Goal: Task Accomplishment & Management: Complete application form

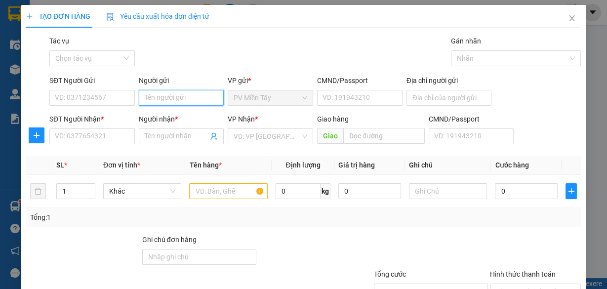
click at [195, 93] on input "Người gửi" at bounding box center [181, 98] width 85 height 16
type input "tx phu"
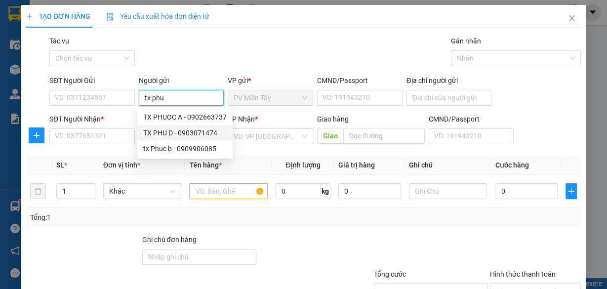
click at [181, 134] on div "TX PHU D - 0903071474" at bounding box center [184, 132] width 83 height 11
type input "0903071474"
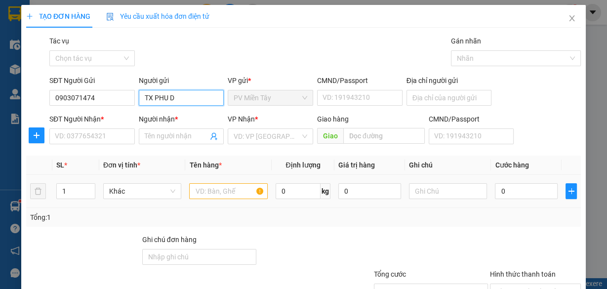
type input "TX PHU D"
click at [214, 187] on input "text" at bounding box center [228, 191] width 78 height 16
click at [104, 137] on input "SĐT Người Nhận *" at bounding box center [91, 136] width 85 height 16
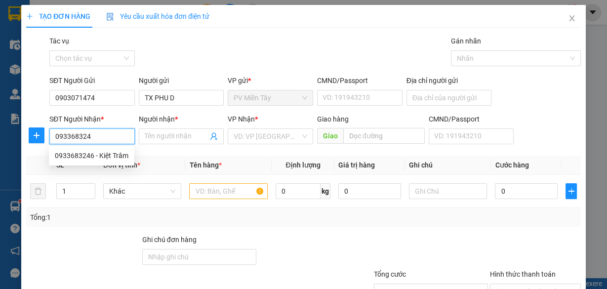
type input "0933683246"
click at [101, 157] on div "0933683246 - Kiệt Trâm" at bounding box center [92, 155] width 74 height 11
type input "0903608983 Kham"
type input "Kiệt Trâm"
type input "my xuan"
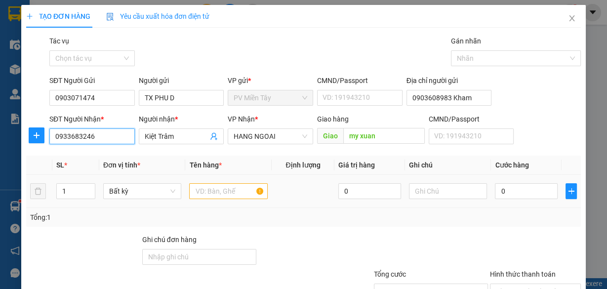
type input "0933683246"
click at [233, 189] on input "text" at bounding box center [228, 191] width 78 height 16
click at [221, 192] on input "text" at bounding box center [228, 191] width 78 height 16
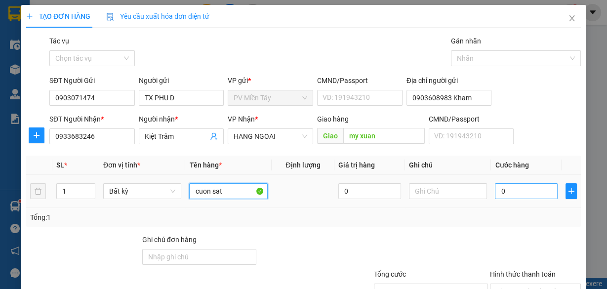
type input "cuon sat"
click at [529, 188] on input "0" at bounding box center [526, 191] width 63 height 16
type input "04"
type input "4"
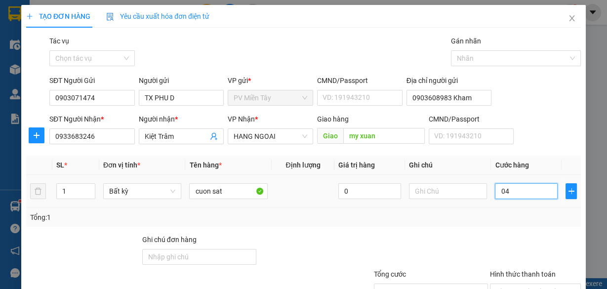
type input "040"
type input "40"
type input "40.000"
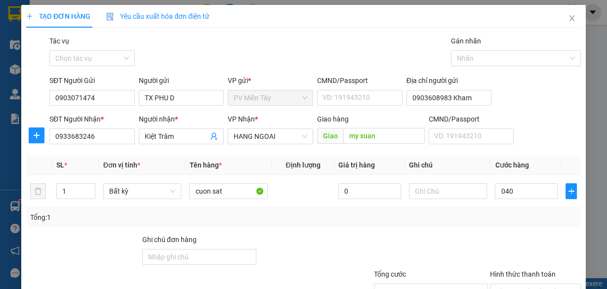
type input "40.000"
click at [500, 239] on div at bounding box center [535, 251] width 93 height 35
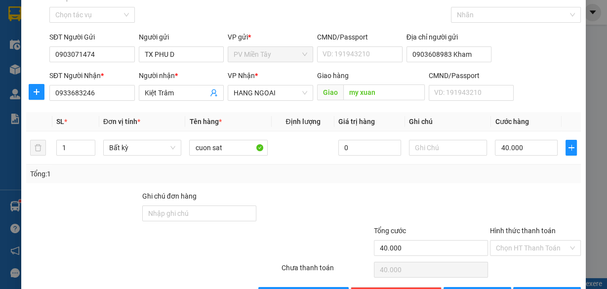
scroll to position [75, 0]
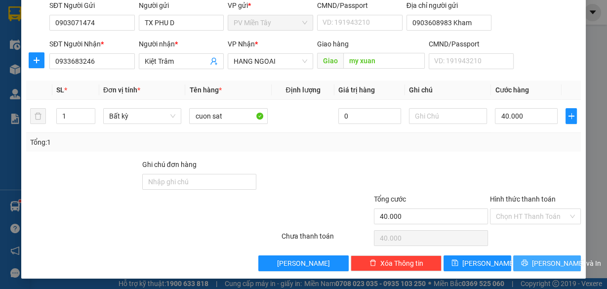
click at [551, 259] on span "[PERSON_NAME] và In" at bounding box center [566, 263] width 69 height 11
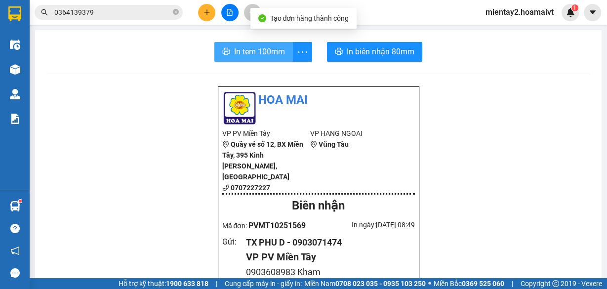
click at [252, 43] on button "In tem 100mm" at bounding box center [253, 52] width 78 height 20
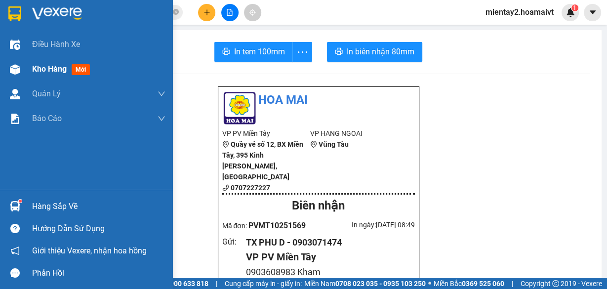
click at [43, 66] on span "Kho hàng" at bounding box center [49, 68] width 35 height 9
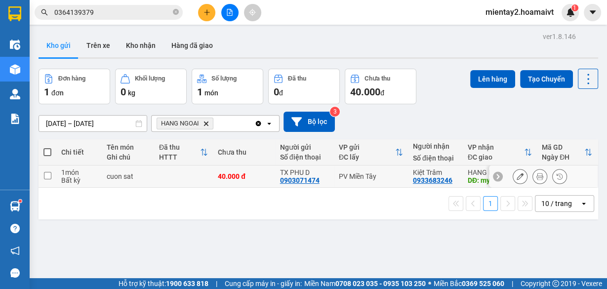
click at [381, 176] on div "PV Miền Tây" at bounding box center [371, 176] width 64 height 8
checkbox input "true"
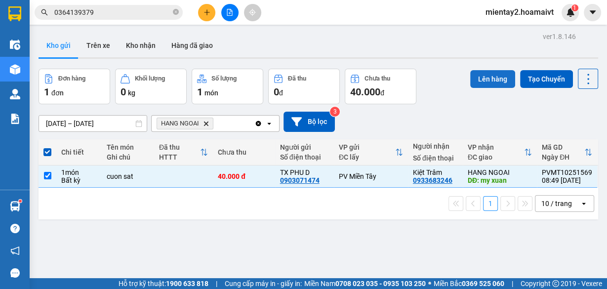
click at [478, 76] on button "Lên hàng" at bounding box center [492, 79] width 45 height 18
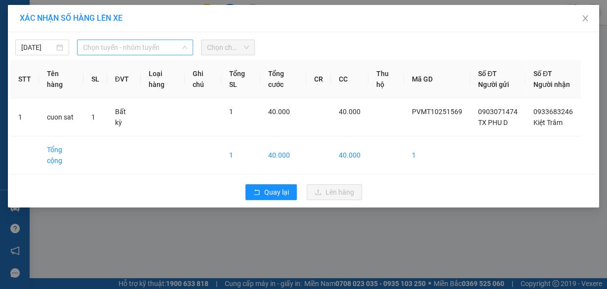
click at [116, 44] on span "Chọn tuyến - nhóm tuyến" at bounding box center [135, 47] width 104 height 15
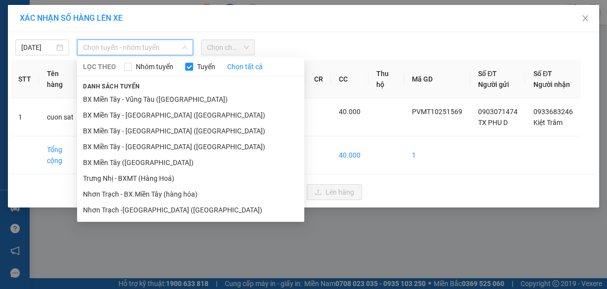
drag, startPoint x: 146, startPoint y: 166, endPoint x: 211, endPoint y: 86, distance: 102.8
click at [147, 165] on li "BX Miền Tây ([GEOGRAPHIC_DATA])" at bounding box center [190, 163] width 227 height 16
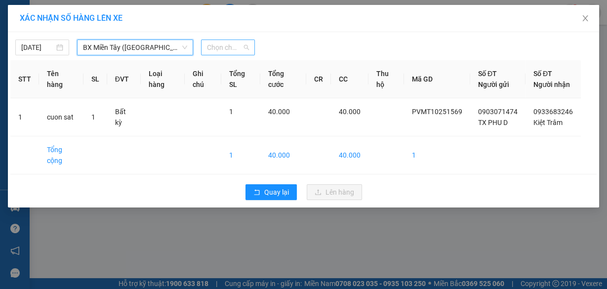
click at [227, 43] on span "Chọn chuyến" at bounding box center [228, 47] width 42 height 15
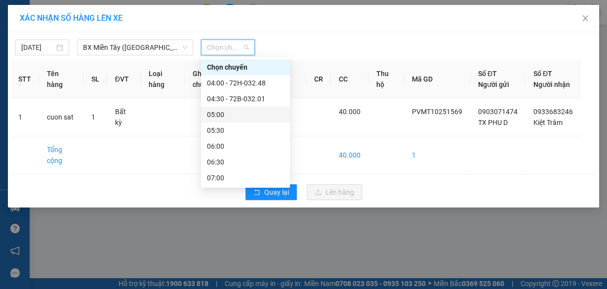
drag, startPoint x: 242, startPoint y: 111, endPoint x: 298, endPoint y: 65, distance: 72.2
click at [242, 111] on div "05:00" at bounding box center [245, 114] width 77 height 11
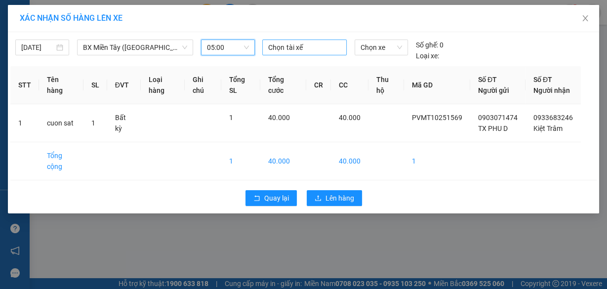
click at [309, 49] on div at bounding box center [304, 47] width 79 height 12
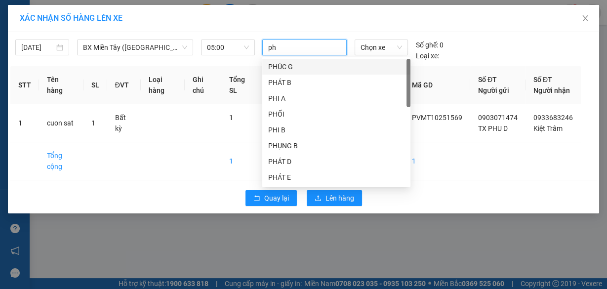
type input "phu"
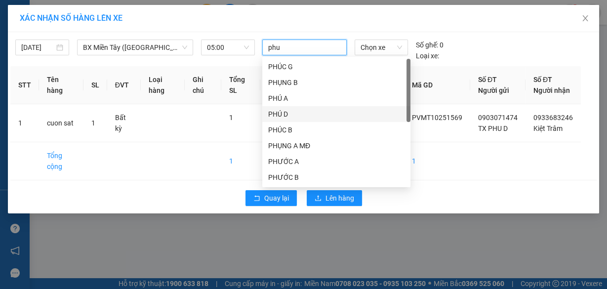
click at [286, 107] on div "PHÚ D" at bounding box center [336, 114] width 148 height 16
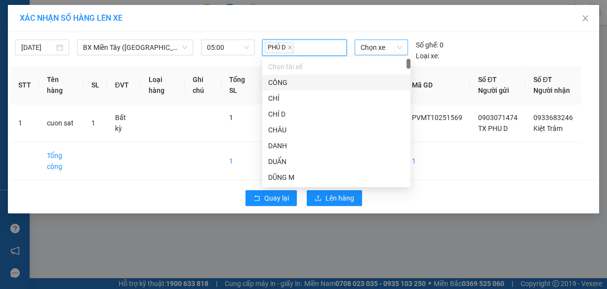
click at [373, 44] on span "Chọn xe" at bounding box center [380, 47] width 41 height 15
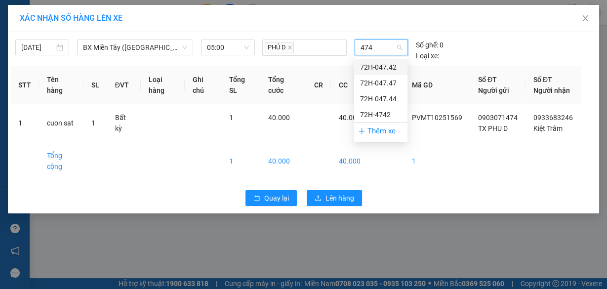
type input "4747"
click at [383, 66] on div "72H-047.47" at bounding box center [380, 67] width 41 height 11
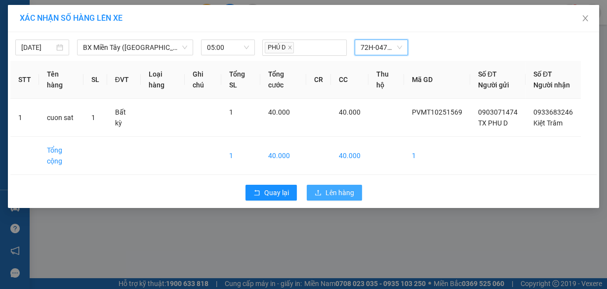
click at [345, 198] on span "Lên hàng" at bounding box center [339, 192] width 29 height 11
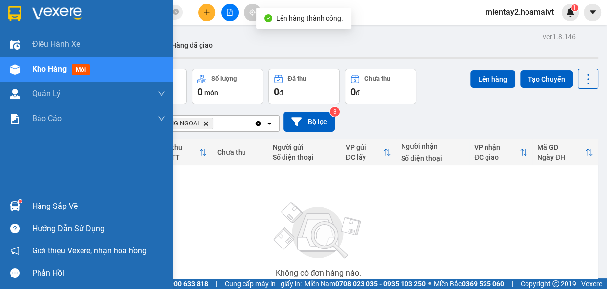
click at [44, 206] on div "Hàng sắp về" at bounding box center [98, 206] width 133 height 15
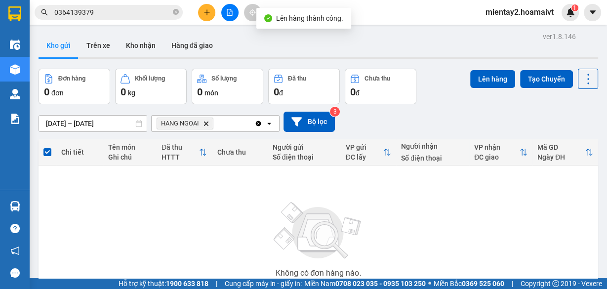
click at [546, 215] on section "Kết quả tìm kiếm ( 225 ) Bộ lọc Mã ĐH Trạng thái Món hàng Tổng cước Chưa cước N…" at bounding box center [303, 144] width 607 height 289
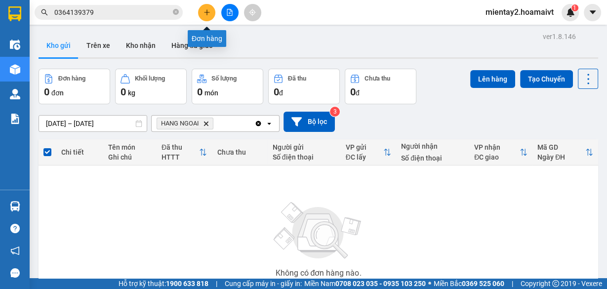
click at [206, 11] on icon "plus" at bounding box center [206, 12] width 7 height 7
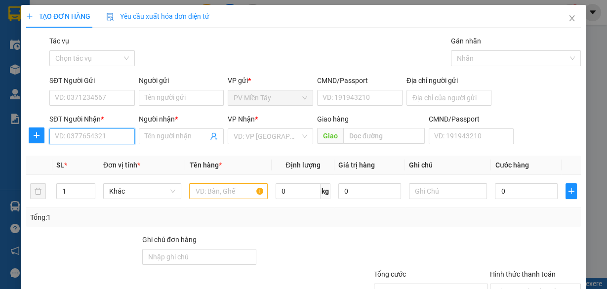
click at [121, 133] on input "SĐT Người Nhận *" at bounding box center [91, 136] width 85 height 16
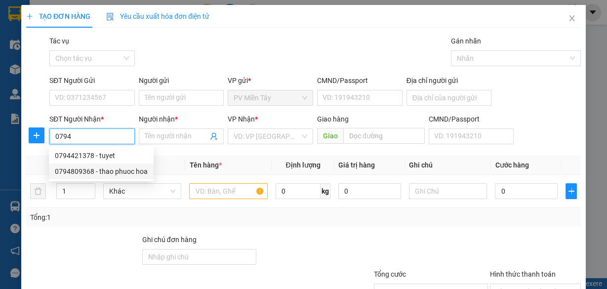
click at [104, 172] on div "0794809368 - thao phuoc hoa" at bounding box center [101, 171] width 93 height 11
type input "0794809368"
type input "thao phuoc hoa"
type input "phuoc hoa"
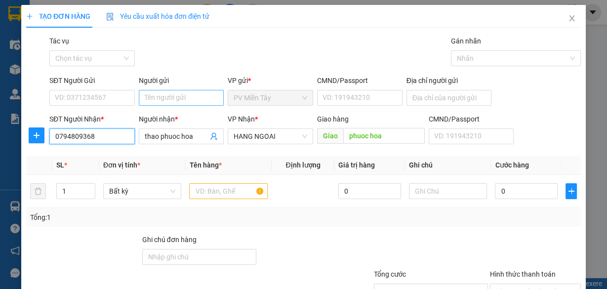
type input "0794809368"
click at [182, 96] on input "Người gửi" at bounding box center [181, 98] width 85 height 16
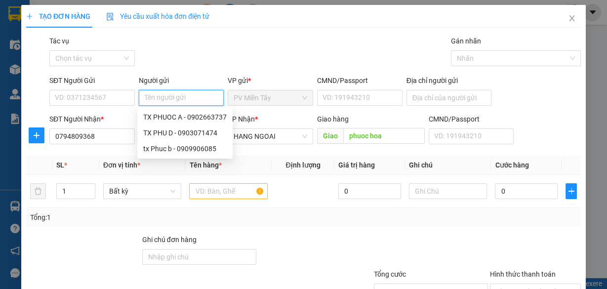
click at [165, 96] on input "Người gửi" at bounding box center [181, 98] width 85 height 16
type input "tx hoang"
click at [180, 151] on div "tx hoang A - 0918850135" at bounding box center [185, 148] width 84 height 11
type input "0918850135"
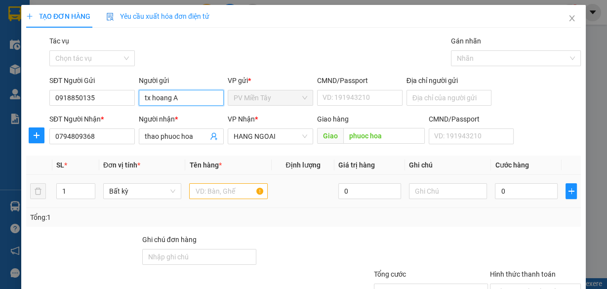
type input "tx hoang A"
click at [229, 182] on div at bounding box center [228, 191] width 78 height 20
click at [229, 188] on input "text" at bounding box center [228, 191] width 78 height 16
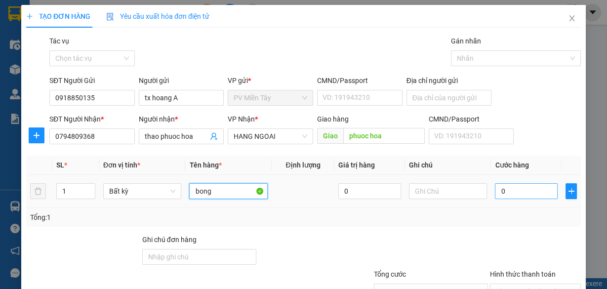
type input "bong"
click at [534, 185] on input "0" at bounding box center [526, 191] width 63 height 16
type input "4"
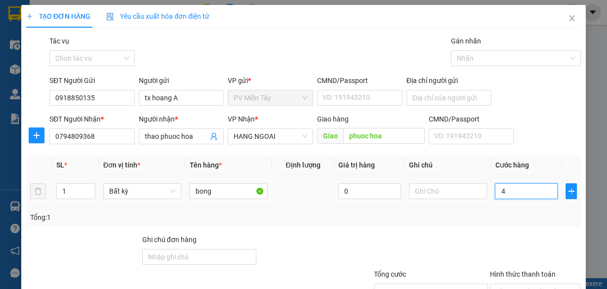
type input "40"
type input "40.000"
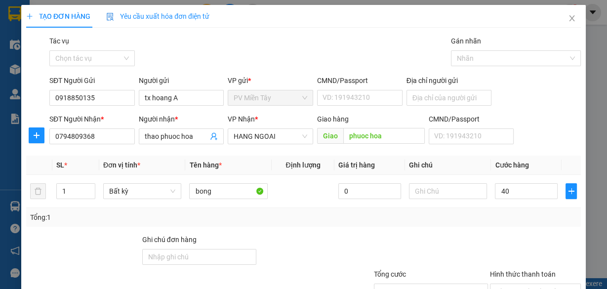
type input "40.000"
click at [503, 224] on div "Tổng: 1" at bounding box center [303, 217] width 554 height 19
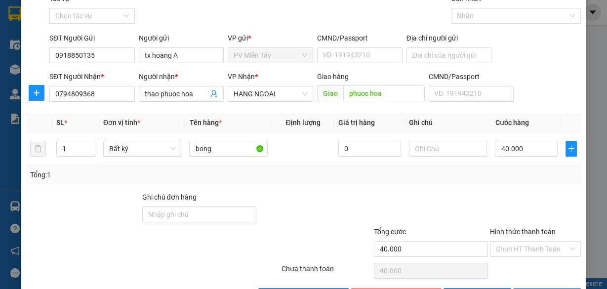
scroll to position [75, 0]
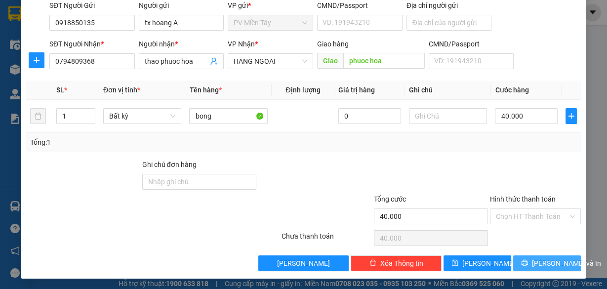
click at [540, 265] on span "[PERSON_NAME] và In" at bounding box center [566, 263] width 69 height 11
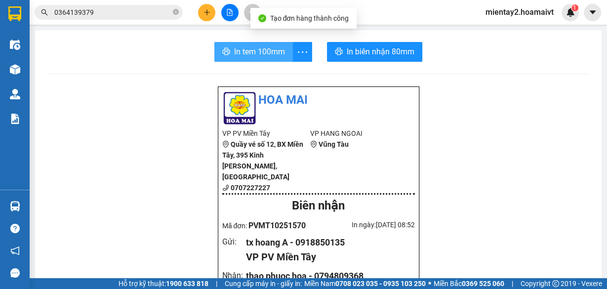
click at [250, 60] on button "In tem 100mm" at bounding box center [253, 52] width 78 height 20
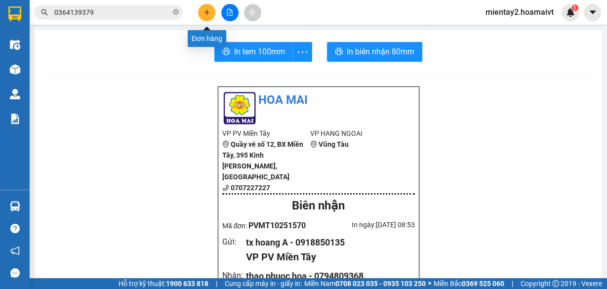
click at [207, 10] on icon "plus" at bounding box center [206, 12] width 7 height 7
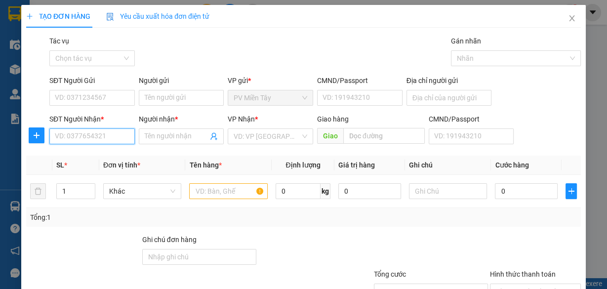
click at [100, 134] on input "SĐT Người Nhận *" at bounding box center [91, 136] width 85 height 16
type input "0853154439"
click at [170, 136] on input "Người nhận *" at bounding box center [177, 136] width 64 height 11
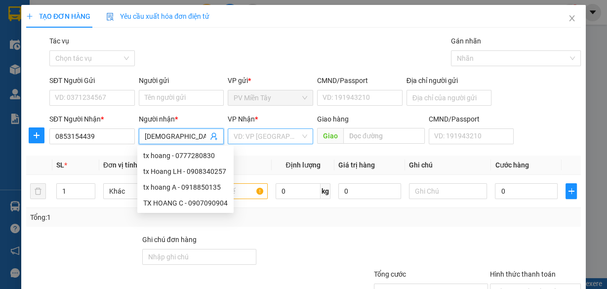
type input "dieu"
click at [263, 143] on input "search" at bounding box center [266, 136] width 67 height 15
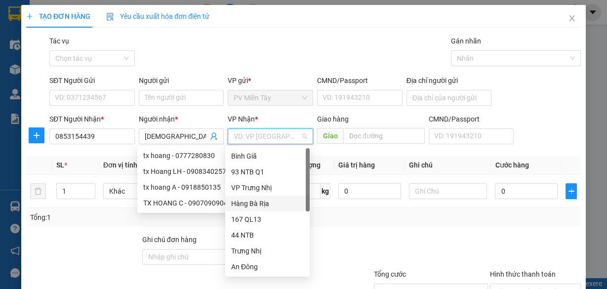
scroll to position [79, 0]
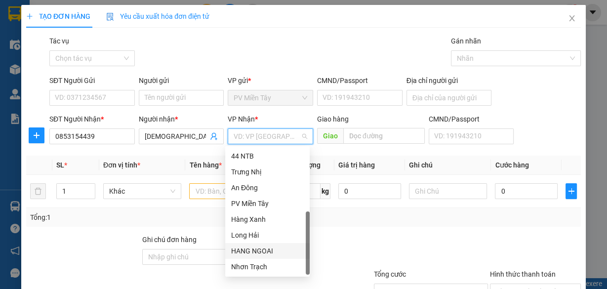
click at [275, 251] on div "HANG NGOAI" at bounding box center [267, 250] width 73 height 11
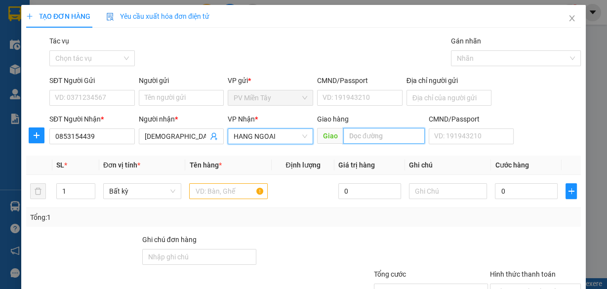
click at [378, 134] on input "text" at bounding box center [383, 136] width 81 height 16
type input "ong tu"
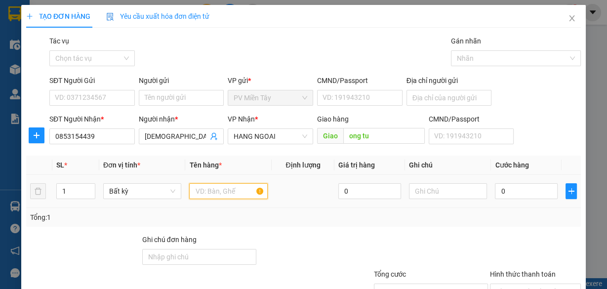
click at [238, 195] on input "text" at bounding box center [228, 191] width 78 height 16
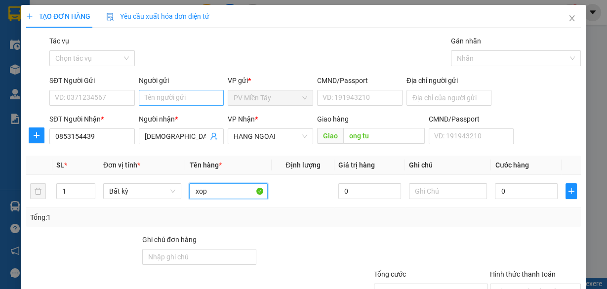
type input "xop"
click at [166, 90] on input "Người gửi" at bounding box center [181, 98] width 85 height 16
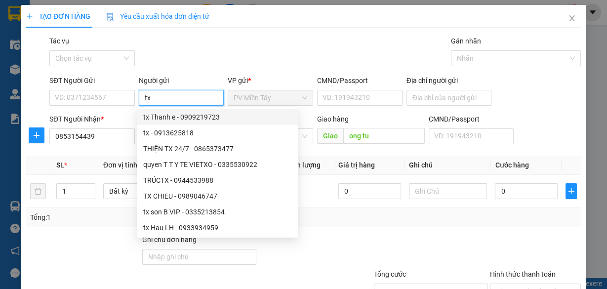
click at [178, 102] on input "tx" at bounding box center [181, 98] width 85 height 16
type input "tx hoang"
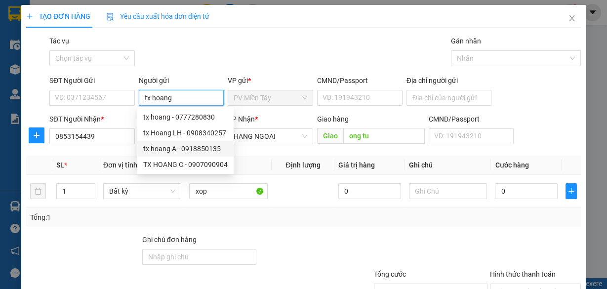
click at [179, 148] on div "tx hoang A - 0918850135" at bounding box center [185, 148] width 84 height 11
type input "0918850135"
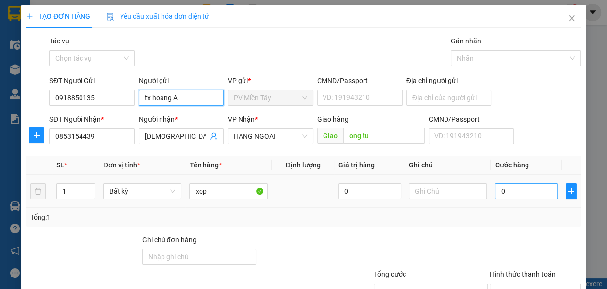
type input "tx hoang A"
click at [522, 220] on div "Tổng: 1" at bounding box center [303, 217] width 546 height 11
click at [525, 190] on input "0" at bounding box center [526, 191] width 63 height 16
type input "5"
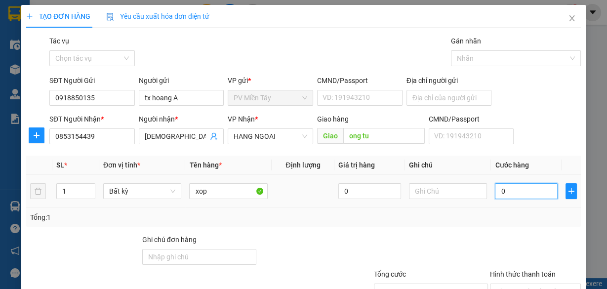
type input "5"
type input "50"
type input "50.000"
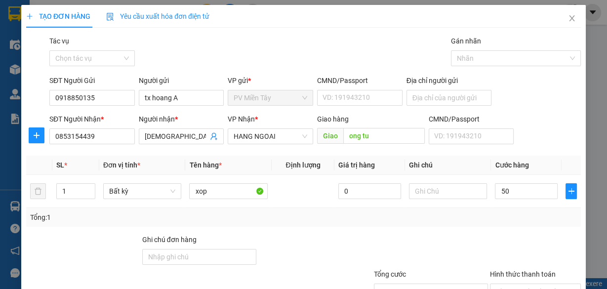
type input "50.000"
click at [498, 239] on div at bounding box center [535, 251] width 93 height 35
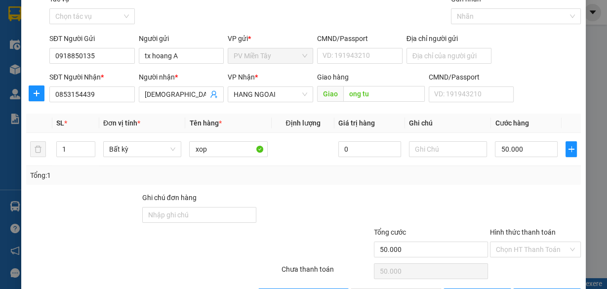
scroll to position [75, 0]
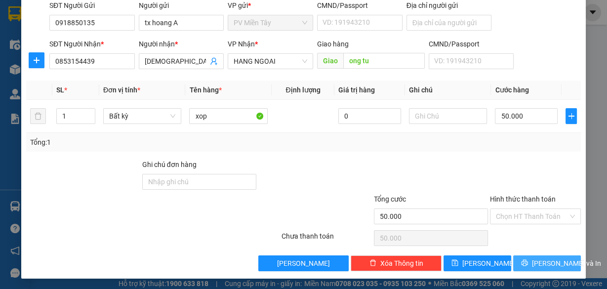
click at [545, 264] on span "[PERSON_NAME] và In" at bounding box center [566, 263] width 69 height 11
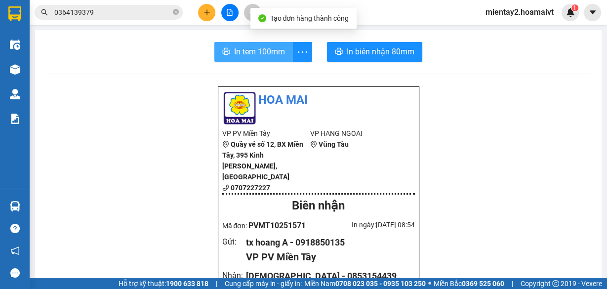
click at [264, 44] on button "In tem 100mm" at bounding box center [253, 52] width 78 height 20
click at [264, 46] on span "In tem 100mm" at bounding box center [259, 51] width 51 height 12
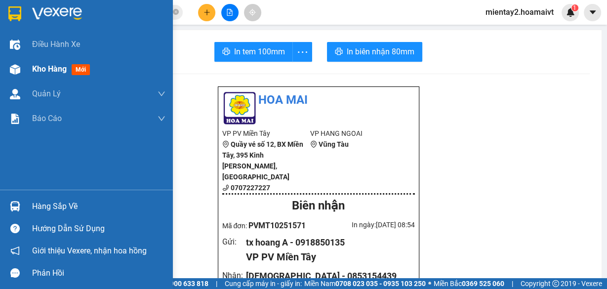
click at [36, 72] on span "Kho hàng" at bounding box center [49, 68] width 35 height 9
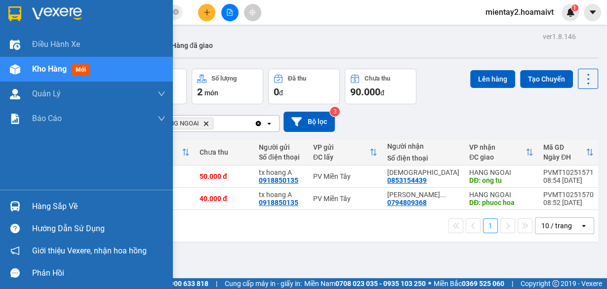
click at [38, 197] on div "Hàng sắp về" at bounding box center [86, 206] width 173 height 22
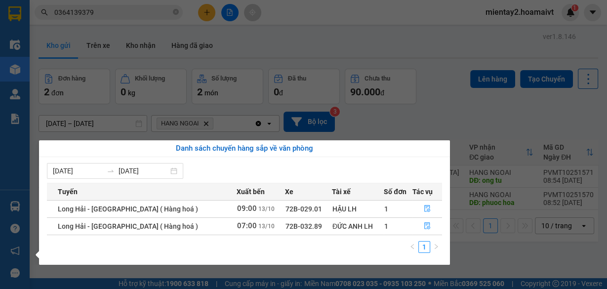
click at [428, 76] on section "Kết quả tìm kiếm ( 225 ) Bộ lọc Mã ĐH Trạng thái Món hàng Tổng cước Chưa cước N…" at bounding box center [303, 144] width 607 height 289
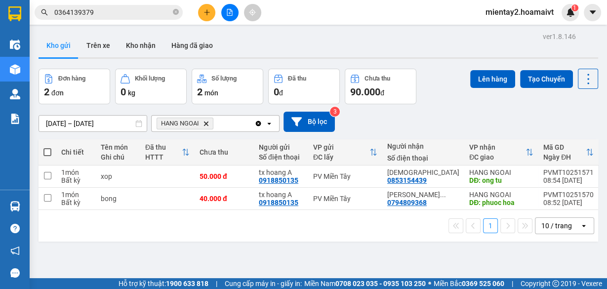
click at [174, 208] on td at bounding box center [167, 199] width 54 height 22
checkbox input "true"
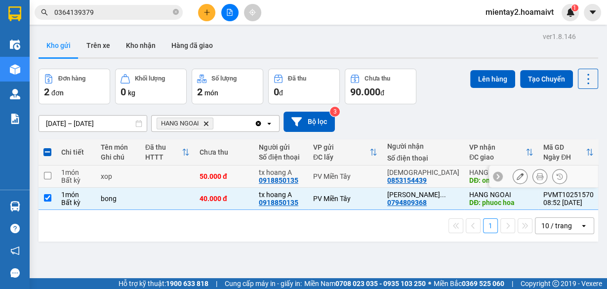
click at [177, 181] on td at bounding box center [167, 176] width 54 height 22
checkbox input "true"
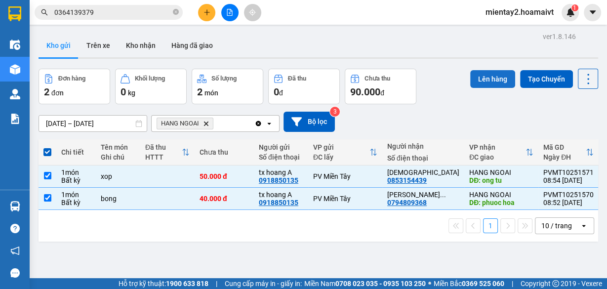
click at [501, 78] on button "Lên hàng" at bounding box center [492, 79] width 45 height 18
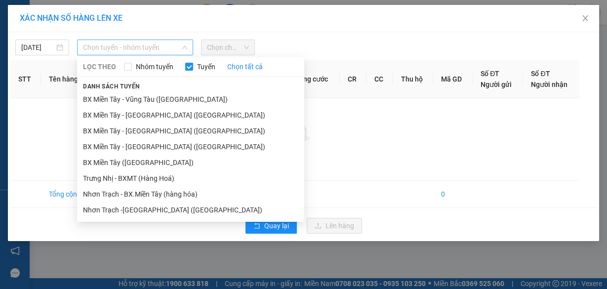
click at [94, 44] on span "Chọn tuyến - nhóm tuyến" at bounding box center [135, 47] width 104 height 15
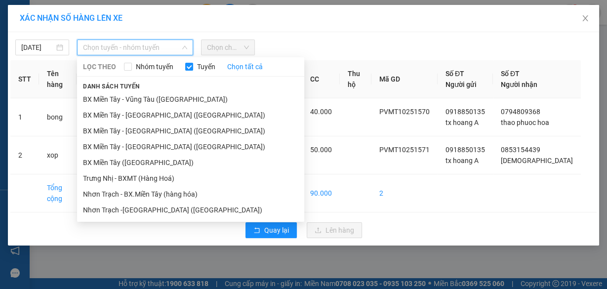
drag, startPoint x: 155, startPoint y: 160, endPoint x: 222, endPoint y: 89, distance: 97.1
click at [156, 160] on li "BX Miền Tây ([GEOGRAPHIC_DATA])" at bounding box center [190, 163] width 227 height 16
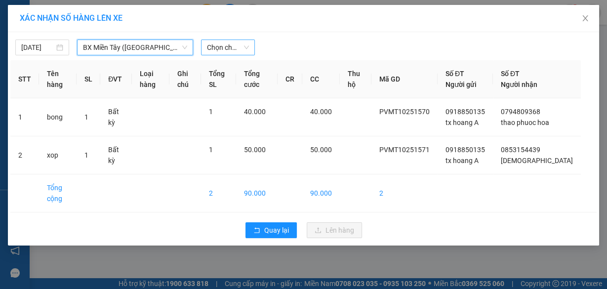
click at [224, 47] on span "Chọn chuyến" at bounding box center [228, 47] width 42 height 15
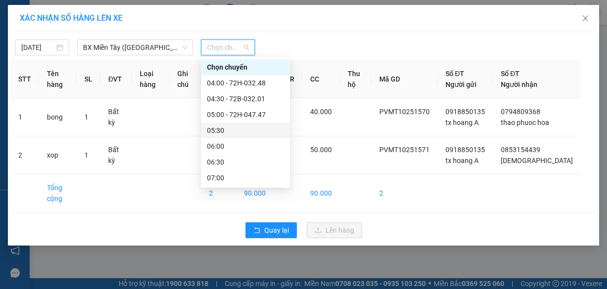
click at [237, 123] on div "05:30" at bounding box center [245, 130] width 89 height 16
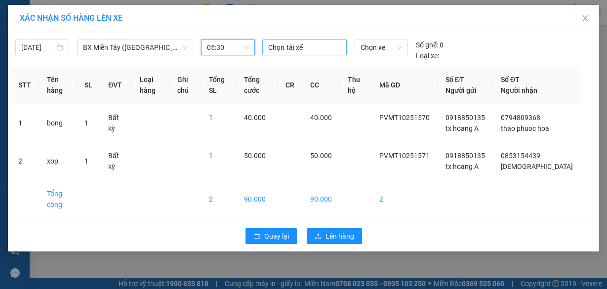
click at [289, 53] on div "Chọn tài xế" at bounding box center [304, 47] width 84 height 16
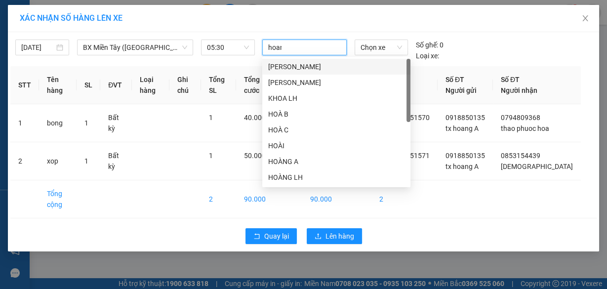
type input "hoang"
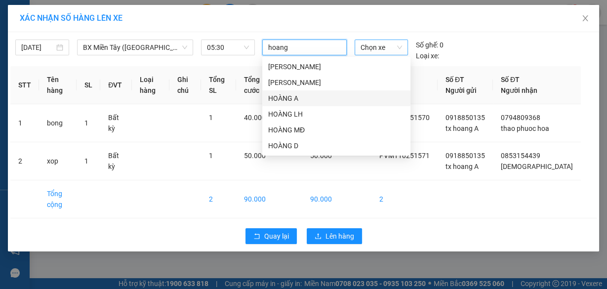
drag, startPoint x: 309, startPoint y: 92, endPoint x: 372, endPoint y: 49, distance: 76.4
click at [314, 87] on div "HOÀNG B HOÀNG C HOÀNG A HOÀNG LH HOÀNG MĐ HOÀNG D" at bounding box center [336, 106] width 148 height 95
click at [379, 45] on span "Chọn xe" at bounding box center [380, 47] width 41 height 15
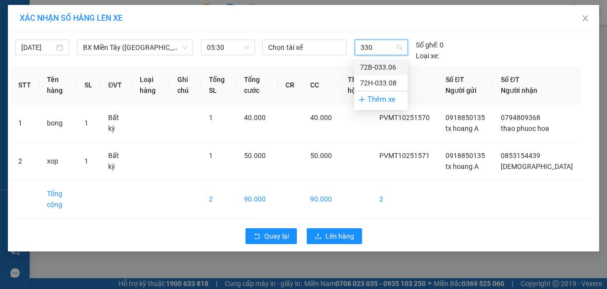
type input "3308"
click at [387, 68] on div "72H-033.08" at bounding box center [380, 67] width 41 height 11
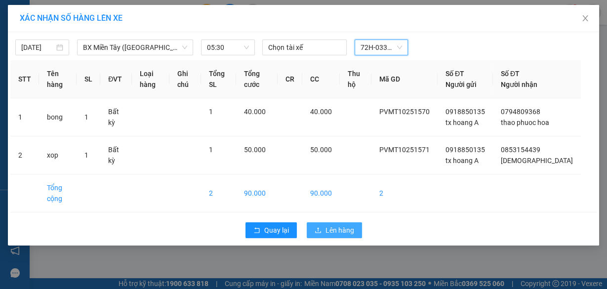
click at [341, 235] on span "Lên hàng" at bounding box center [339, 230] width 29 height 11
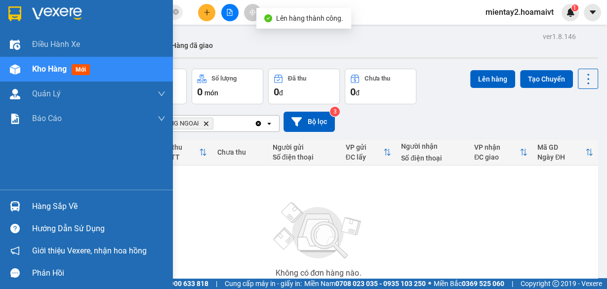
click at [39, 201] on td "Không có đơn hàng nào. Bạn thử điều chỉnh lại bộ lọc nhé!" at bounding box center [318, 242] width 559 height 155
click at [41, 210] on div "Hàng sắp về" at bounding box center [98, 206] width 133 height 15
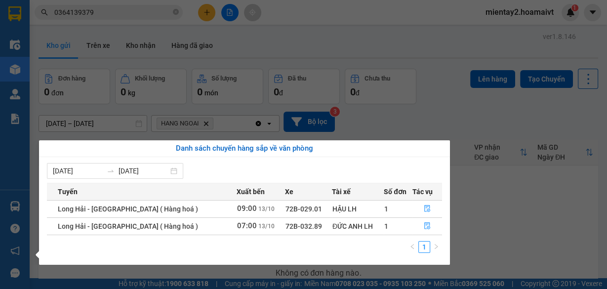
click at [502, 234] on section "Kết quả tìm kiếm ( 225 ) Bộ lọc Mã ĐH Trạng thái Món hàng Tổng cước Chưa cước N…" at bounding box center [303, 144] width 607 height 289
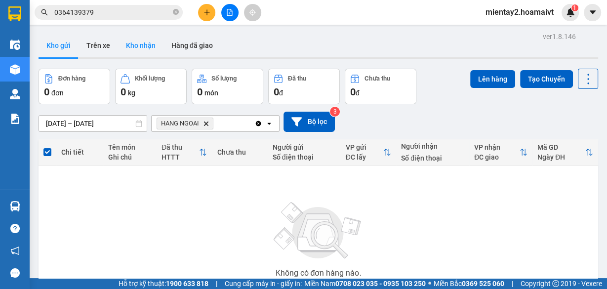
click at [138, 47] on button "Kho nhận" at bounding box center [140, 46] width 45 height 24
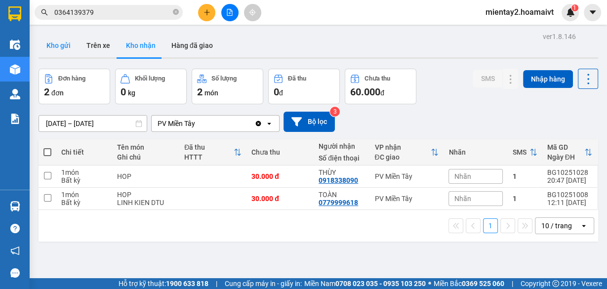
click at [58, 41] on button "Kho gửi" at bounding box center [59, 46] width 40 height 24
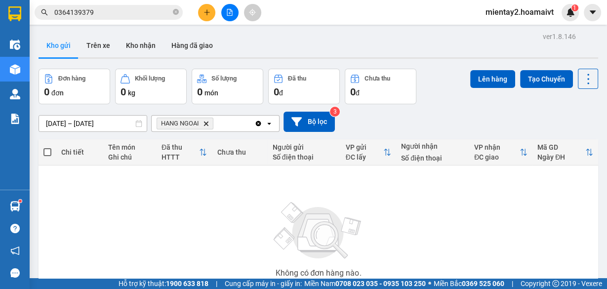
click at [208, 11] on icon "plus" at bounding box center [206, 12] width 7 height 7
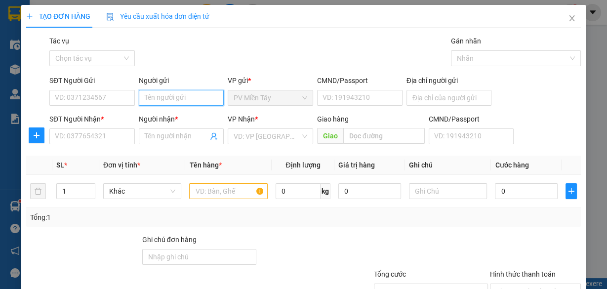
click at [189, 100] on input "Người gửi" at bounding box center [181, 98] width 85 height 16
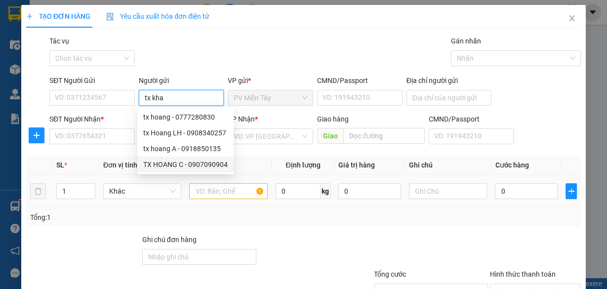
type input "tx kha"
click at [227, 189] on input "text" at bounding box center [228, 191] width 78 height 16
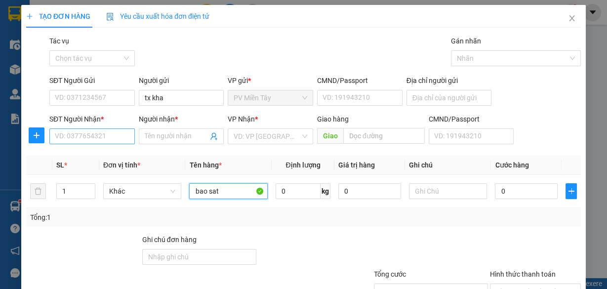
type input "bao sat"
click at [102, 136] on input "SĐT Người Nhận *" at bounding box center [91, 136] width 85 height 16
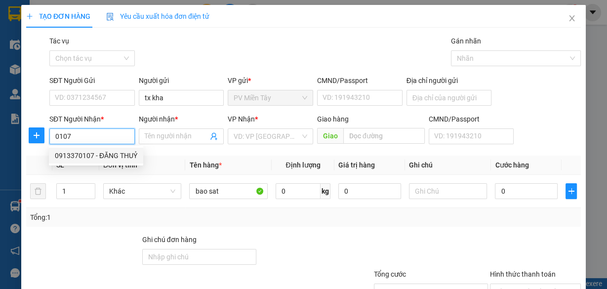
click at [95, 155] on div "0913370107 - ĐĂNG THUỶ" at bounding box center [96, 155] width 82 height 11
type input "0913370107"
type input "ĐĂNG THUỶ"
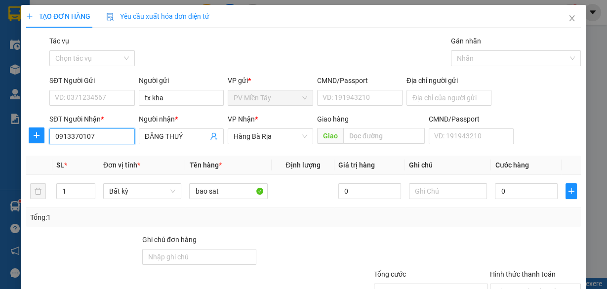
click at [106, 139] on input "0913370107" at bounding box center [91, 136] width 85 height 16
type input "0"
click at [95, 156] on div "0986300107 - tuan" at bounding box center [91, 155] width 73 height 11
type input "0986300107"
type input "tuan"
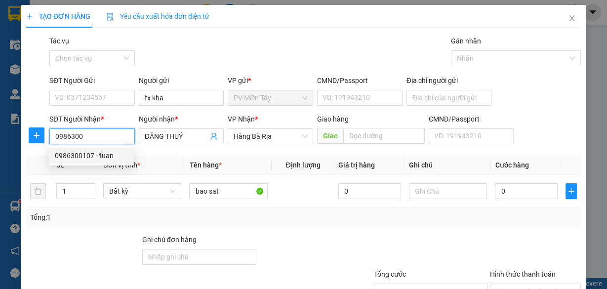
type input "CAI MEP"
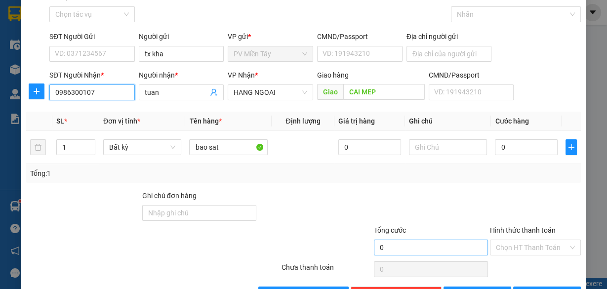
scroll to position [75, 0]
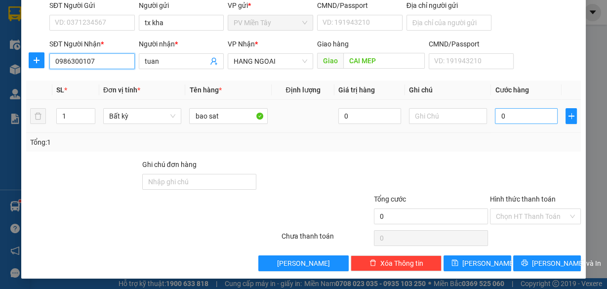
type input "0986300107"
click at [529, 117] on input "0" at bounding box center [526, 116] width 63 height 16
type input "4"
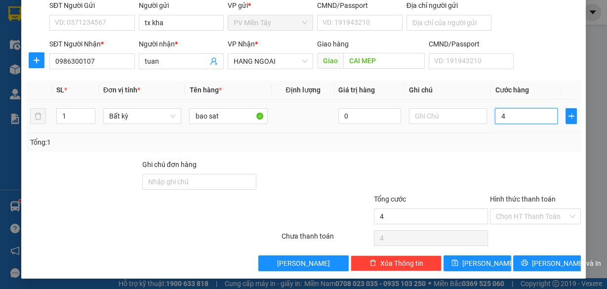
type input "40"
type input "40.000"
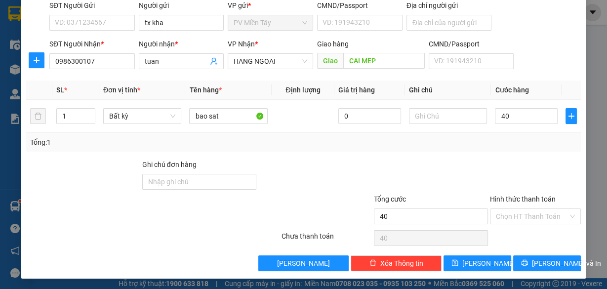
type input "40.000"
click at [518, 154] on div "Transit Pickup Surcharge Ids Transit Deliver Surcharge Ids Transit Deliver Surc…" at bounding box center [303, 116] width 554 height 310
click at [543, 258] on span "[PERSON_NAME] và In" at bounding box center [566, 263] width 69 height 11
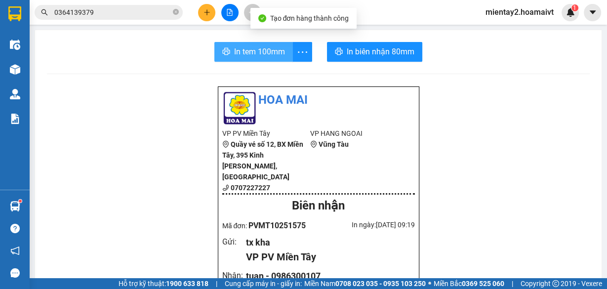
click at [269, 47] on span "In tem 100mm" at bounding box center [259, 51] width 51 height 12
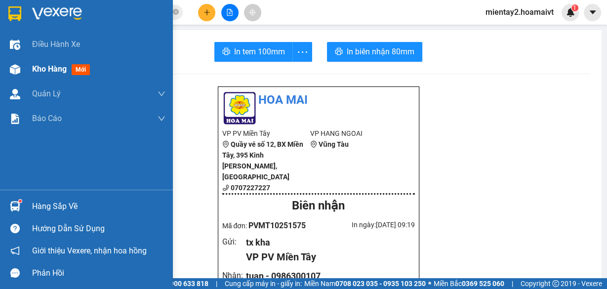
click at [45, 66] on span "Kho hàng" at bounding box center [49, 68] width 35 height 9
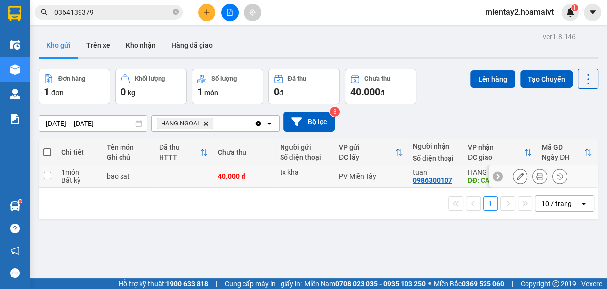
click at [516, 174] on icon at bounding box center [519, 176] width 7 height 7
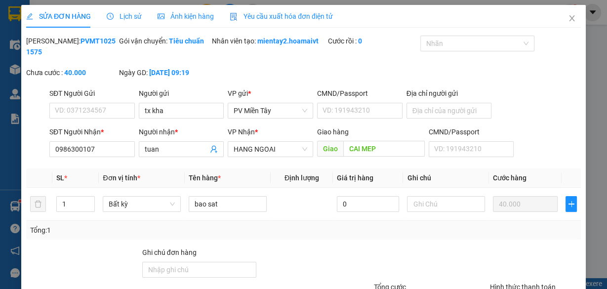
type input "tx kha"
type input "0986300107"
type input "tuan"
type input "CAI MEP"
type input "40.000"
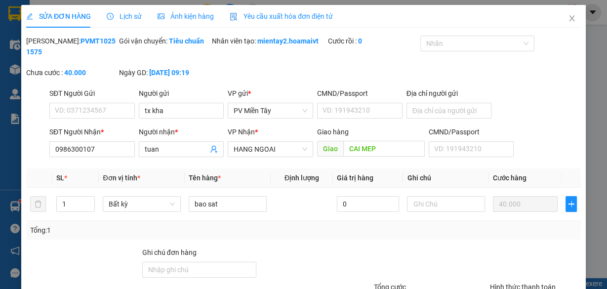
type input "40.000"
click at [183, 108] on input "tx kha" at bounding box center [181, 111] width 85 height 16
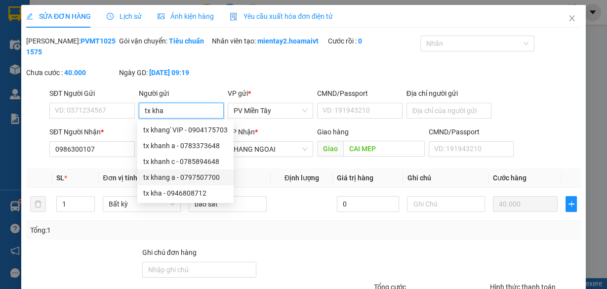
click at [177, 177] on div "tx khang a - 0797507700" at bounding box center [185, 177] width 84 height 11
type input "0797507700"
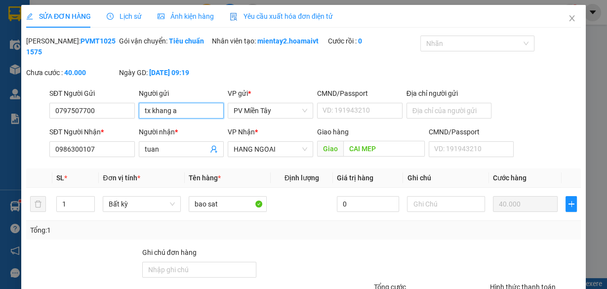
click at [183, 114] on input "tx khang a" at bounding box center [181, 111] width 85 height 16
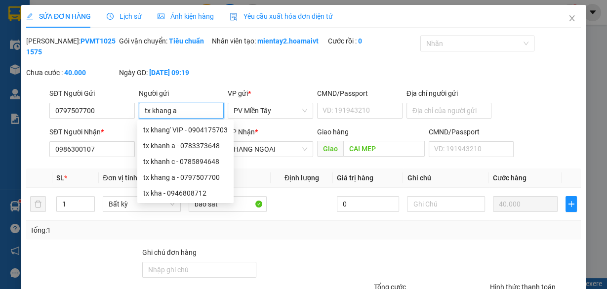
click at [168, 110] on input "tx khang a" at bounding box center [181, 111] width 85 height 16
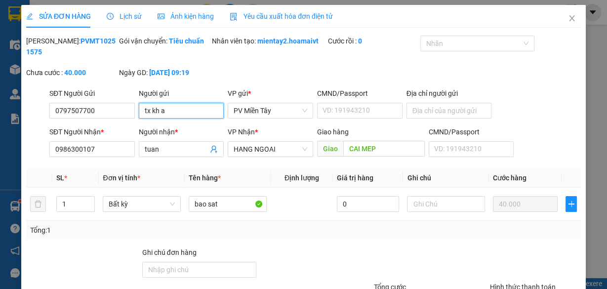
click at [157, 115] on input "tx kh a" at bounding box center [181, 111] width 85 height 16
click at [159, 113] on input "tx kh a" at bounding box center [181, 111] width 85 height 16
type input "tx kha"
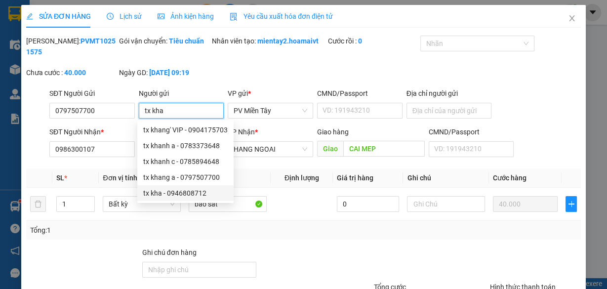
click at [163, 190] on div "tx kha - 0946808712" at bounding box center [185, 193] width 84 height 11
type input "0946808712"
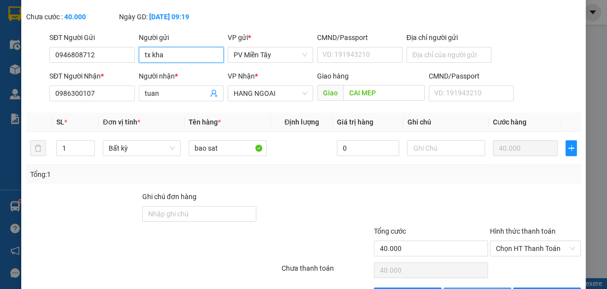
scroll to position [88, 0]
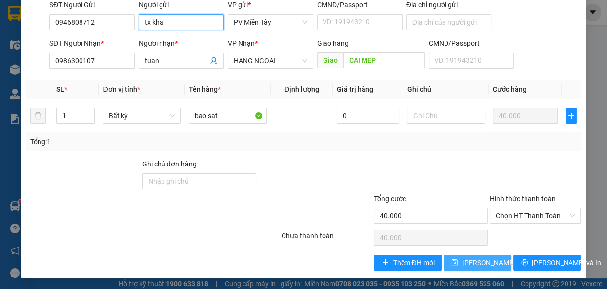
type input "tx kha"
click at [469, 266] on span "Lưu thay đổi" at bounding box center [501, 262] width 79 height 11
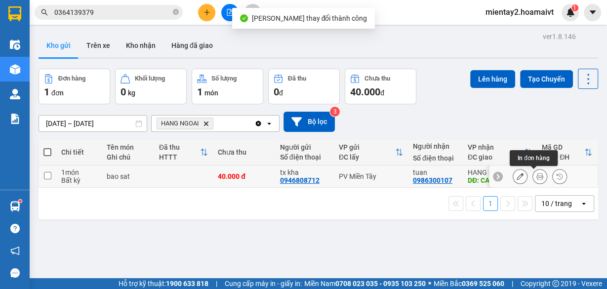
click at [533, 176] on button at bounding box center [540, 176] width 14 height 17
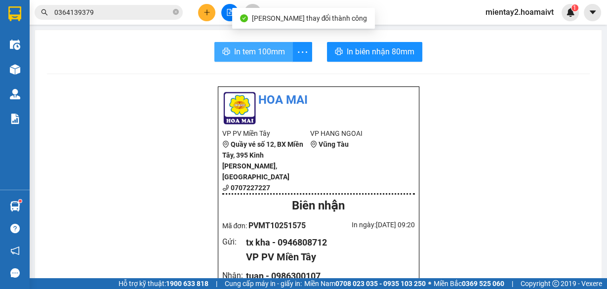
click at [242, 58] on button "In tem 100mm" at bounding box center [253, 52] width 78 height 20
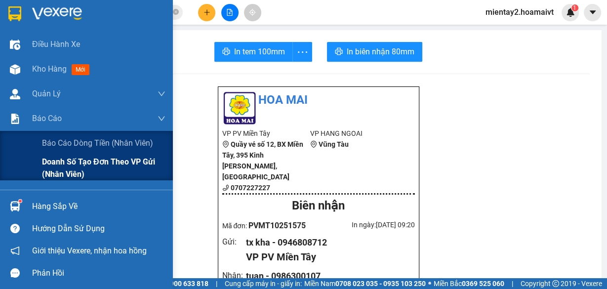
click at [77, 162] on span "Doanh số tạo đơn theo VP gửi (nhân viên)" at bounding box center [103, 167] width 123 height 25
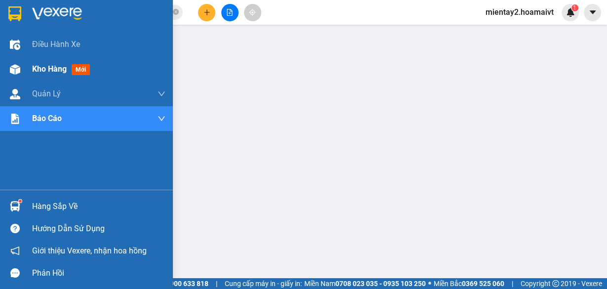
click at [33, 70] on span "Kho hàng" at bounding box center [49, 68] width 35 height 9
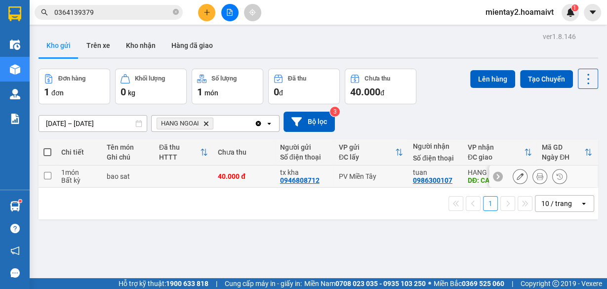
click at [177, 181] on td at bounding box center [183, 176] width 59 height 22
checkbox input "true"
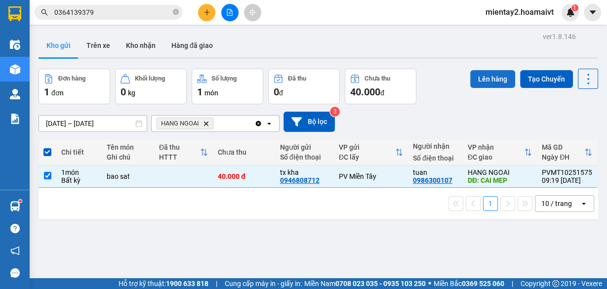
click at [490, 77] on button "Lên hàng" at bounding box center [492, 79] width 45 height 18
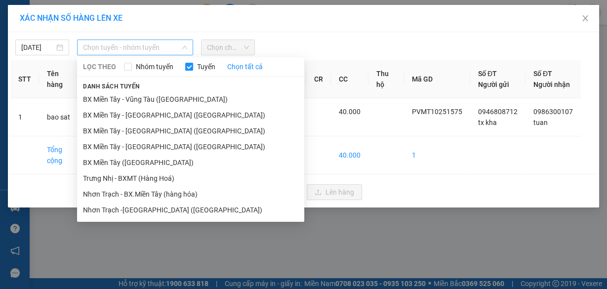
click at [113, 48] on span "Chọn tuyến - nhóm tuyến" at bounding box center [135, 47] width 104 height 15
drag, startPoint x: 143, startPoint y: 161, endPoint x: 175, endPoint y: 133, distance: 43.0
click at [145, 160] on li "BX Miền Tây ([GEOGRAPHIC_DATA])" at bounding box center [190, 163] width 227 height 16
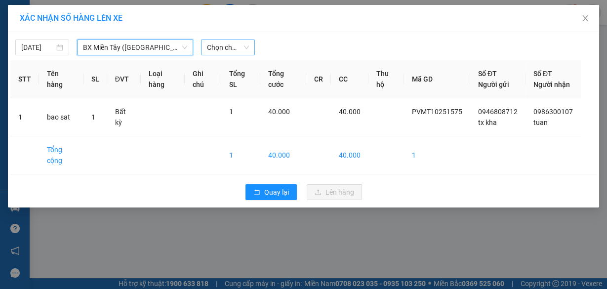
click at [237, 50] on span "Chọn chuyến" at bounding box center [228, 47] width 42 height 15
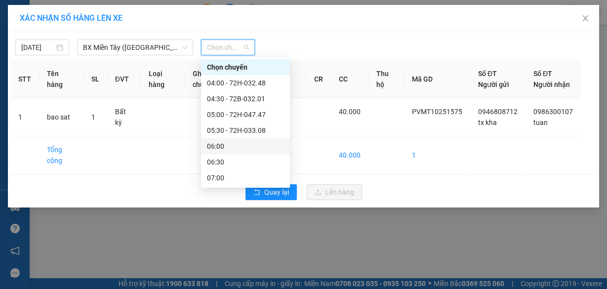
drag, startPoint x: 227, startPoint y: 145, endPoint x: 317, endPoint y: 30, distance: 146.6
click at [227, 145] on div "06:00" at bounding box center [245, 146] width 77 height 11
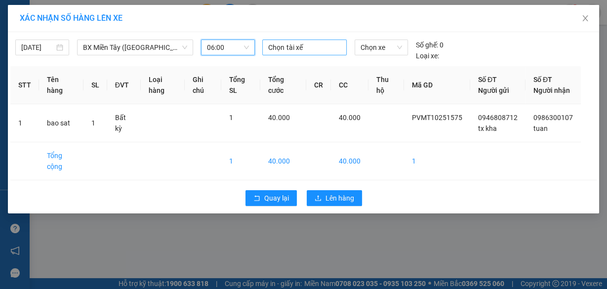
click at [314, 40] on div "Chọn tài xế" at bounding box center [304, 47] width 84 height 16
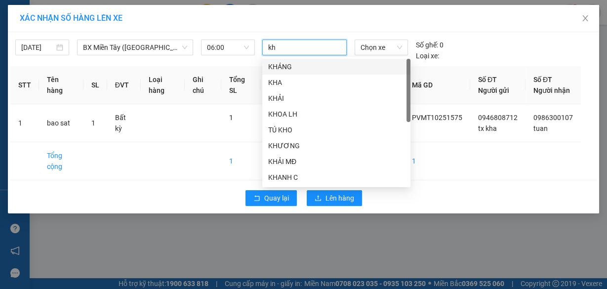
type input "kha"
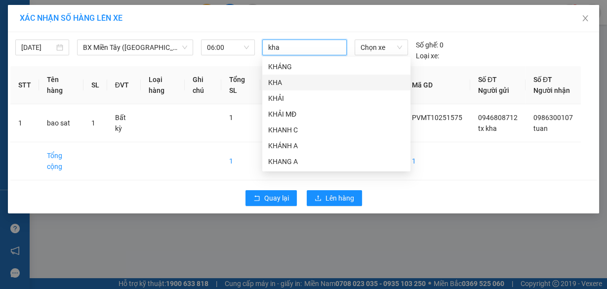
click at [295, 81] on div "KHA" at bounding box center [336, 82] width 136 height 11
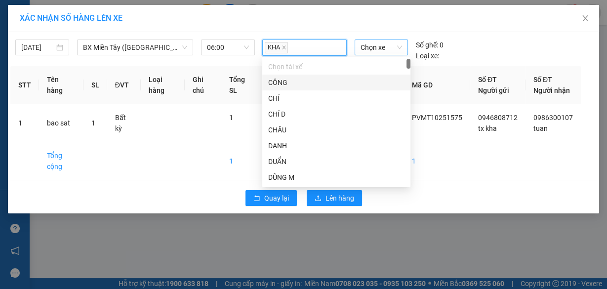
click at [382, 48] on span "Chọn xe" at bounding box center [380, 47] width 41 height 15
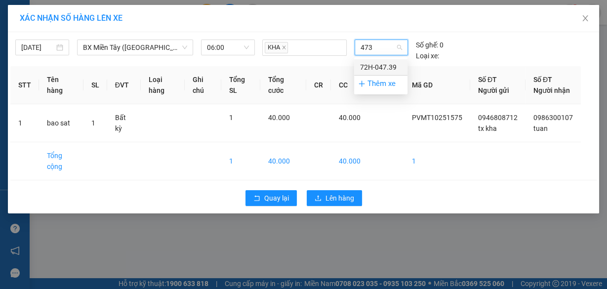
type input "4739"
click at [387, 67] on div "72H-047.39" at bounding box center [380, 67] width 41 height 11
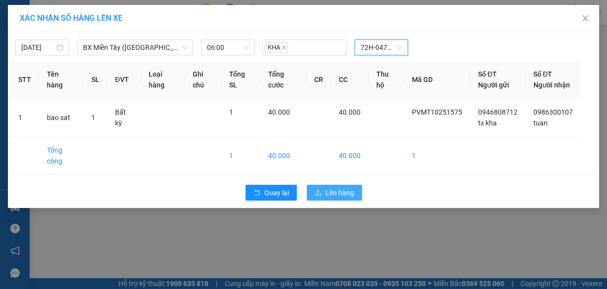
click at [337, 198] on span "Lên hàng" at bounding box center [339, 192] width 29 height 11
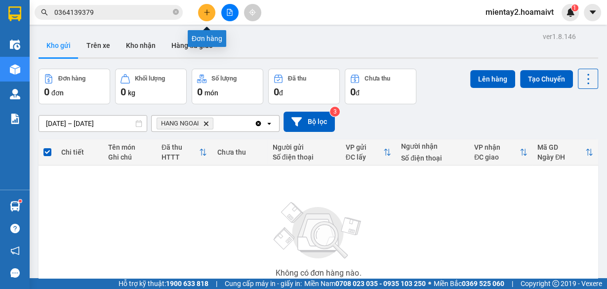
click at [203, 10] on icon "plus" at bounding box center [206, 12] width 7 height 7
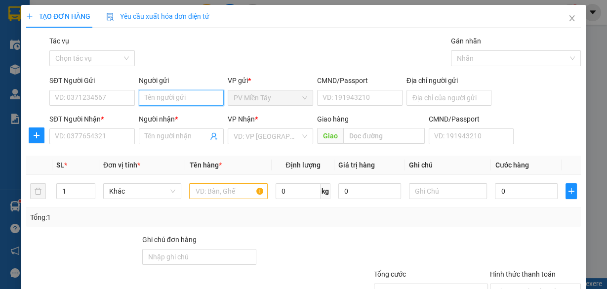
click at [192, 98] on input "Người gửi" at bounding box center [181, 98] width 85 height 16
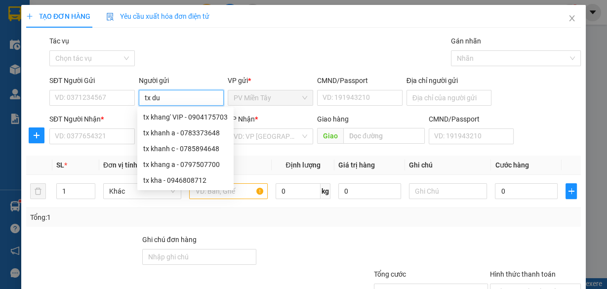
type input "tx duy"
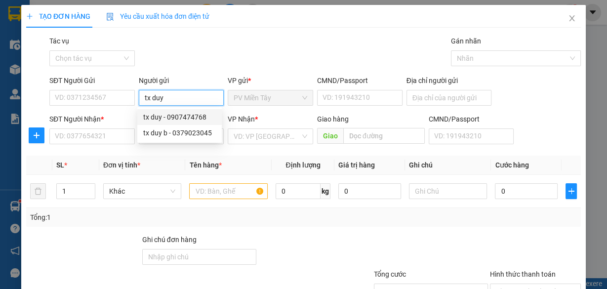
click at [178, 123] on div "tx duy - 0907474768" at bounding box center [179, 117] width 84 height 16
type input "0907474768"
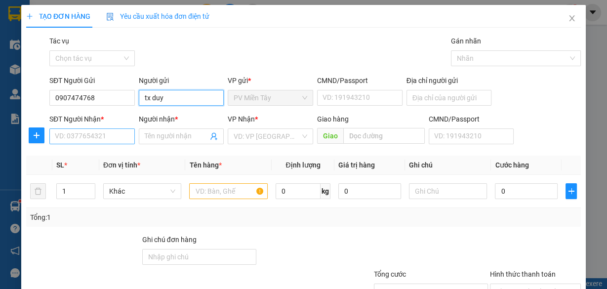
type input "tx duy"
drag, startPoint x: 95, startPoint y: 138, endPoint x: 99, endPoint y: 126, distance: 12.5
click at [98, 137] on input "SĐT Người Nhận *" at bounding box center [91, 136] width 85 height 16
type input "0907397"
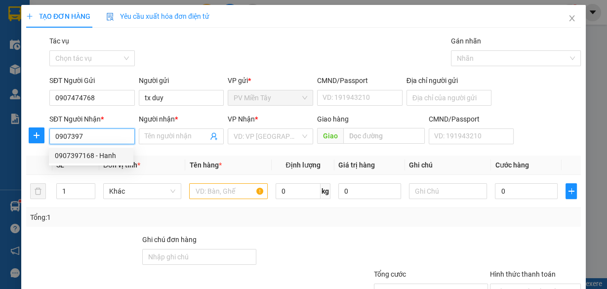
click at [94, 154] on div "0907397168 - Hanh" at bounding box center [91, 155] width 73 height 11
type input "0933875148 dong thang"
type input "0907397168"
type input "Hanh"
type input "my xuan"
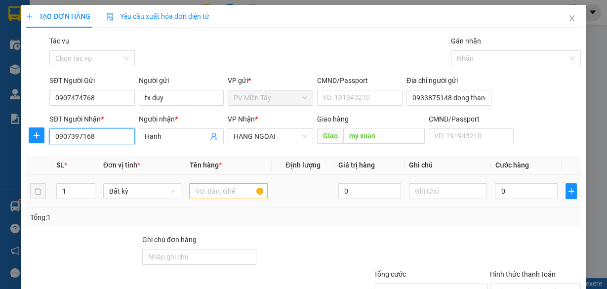
type input "0907397168"
click at [230, 194] on input "text" at bounding box center [228, 191] width 78 height 16
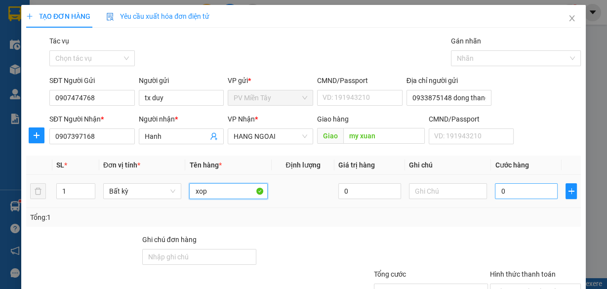
type input "xop"
click at [530, 194] on input "0" at bounding box center [526, 191] width 63 height 16
type input "5"
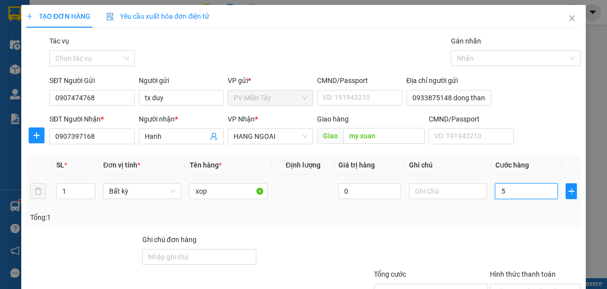
type input "50"
type input "50.000"
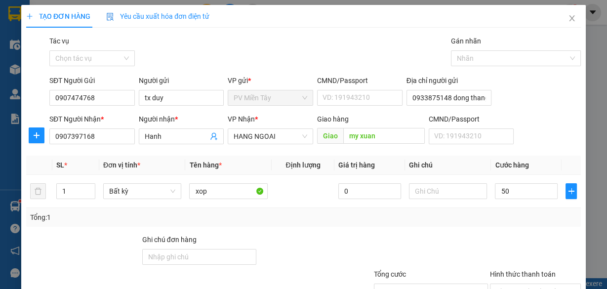
type input "50.000"
click at [533, 235] on div at bounding box center [535, 251] width 93 height 35
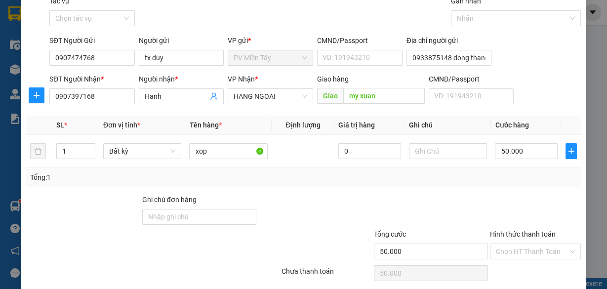
scroll to position [75, 0]
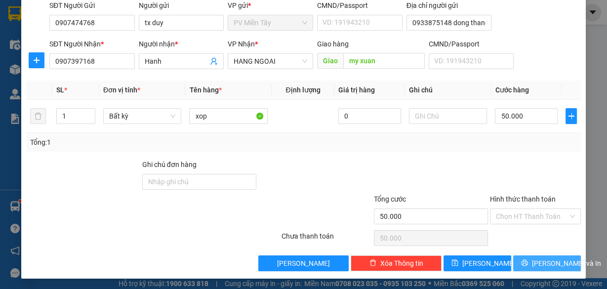
click at [556, 256] on button "[PERSON_NAME] và In" at bounding box center [547, 263] width 68 height 16
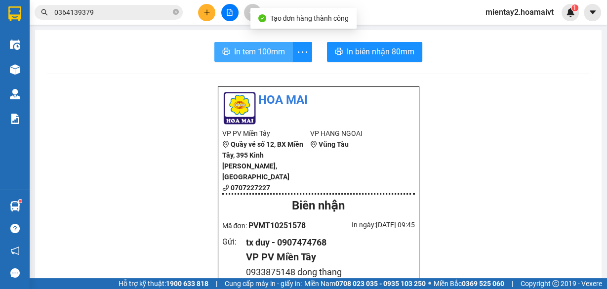
click at [279, 52] on span "In tem 100mm" at bounding box center [259, 51] width 51 height 12
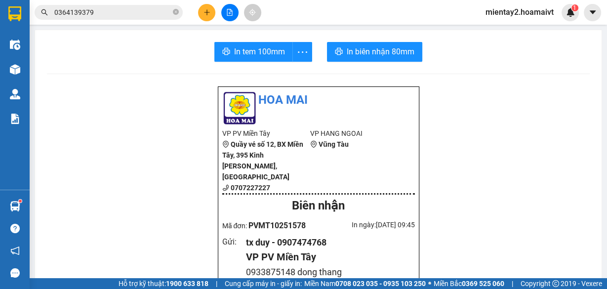
click at [209, 11] on icon "plus" at bounding box center [206, 12] width 7 height 7
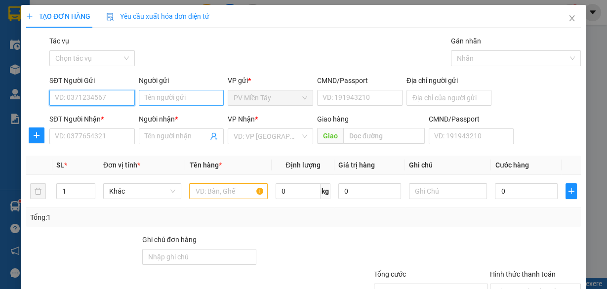
click at [168, 97] on input "Người gửi" at bounding box center [181, 98] width 85 height 16
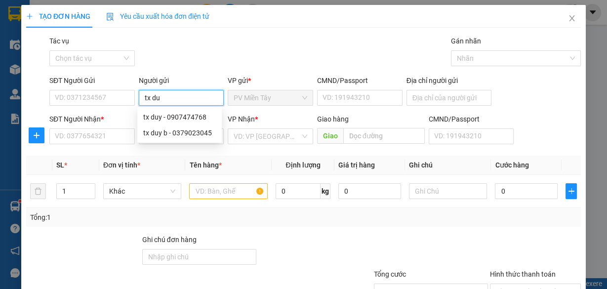
type input "tx duy"
drag, startPoint x: 163, startPoint y: 120, endPoint x: 144, endPoint y: 130, distance: 22.1
click at [163, 119] on div "tx duy - 0907474768" at bounding box center [179, 117] width 73 height 11
type input "0907474768"
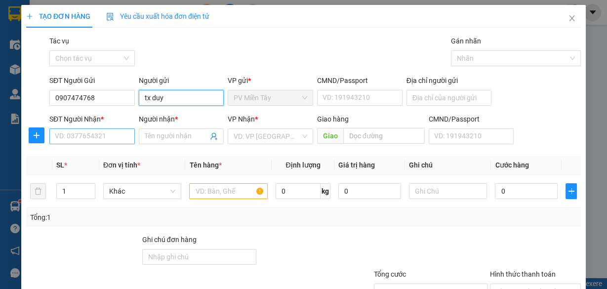
type input "tx duy"
click at [111, 137] on input "SĐT Người Nhận *" at bounding box center [91, 136] width 85 height 16
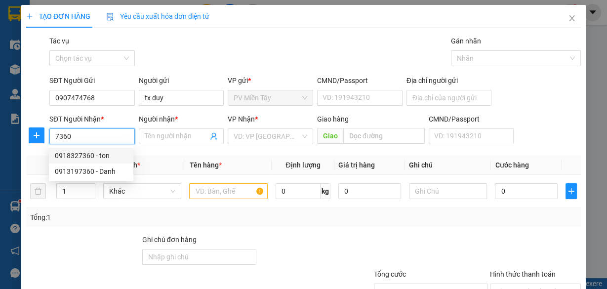
click at [111, 134] on input "7360" at bounding box center [91, 136] width 85 height 16
type input "7"
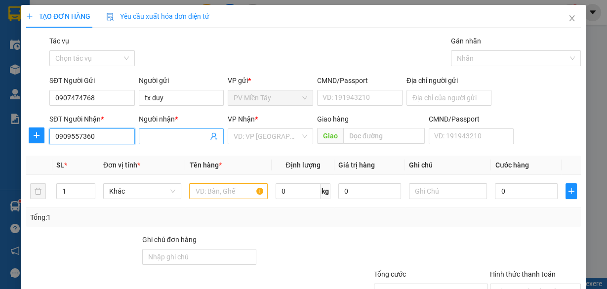
type input "0909557360"
click at [180, 135] on input "Người nhận *" at bounding box center [177, 136] width 64 height 11
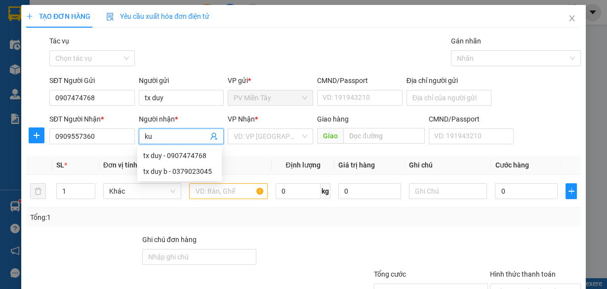
type input "k"
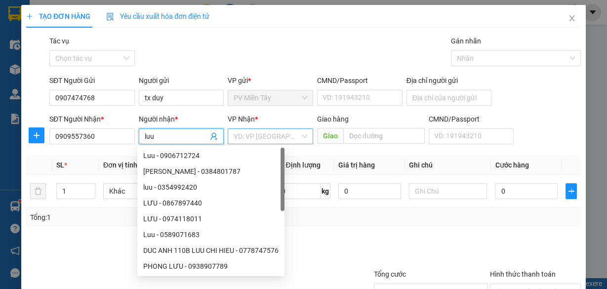
type input "luu"
drag, startPoint x: 259, startPoint y: 136, endPoint x: 258, endPoint y: 232, distance: 95.3
click at [259, 137] on input "search" at bounding box center [266, 136] width 67 height 15
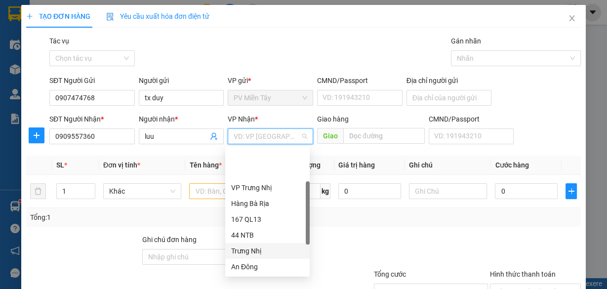
scroll to position [79, 0]
drag, startPoint x: 266, startPoint y: 249, endPoint x: 282, endPoint y: 231, distance: 24.5
click at [267, 249] on div "HANG NGOAI" at bounding box center [267, 250] width 73 height 11
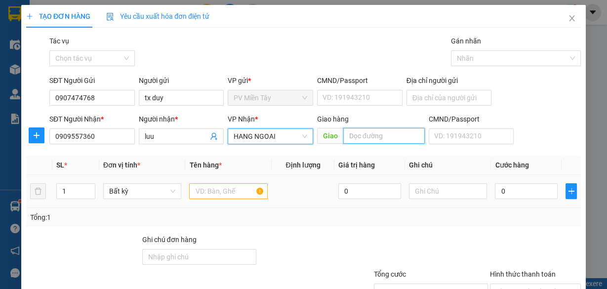
click at [364, 132] on input "text" at bounding box center [383, 136] width 81 height 16
type input "phu my"
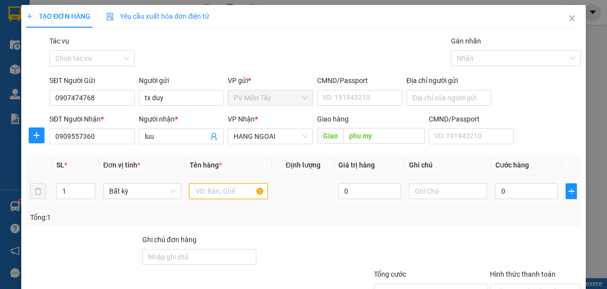
click at [232, 188] on input "text" at bounding box center [228, 191] width 78 height 16
click at [519, 182] on div "0" at bounding box center [526, 191] width 63 height 20
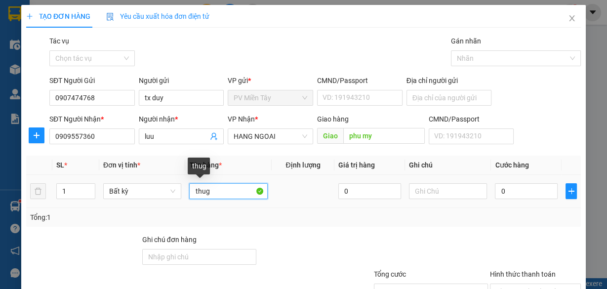
click at [232, 188] on input "thug" at bounding box center [228, 191] width 78 height 16
type input "thug den led"
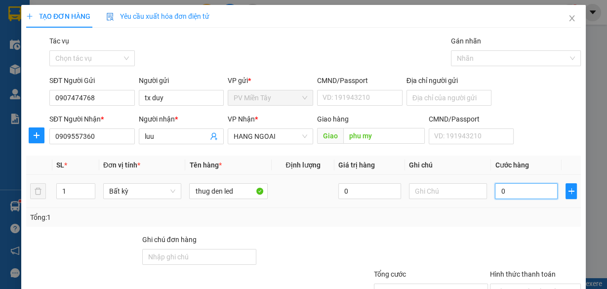
click at [515, 195] on input "0" at bounding box center [526, 191] width 63 height 16
type input "4"
type input "40"
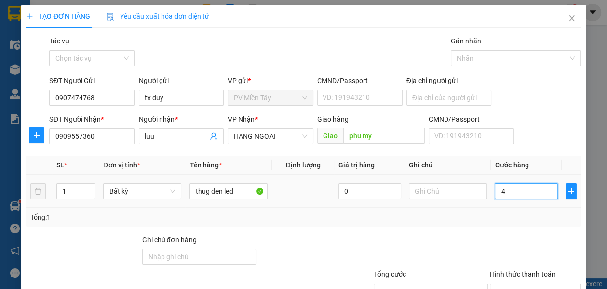
type input "40"
type input "40.000"
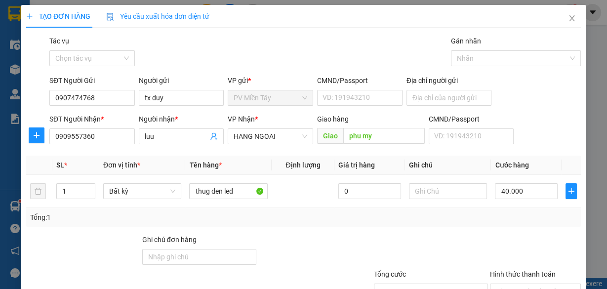
click at [505, 215] on div "Tổng: 1" at bounding box center [303, 217] width 546 height 11
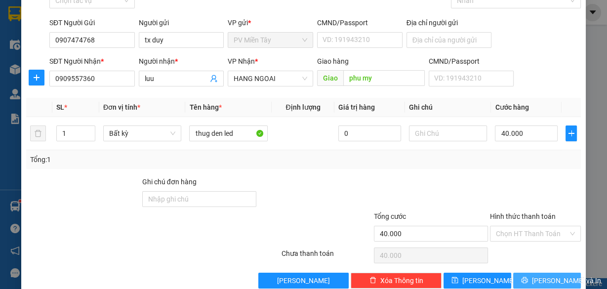
scroll to position [75, 0]
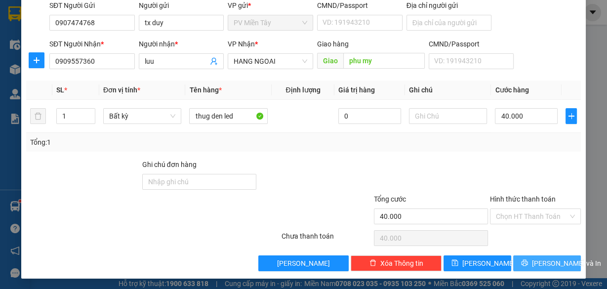
click at [528, 265] on icon "printer" at bounding box center [524, 262] width 7 height 7
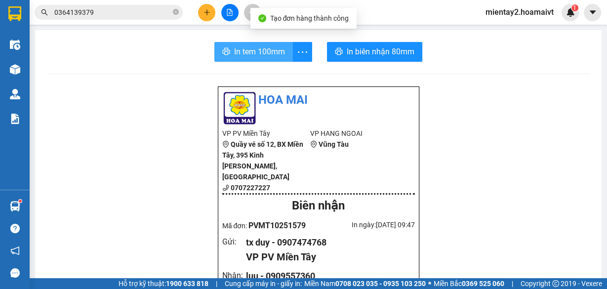
click at [251, 50] on span "In tem 100mm" at bounding box center [259, 51] width 51 height 12
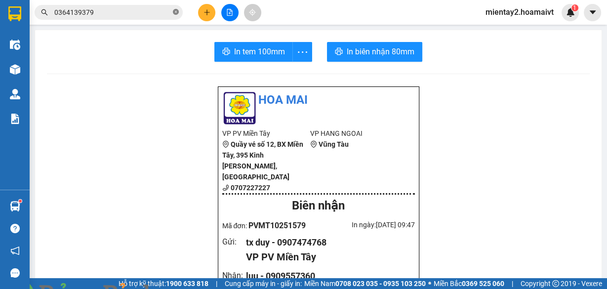
click at [175, 10] on icon "close-circle" at bounding box center [176, 12] width 6 height 6
click at [127, 15] on input "text" at bounding box center [112, 12] width 116 height 11
paste input "0938213640"
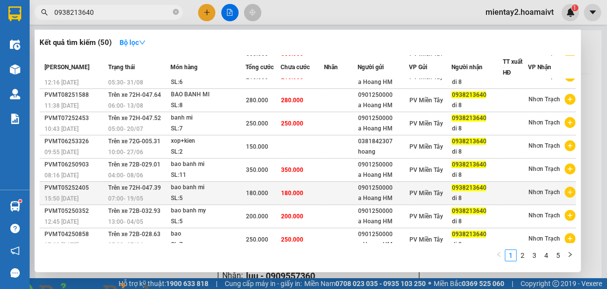
scroll to position [69, 0]
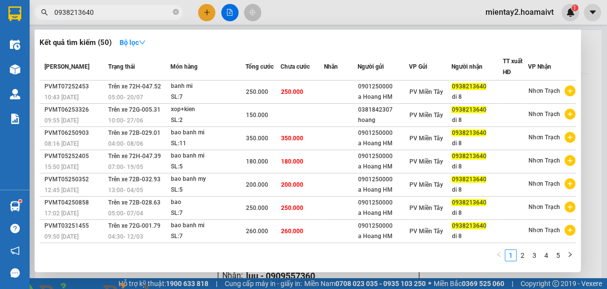
type input "0938213640"
click at [604, 131] on div at bounding box center [303, 144] width 607 height 289
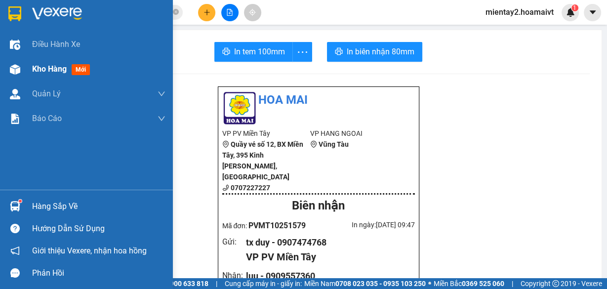
drag, startPoint x: 56, startPoint y: 66, endPoint x: 69, endPoint y: 73, distance: 14.8
click at [58, 65] on span "Kho hàng" at bounding box center [49, 68] width 35 height 9
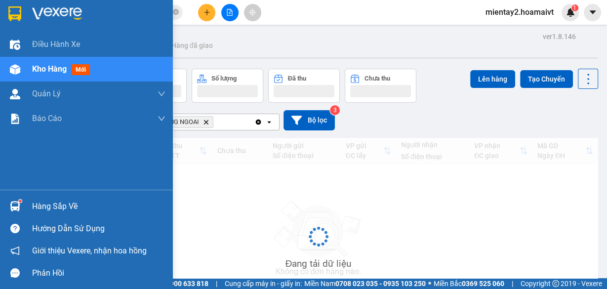
click at [47, 67] on span "Kho hàng" at bounding box center [49, 68] width 35 height 9
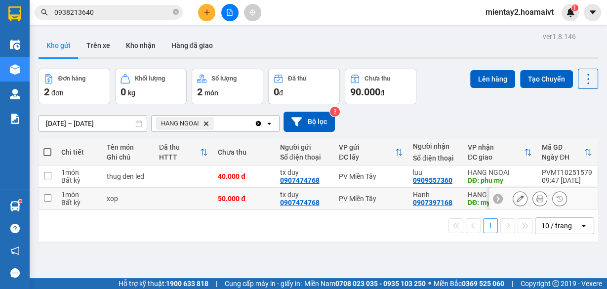
drag, startPoint x: 169, startPoint y: 203, endPoint x: 176, endPoint y: 182, distance: 22.8
click at [170, 203] on td at bounding box center [183, 199] width 59 height 22
checkbox input "true"
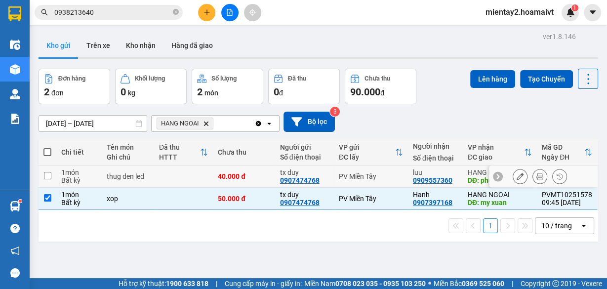
click at [177, 176] on td at bounding box center [183, 176] width 59 height 22
checkbox input "true"
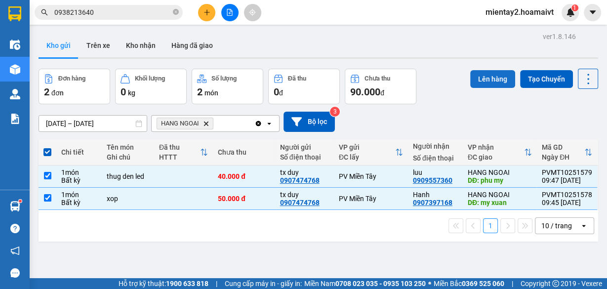
click at [482, 78] on button "Lên hàng" at bounding box center [492, 79] width 45 height 18
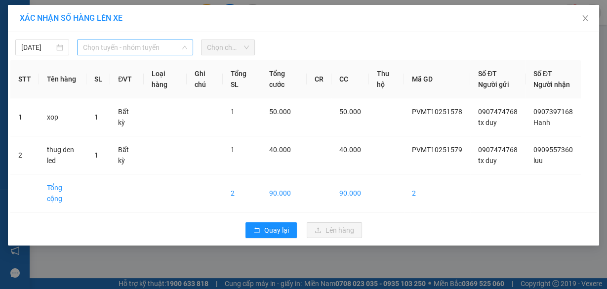
drag, startPoint x: 122, startPoint y: 46, endPoint x: 139, endPoint y: 119, distance: 75.1
click at [122, 47] on span "Chọn tuyến - nhóm tuyến" at bounding box center [135, 47] width 104 height 15
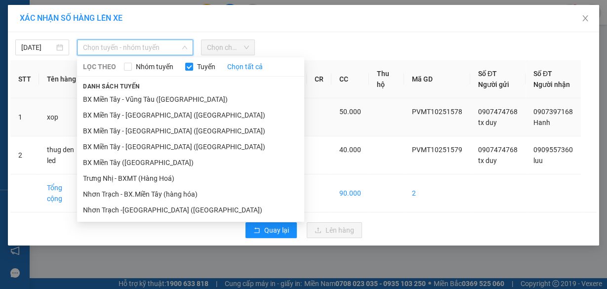
click at [142, 160] on li "BX Miền Tây ([GEOGRAPHIC_DATA])" at bounding box center [190, 163] width 227 height 16
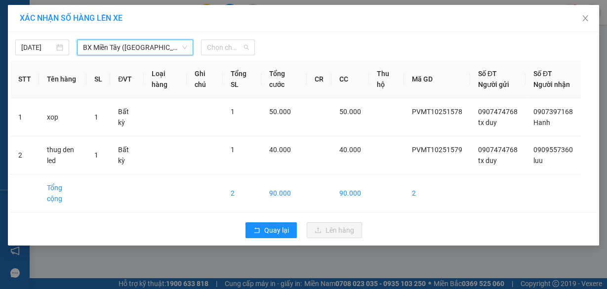
drag, startPoint x: 223, startPoint y: 42, endPoint x: 227, endPoint y: 57, distance: 15.3
click at [224, 42] on span "Chọn chuyến" at bounding box center [228, 47] width 42 height 15
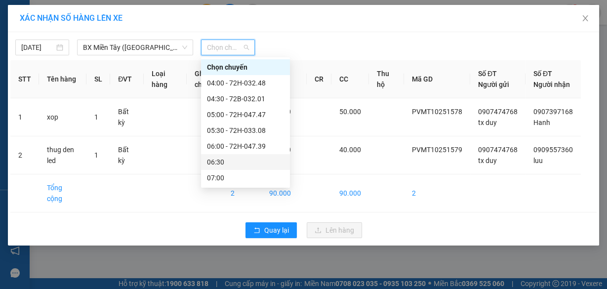
click at [237, 158] on div "06:30" at bounding box center [245, 161] width 77 height 11
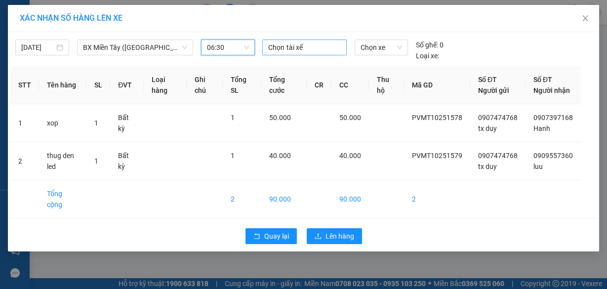
click at [301, 44] on div at bounding box center [304, 47] width 79 height 12
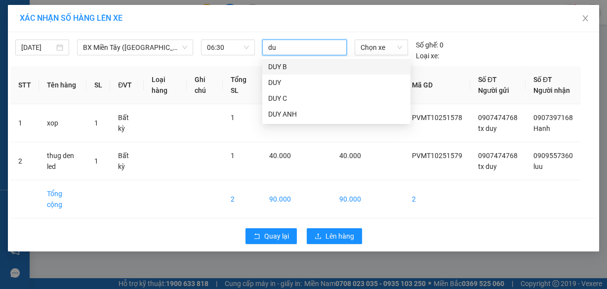
type input "duy"
click at [299, 84] on div "DUY" at bounding box center [336, 82] width 136 height 11
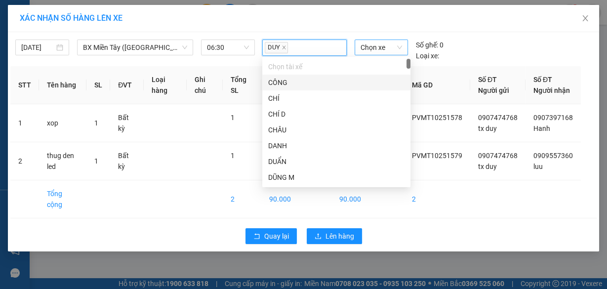
click at [389, 43] on span "Chọn xe" at bounding box center [380, 47] width 41 height 15
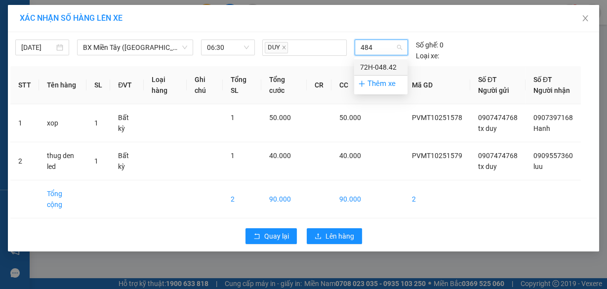
type input "4842"
click at [386, 64] on div "72H-048.42" at bounding box center [380, 67] width 41 height 11
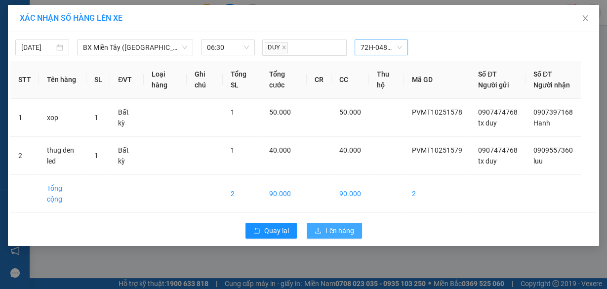
click at [351, 227] on span "Lên hàng" at bounding box center [339, 230] width 29 height 11
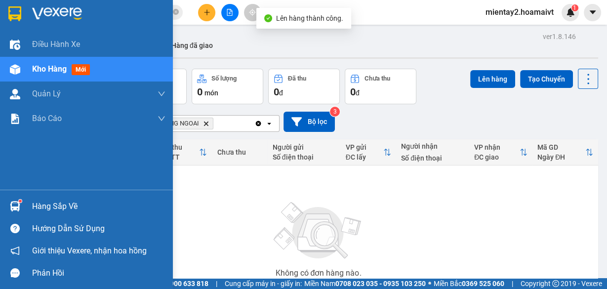
click at [43, 213] on div "Hàng sắp về" at bounding box center [98, 206] width 133 height 15
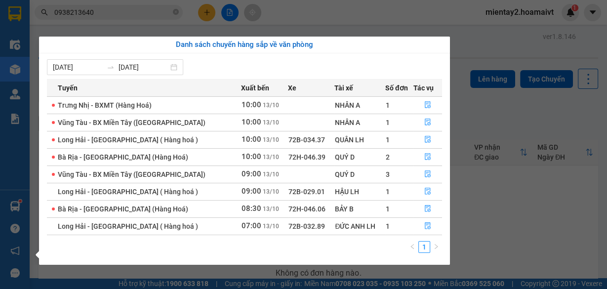
click at [533, 210] on section "Kết quả tìm kiếm ( 50 ) Bộ lọc Mã ĐH Trạng thái Món hàng Tổng cước Chưa cước Nh…" at bounding box center [303, 144] width 607 height 289
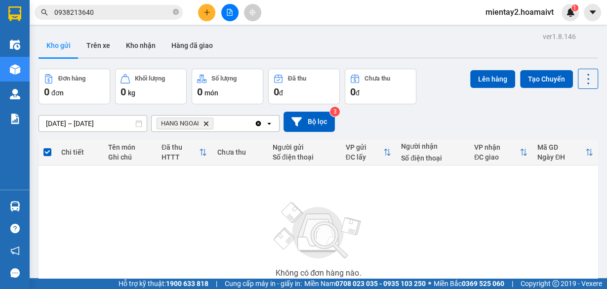
click at [205, 10] on icon "plus" at bounding box center [206, 12] width 7 height 7
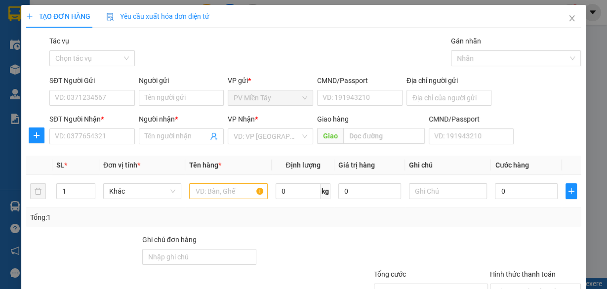
click at [206, 10] on div "Yêu cầu xuất hóa đơn điện tử" at bounding box center [157, 16] width 103 height 23
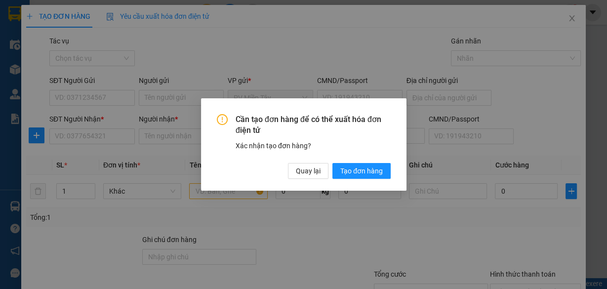
click at [191, 99] on div "Cần tạo đơn hàng để có thể xuất hóa đơn điện tử Xác nhận tạo đơn hàng? Quay lại…" at bounding box center [303, 144] width 607 height 289
click at [309, 173] on span "Quay lại" at bounding box center [308, 170] width 25 height 11
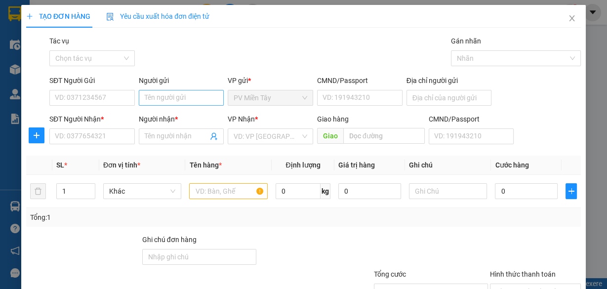
click at [193, 90] on div "Người gửi Tên người gửi" at bounding box center [181, 92] width 85 height 35
click at [193, 92] on input "Người gửi" at bounding box center [181, 98] width 85 height 16
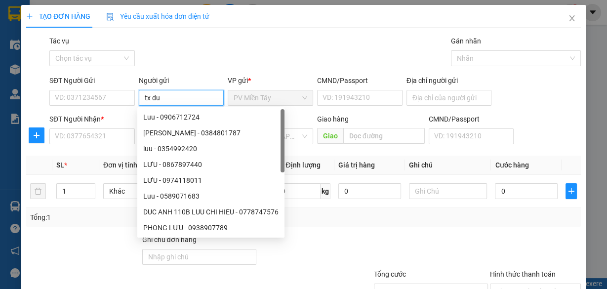
type input "tx duy"
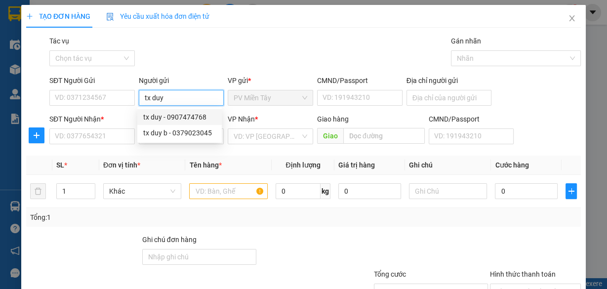
click at [180, 118] on div "tx duy - 0907474768" at bounding box center [179, 117] width 73 height 11
type input "0907474768"
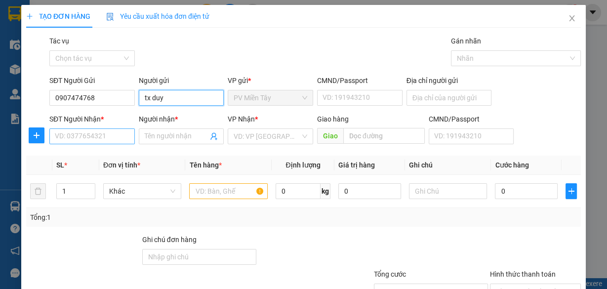
type input "tx duy"
click at [79, 135] on input "SĐT Người Nhận *" at bounding box center [91, 136] width 85 height 16
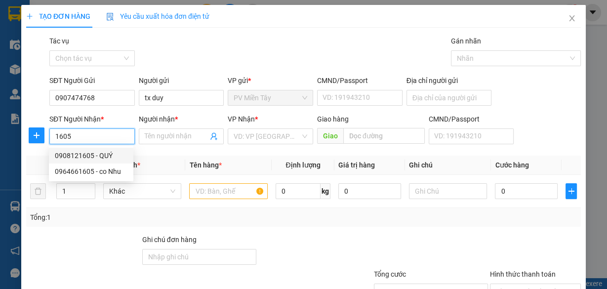
click at [51, 141] on input "1605" at bounding box center [91, 136] width 85 height 16
type input "0964711605"
click at [96, 152] on div "0964711605 - nam" at bounding box center [91, 155] width 73 height 11
type input "nam"
type input "phu my"
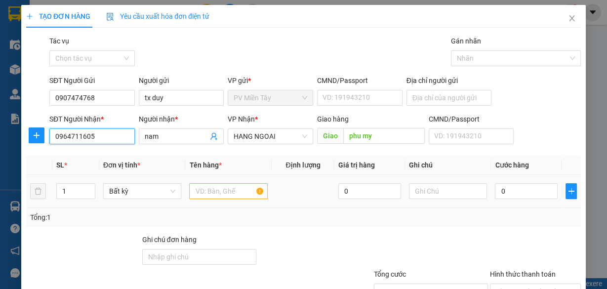
type input "0964711605"
click at [220, 193] on input "text" at bounding box center [228, 191] width 78 height 16
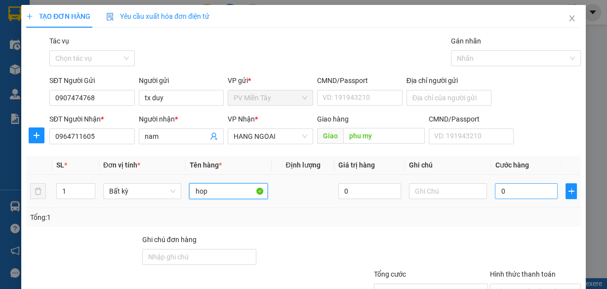
type input "hop"
click at [524, 193] on input "0" at bounding box center [526, 191] width 63 height 16
type input "3"
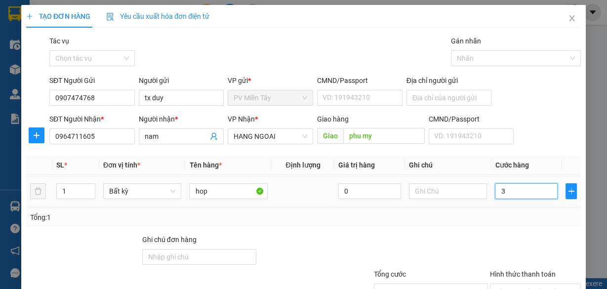
type input "30"
type input "3"
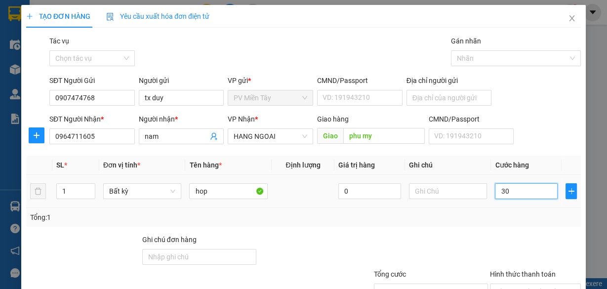
type input "3"
type input "0"
type input "04"
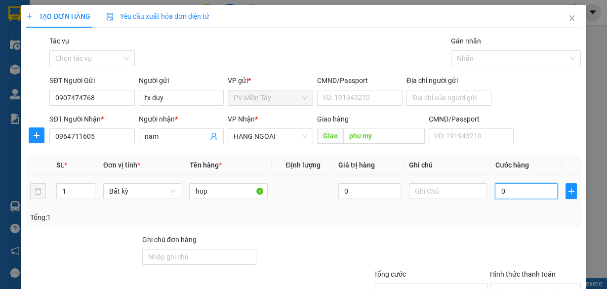
type input "4"
type input "040"
type input "40"
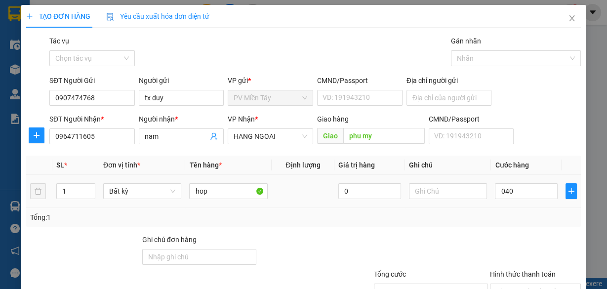
type input "40.000"
click at [513, 241] on div at bounding box center [535, 251] width 93 height 35
click at [230, 192] on input "hop" at bounding box center [228, 191] width 78 height 16
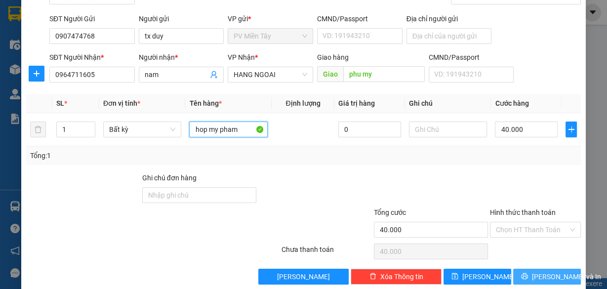
scroll to position [75, 0]
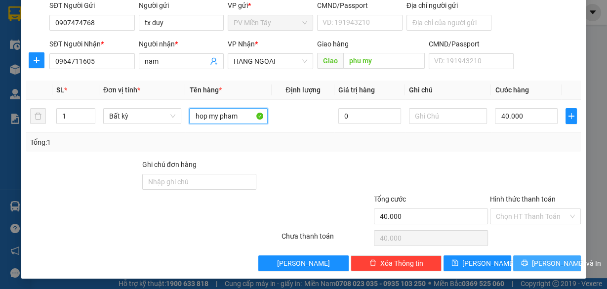
type input "hop my pham"
click at [550, 258] on span "[PERSON_NAME] và In" at bounding box center [566, 263] width 69 height 11
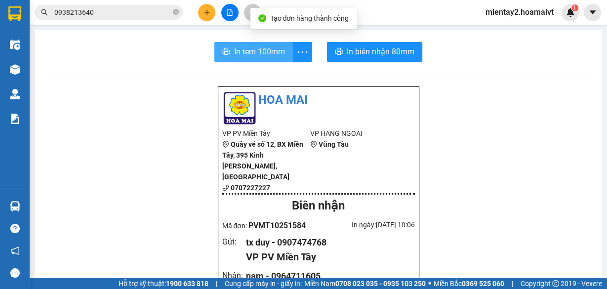
click at [260, 51] on span "In tem 100mm" at bounding box center [259, 51] width 51 height 12
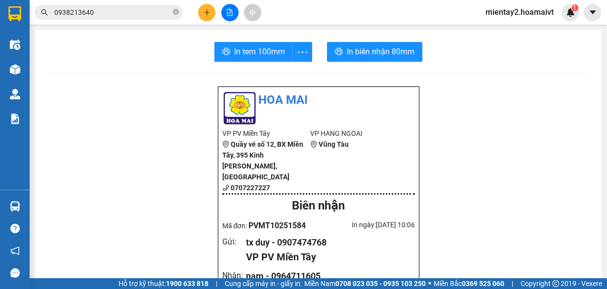
click at [201, 10] on button at bounding box center [206, 12] width 17 height 17
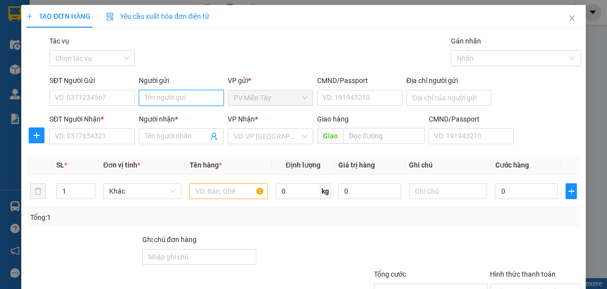
click at [180, 93] on input "Người gửi" at bounding box center [181, 98] width 85 height 16
click at [178, 116] on div "tx duy - 0907474768" at bounding box center [179, 117] width 73 height 11
type input "0907474768"
type input "tx duy"
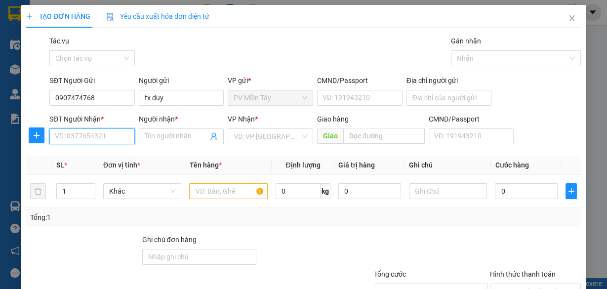
click at [101, 140] on input "SĐT Người Nhận *" at bounding box center [91, 136] width 85 height 16
click at [103, 139] on input "SĐT Người Nhận *" at bounding box center [91, 136] width 85 height 16
type input "0826800168"
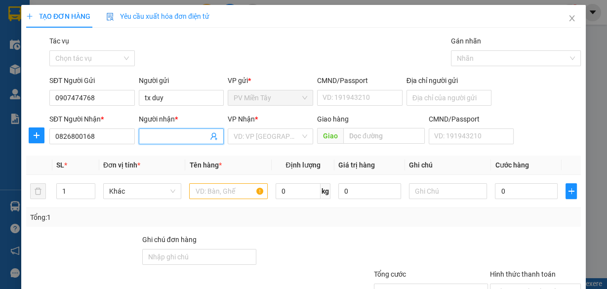
click at [158, 138] on input "Người nhận *" at bounding box center [177, 136] width 64 height 11
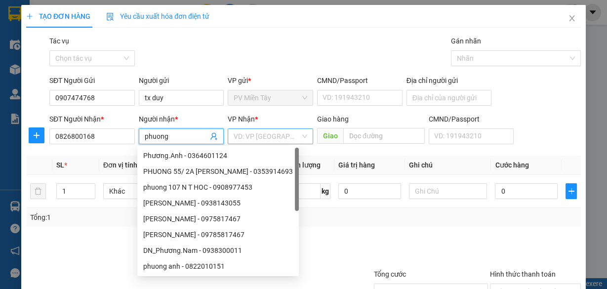
type input "phuong"
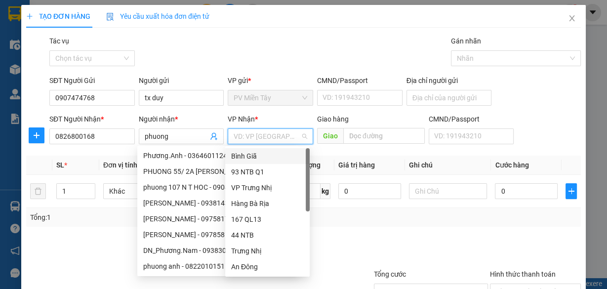
click at [278, 132] on input "search" at bounding box center [266, 136] width 67 height 15
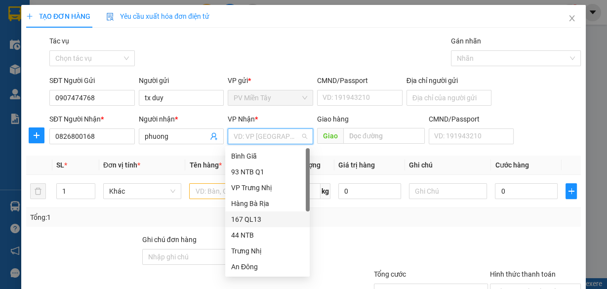
scroll to position [79, 0]
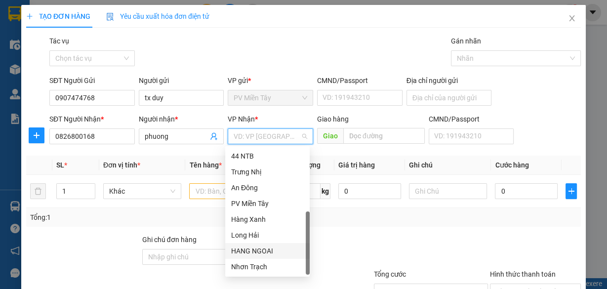
drag, startPoint x: 267, startPoint y: 247, endPoint x: 317, endPoint y: 195, distance: 72.6
click at [267, 247] on div "HANG NGOAI" at bounding box center [267, 250] width 73 height 11
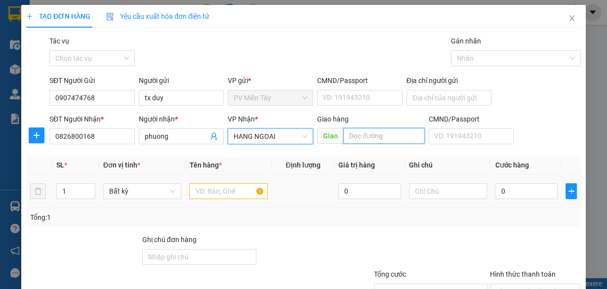
click at [374, 138] on input "text" at bounding box center [383, 136] width 81 height 16
type input "phu my"
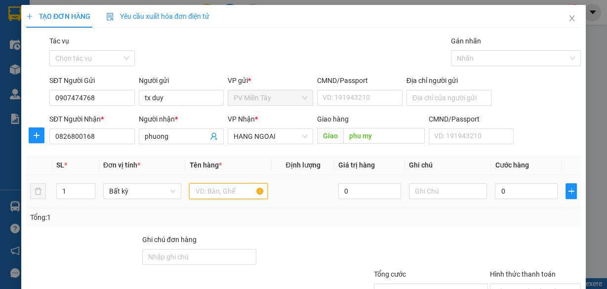
click at [227, 190] on input "text" at bounding box center [228, 191] width 78 height 16
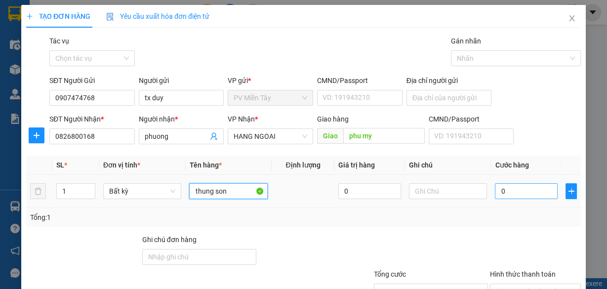
type input "thung son"
click at [539, 190] on input "0" at bounding box center [526, 191] width 63 height 16
type input "4"
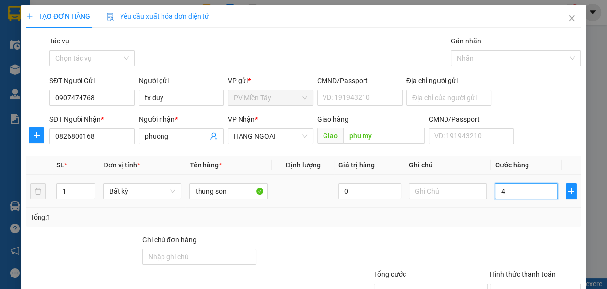
type input "40"
type input "40.000"
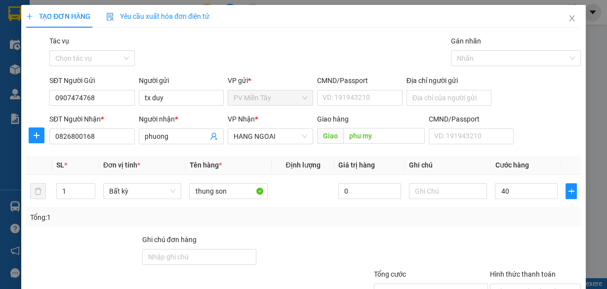
type input "40.000"
click at [470, 231] on div "Transit Pickup Surcharge Ids Transit Deliver Surcharge Ids Transit Deliver Surc…" at bounding box center [303, 191] width 554 height 310
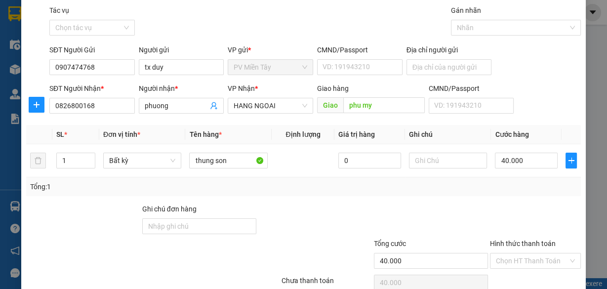
scroll to position [75, 0]
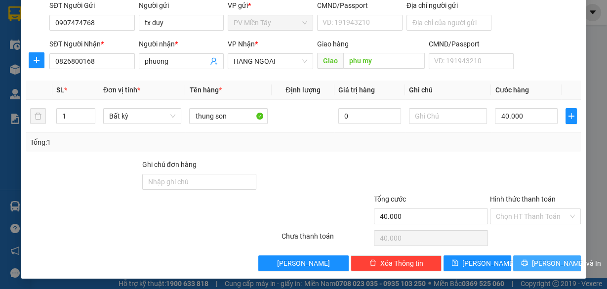
click at [538, 259] on span "[PERSON_NAME] và In" at bounding box center [566, 263] width 69 height 11
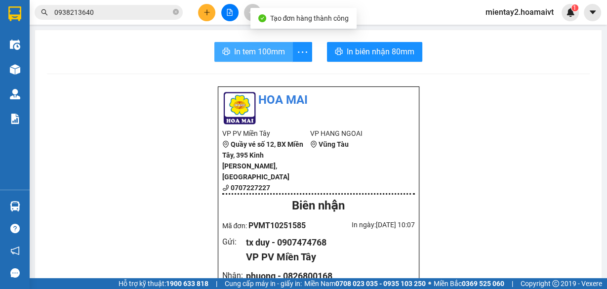
click at [270, 47] on span "In tem 100mm" at bounding box center [259, 51] width 51 height 12
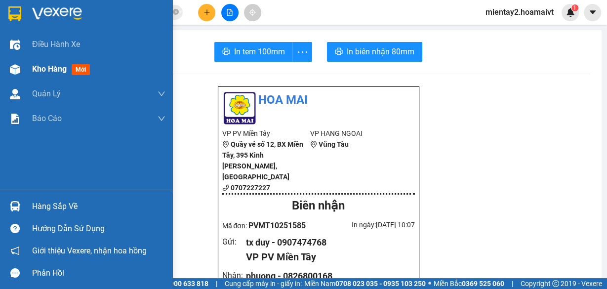
drag, startPoint x: 45, startPoint y: 68, endPoint x: 53, endPoint y: 68, distance: 7.9
click at [53, 68] on span "Kho hàng" at bounding box center [49, 68] width 35 height 9
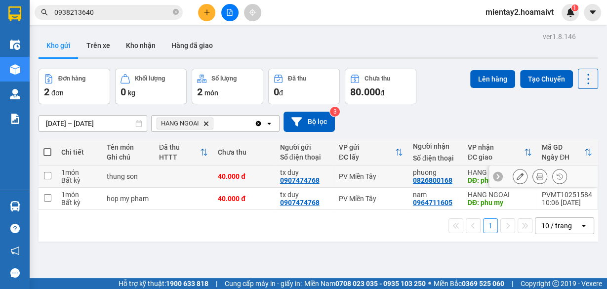
click at [204, 179] on td at bounding box center [183, 176] width 59 height 22
checkbox input "true"
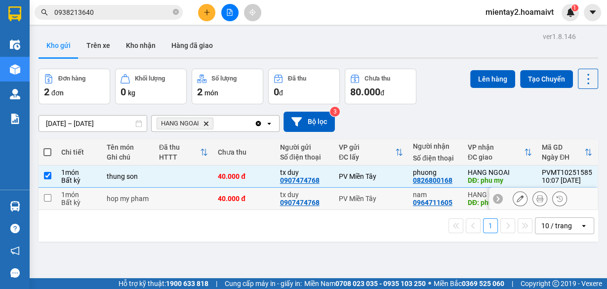
click at [200, 206] on td at bounding box center [183, 199] width 59 height 22
checkbox input "true"
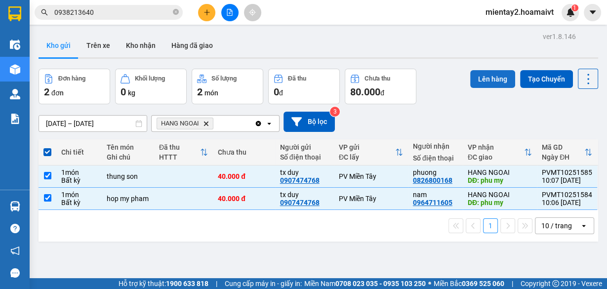
click at [489, 77] on button "Lên hàng" at bounding box center [492, 79] width 45 height 18
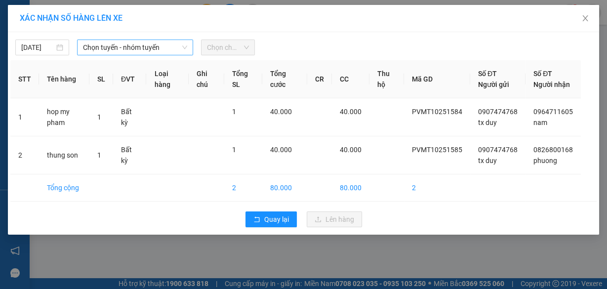
click at [153, 45] on span "Chọn tuyến - nhóm tuyến" at bounding box center [135, 47] width 104 height 15
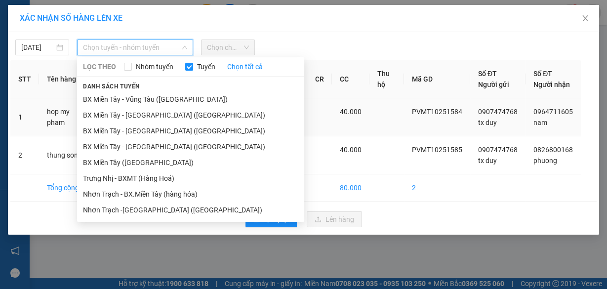
drag, startPoint x: 151, startPoint y: 159, endPoint x: 176, endPoint y: 134, distance: 36.3
click at [157, 156] on li "BX Miền Tây ([GEOGRAPHIC_DATA])" at bounding box center [190, 163] width 227 height 16
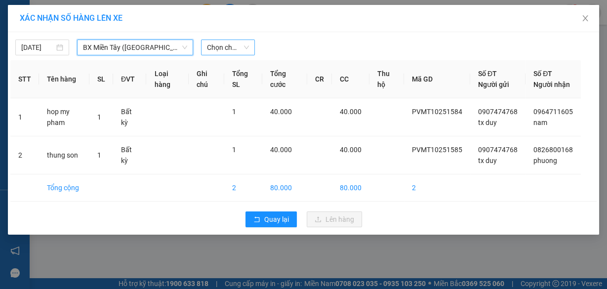
click at [236, 46] on span "Chọn chuyến" at bounding box center [228, 47] width 42 height 15
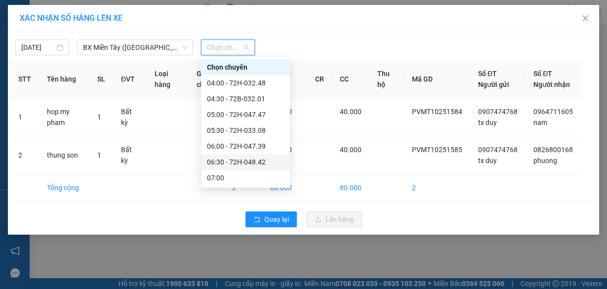
click at [247, 157] on div "06:30 - 72H-048.42" at bounding box center [245, 161] width 77 height 11
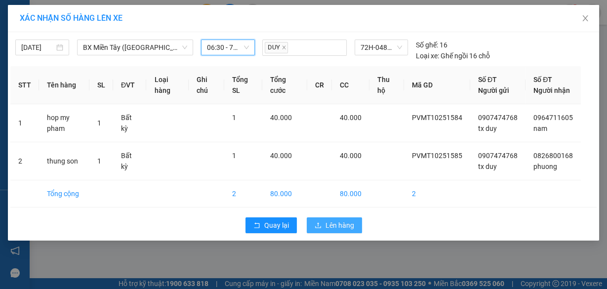
click at [340, 231] on span "Lên hàng" at bounding box center [339, 225] width 29 height 11
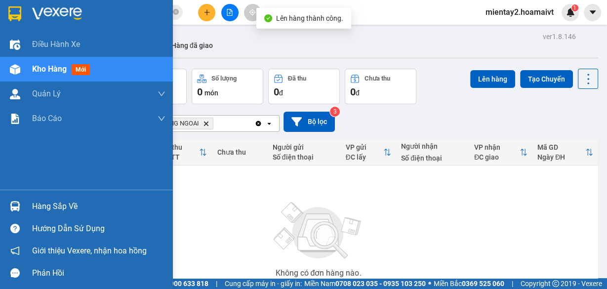
click at [54, 204] on div "Hàng sắp về" at bounding box center [98, 206] width 133 height 15
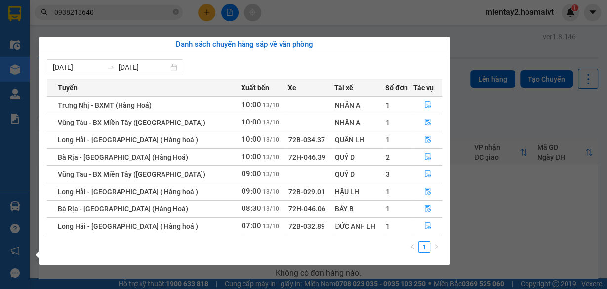
click at [505, 225] on section "Kết quả tìm kiếm ( 50 ) Bộ lọc Mã ĐH Trạng thái Món hàng Tổng cước Chưa cước Nh…" at bounding box center [303, 144] width 607 height 289
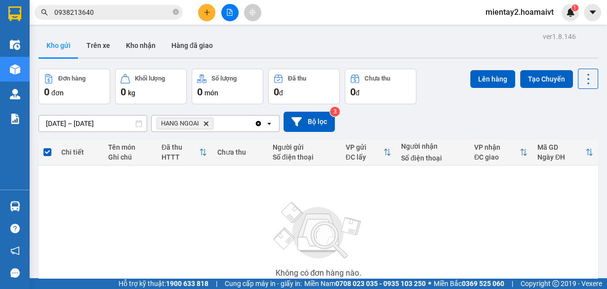
click at [210, 11] on button at bounding box center [206, 12] width 17 height 17
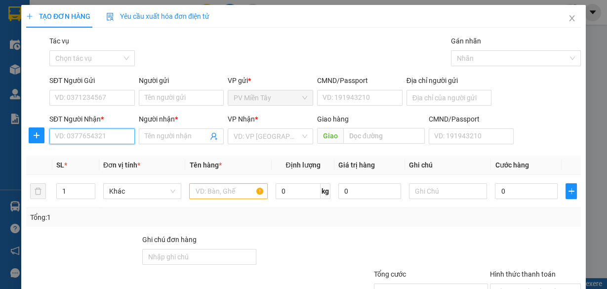
click at [117, 142] on input "SĐT Người Nhận *" at bounding box center [91, 136] width 85 height 16
click at [117, 138] on input "SĐT Người Nhận *" at bounding box center [91, 136] width 85 height 16
type input "0966920259"
click at [175, 136] on input "Người nhận *" at bounding box center [177, 136] width 64 height 11
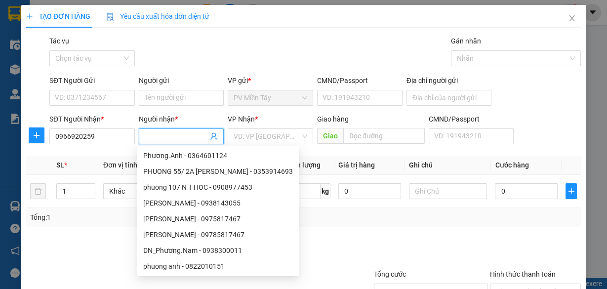
click at [175, 136] on input "Người nhận *" at bounding box center [177, 136] width 64 height 11
type input "ko ten"
drag, startPoint x: 247, startPoint y: 134, endPoint x: 253, endPoint y: 143, distance: 11.1
click at [247, 134] on input "search" at bounding box center [266, 136] width 67 height 15
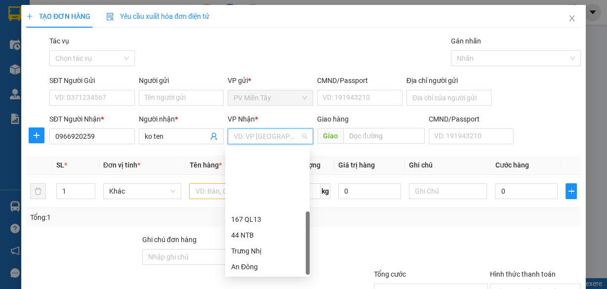
scroll to position [79, 0]
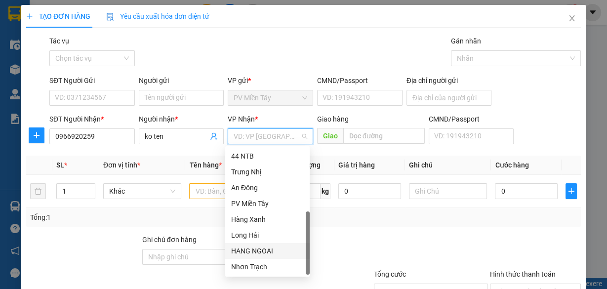
click at [274, 250] on div "HANG NGOAI" at bounding box center [267, 250] width 73 height 11
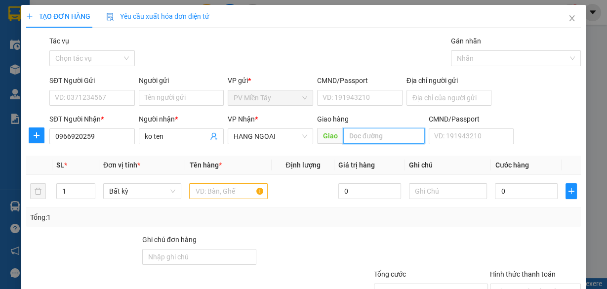
click at [370, 138] on input "text" at bounding box center [383, 136] width 81 height 16
type input "phu my"
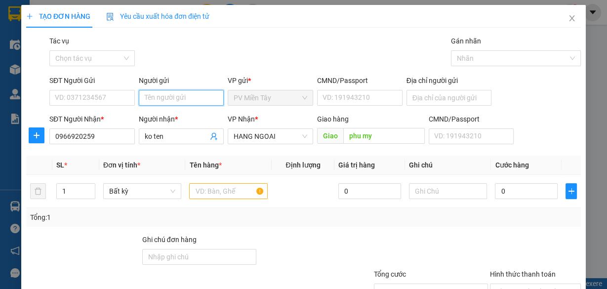
click at [172, 92] on input "Người gửi" at bounding box center [181, 98] width 85 height 16
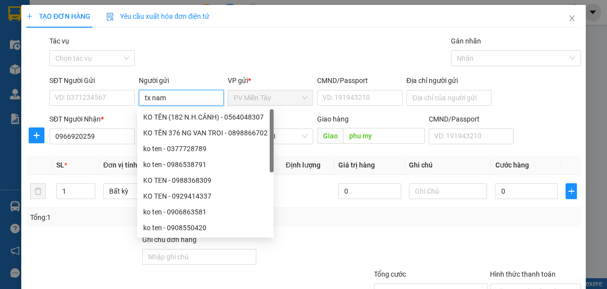
type input "tx nam"
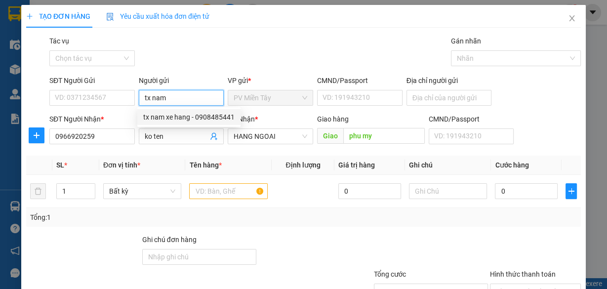
click at [178, 120] on div "tx nam xe hang - 0908485441" at bounding box center [188, 117] width 91 height 11
type input "0908485441"
type input "tx nam xe hang"
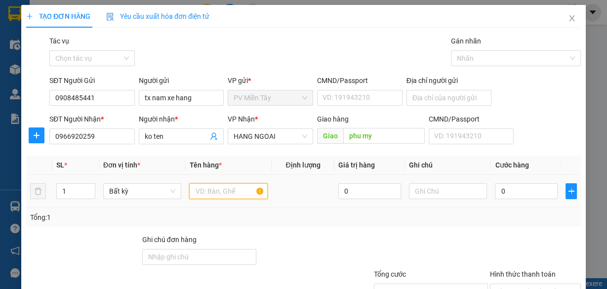
click at [230, 196] on input "text" at bounding box center [228, 191] width 78 height 16
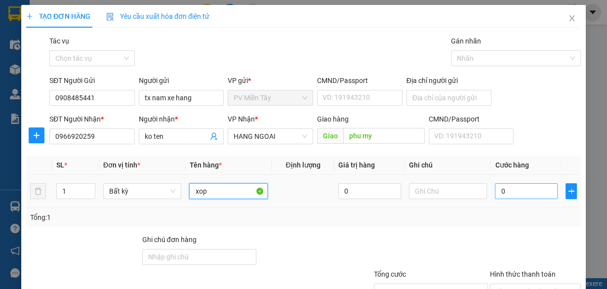
type input "xop"
click at [535, 192] on input "0" at bounding box center [526, 191] width 63 height 16
type input "4"
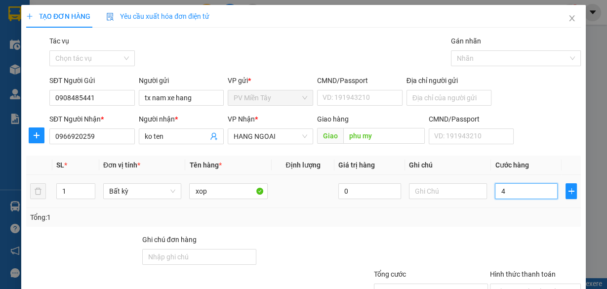
type input "40"
type input "40.000"
click at [508, 223] on div "Tổng: 1" at bounding box center [303, 217] width 554 height 19
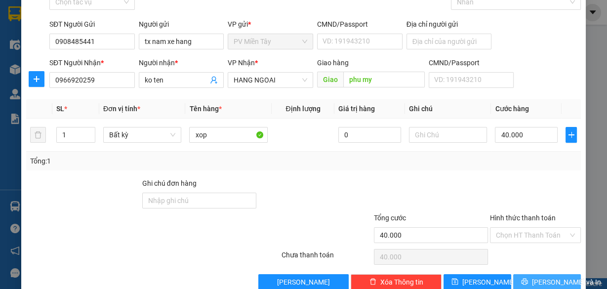
scroll to position [75, 0]
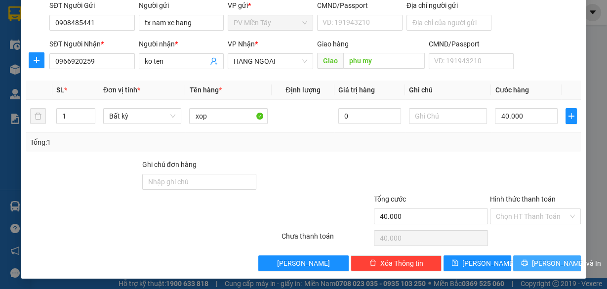
click at [548, 261] on span "[PERSON_NAME] và In" at bounding box center [566, 263] width 69 height 11
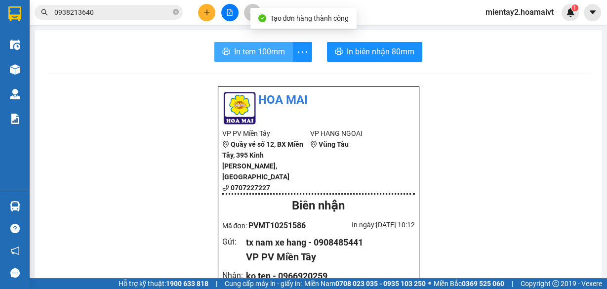
click at [264, 52] on span "In tem 100mm" at bounding box center [259, 51] width 51 height 12
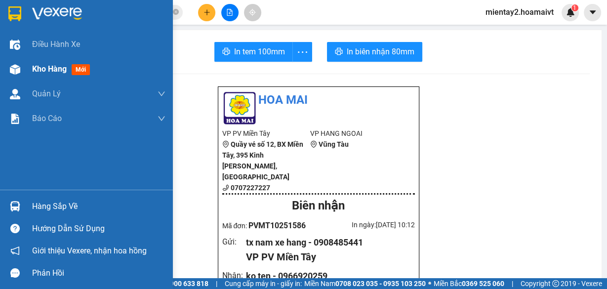
click at [40, 77] on div "Kho hàng mới" at bounding box center [98, 69] width 133 height 25
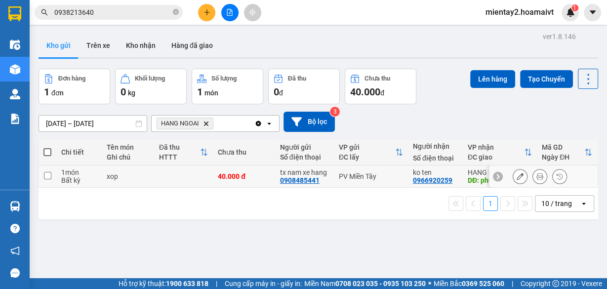
click at [180, 173] on td at bounding box center [183, 176] width 59 height 22
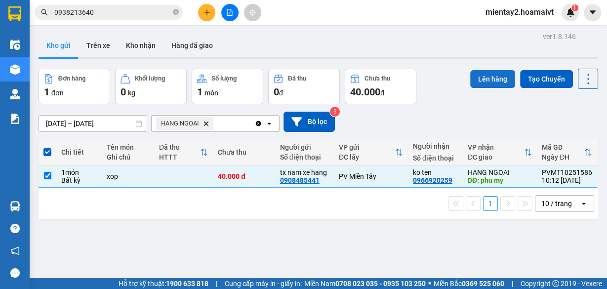
click at [498, 84] on button "Lên hàng" at bounding box center [492, 79] width 45 height 18
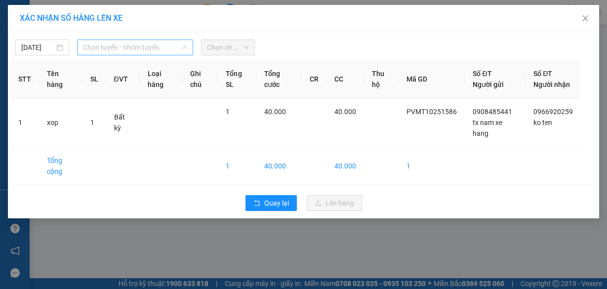
drag, startPoint x: 113, startPoint y: 46, endPoint x: 138, endPoint y: 131, distance: 88.7
click at [113, 46] on span "Chọn tuyến - nhóm tuyến" at bounding box center [135, 47] width 104 height 15
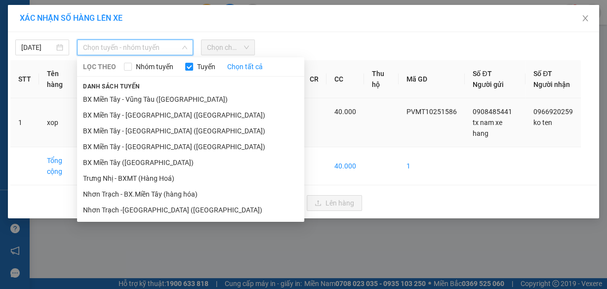
drag, startPoint x: 139, startPoint y: 164, endPoint x: 145, endPoint y: 150, distance: 15.9
click at [139, 164] on li "BX Miền Tây ([GEOGRAPHIC_DATA])" at bounding box center [190, 163] width 227 height 16
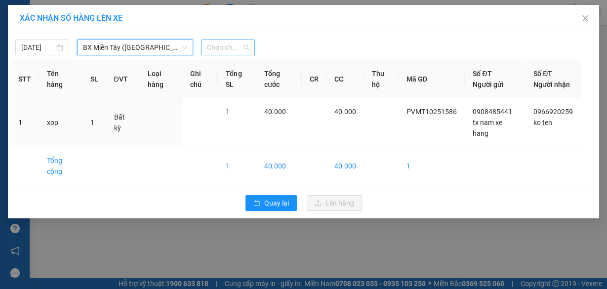
click at [216, 51] on span "Chọn chuyến" at bounding box center [228, 47] width 42 height 15
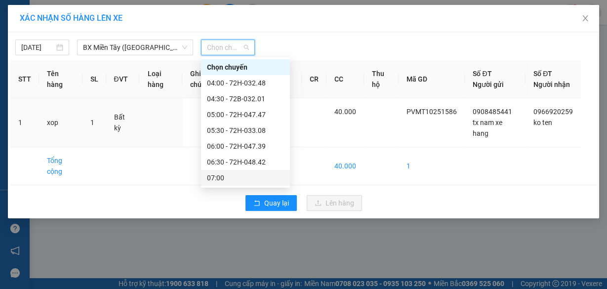
click at [241, 180] on div "07:00" at bounding box center [245, 177] width 77 height 11
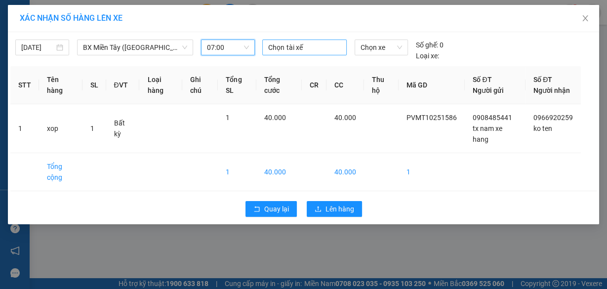
click at [314, 46] on div at bounding box center [304, 47] width 79 height 12
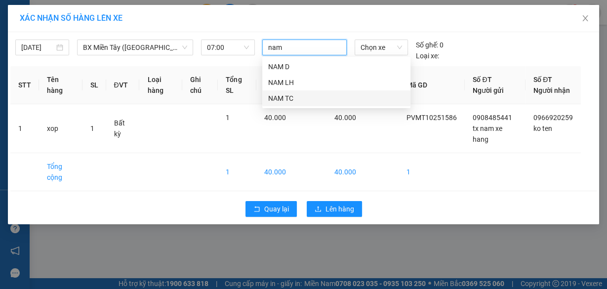
drag, startPoint x: 294, startPoint y: 96, endPoint x: 415, endPoint y: 41, distance: 132.8
click at [307, 89] on div "NAM D NAM LH NAM TC" at bounding box center [336, 82] width 148 height 47
click at [383, 46] on span "Chọn xe" at bounding box center [380, 47] width 41 height 15
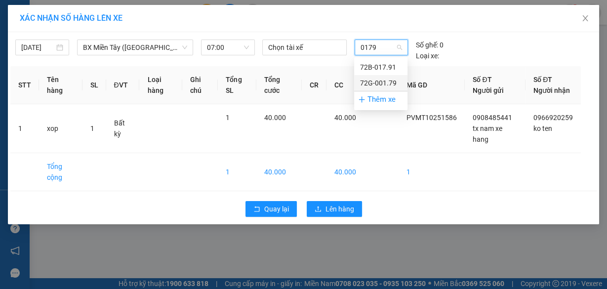
click at [379, 78] on div "72G-001.79" at bounding box center [380, 82] width 41 height 11
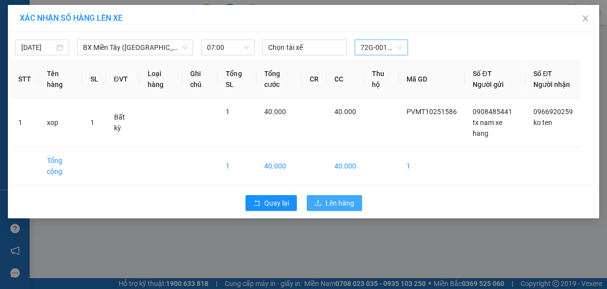
click at [340, 208] on span "Lên hàng" at bounding box center [339, 202] width 29 height 11
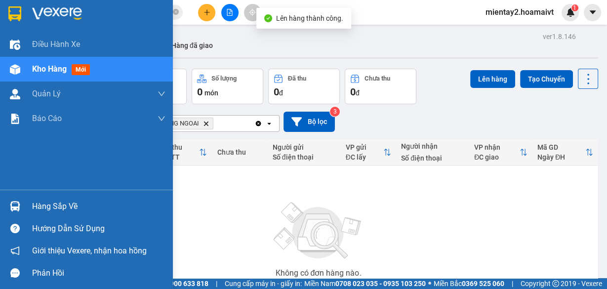
click at [50, 204] on div "Hàng sắp về" at bounding box center [98, 206] width 133 height 15
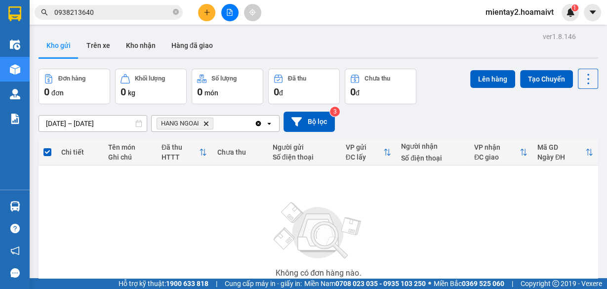
click at [527, 223] on section "Kết quả tìm kiếm ( 50 ) Bộ lọc Mã ĐH Trạng thái Món hàng Tổng cước Chưa cước Nh…" at bounding box center [303, 144] width 607 height 289
click at [100, 42] on button "Trên xe" at bounding box center [97, 46] width 39 height 24
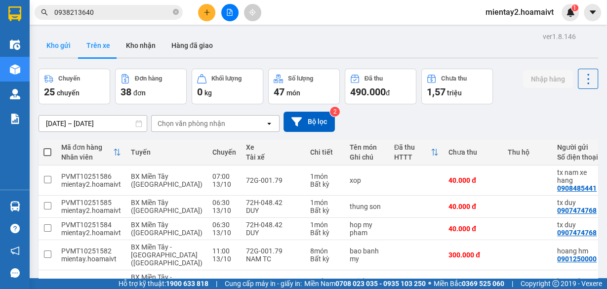
click at [62, 47] on button "Kho gửi" at bounding box center [59, 46] width 40 height 24
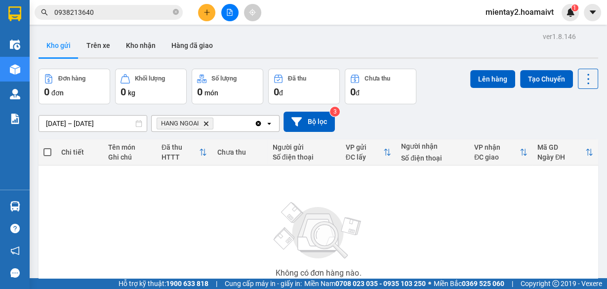
click at [207, 7] on button at bounding box center [206, 12] width 17 height 17
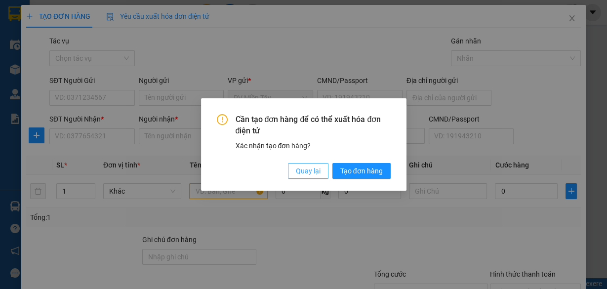
click at [316, 174] on span "Quay lại" at bounding box center [308, 170] width 25 height 11
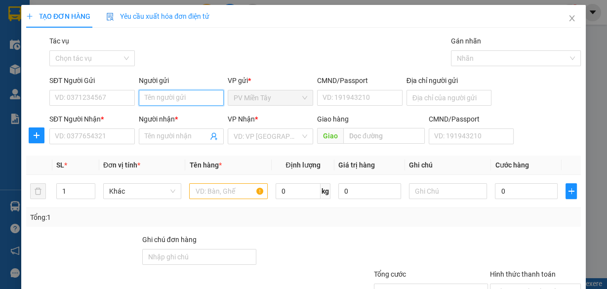
click at [185, 93] on input "Người gửi" at bounding box center [181, 98] width 85 height 16
click at [179, 120] on div "tx nam xe hang - 0908485441" at bounding box center [188, 117] width 91 height 11
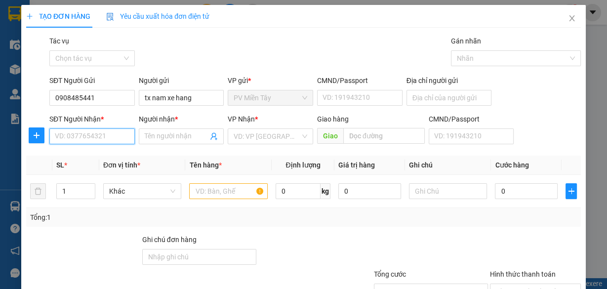
click at [103, 137] on input "SĐT Người Nhận *" at bounding box center [91, 136] width 85 height 16
paste input "0354050902"
click at [102, 132] on input "0354050902" at bounding box center [91, 136] width 85 height 16
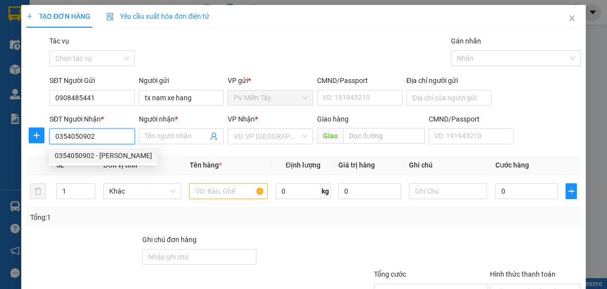
click at [104, 156] on div "0354050902 - BẢO CHÂN" at bounding box center [103, 155] width 97 height 11
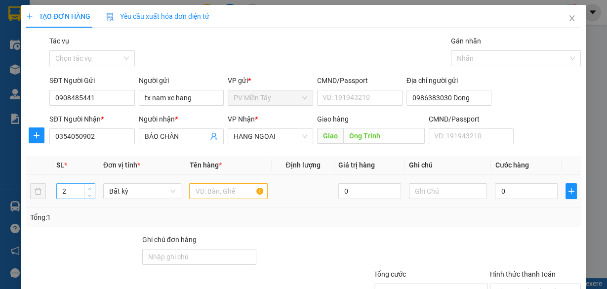
click at [91, 187] on span "up" at bounding box center [90, 189] width 6 height 6
click at [90, 186] on span "up" at bounding box center [90, 189] width 6 height 6
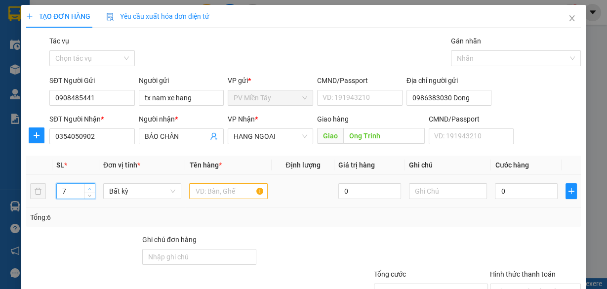
click at [90, 186] on span "up" at bounding box center [90, 189] width 6 height 6
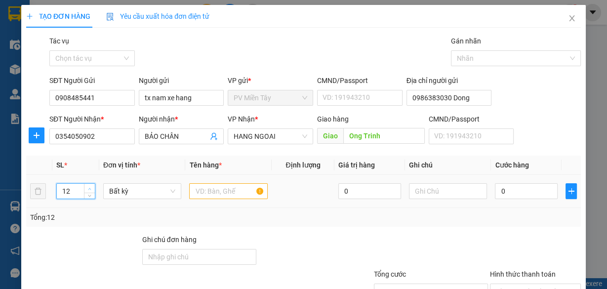
click at [90, 186] on span "up" at bounding box center [90, 189] width 6 height 6
click at [222, 190] on input "text" at bounding box center [228, 191] width 78 height 16
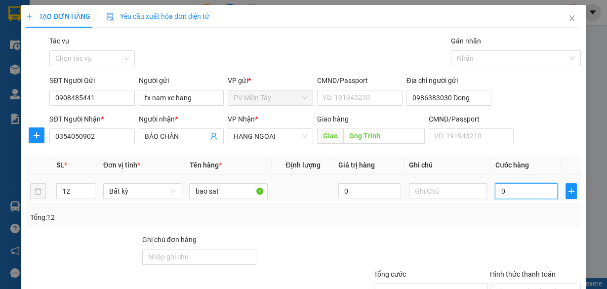
click at [510, 197] on input "0" at bounding box center [526, 191] width 63 height 16
drag, startPoint x: 491, startPoint y: 214, endPoint x: 511, endPoint y: 224, distance: 22.5
click at [500, 215] on div "Tổng: 12" at bounding box center [303, 217] width 546 height 11
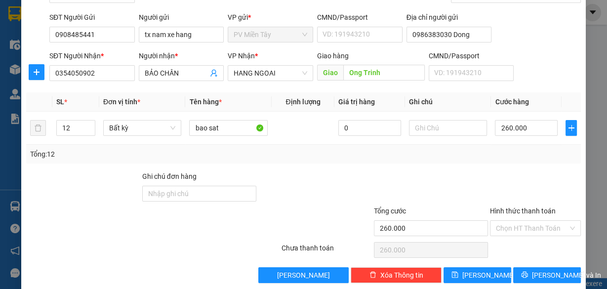
scroll to position [75, 0]
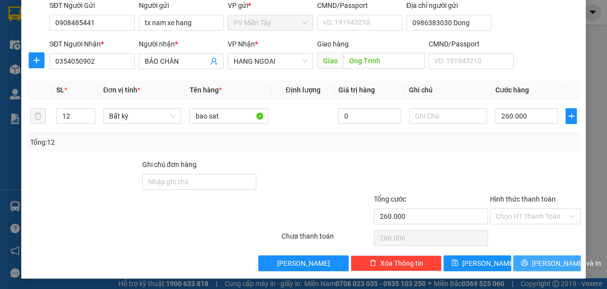
click at [538, 259] on span "[PERSON_NAME] và In" at bounding box center [566, 263] width 69 height 11
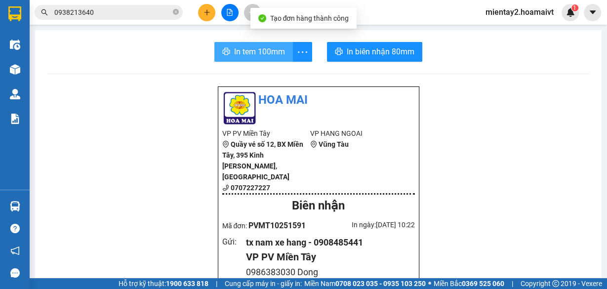
click at [266, 48] on span "In tem 100mm" at bounding box center [259, 51] width 51 height 12
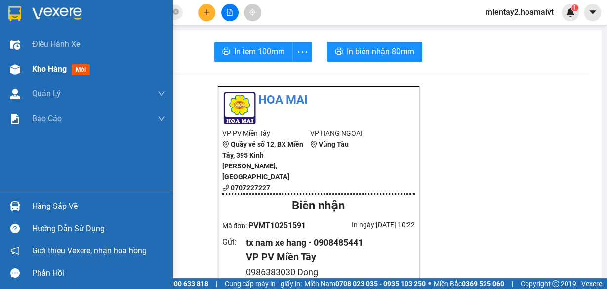
click at [48, 64] on span "Kho hàng" at bounding box center [49, 68] width 35 height 9
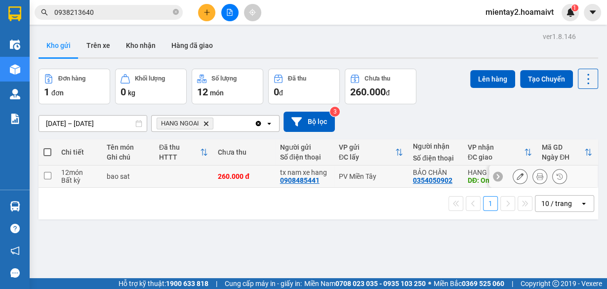
click at [196, 169] on td at bounding box center [183, 176] width 59 height 22
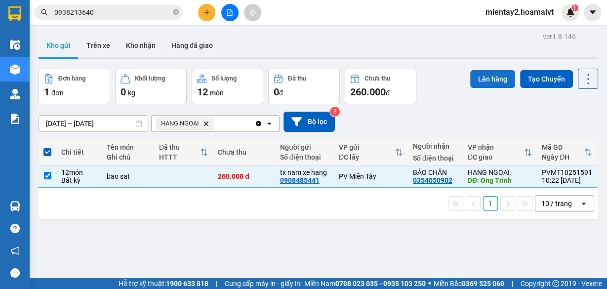
click at [486, 74] on button "Lên hàng" at bounding box center [492, 79] width 45 height 18
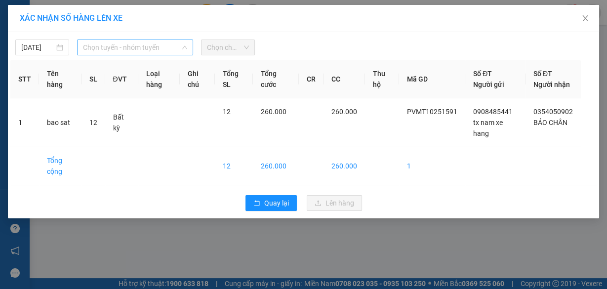
drag, startPoint x: 130, startPoint y: 49, endPoint x: 139, endPoint y: 141, distance: 92.3
click at [130, 53] on span "Chọn tuyến - nhóm tuyến" at bounding box center [135, 47] width 104 height 15
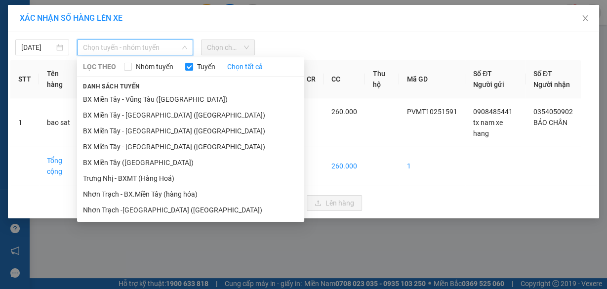
drag, startPoint x: 140, startPoint y: 162, endPoint x: 232, endPoint y: 77, distance: 125.8
click at [141, 162] on li "BX Miền Tây ([GEOGRAPHIC_DATA])" at bounding box center [190, 163] width 227 height 16
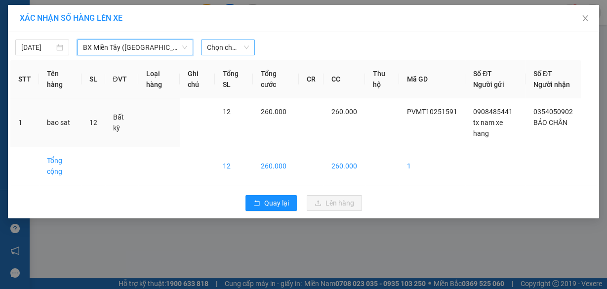
click at [237, 44] on span "Chọn chuyến" at bounding box center [228, 47] width 42 height 15
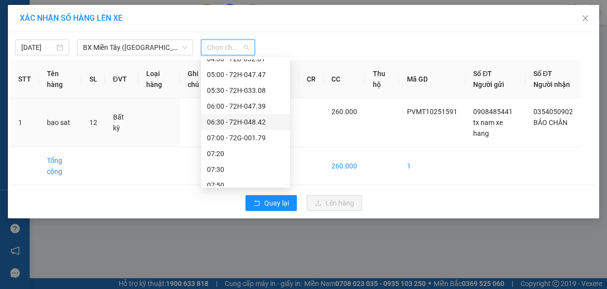
scroll to position [79, 0]
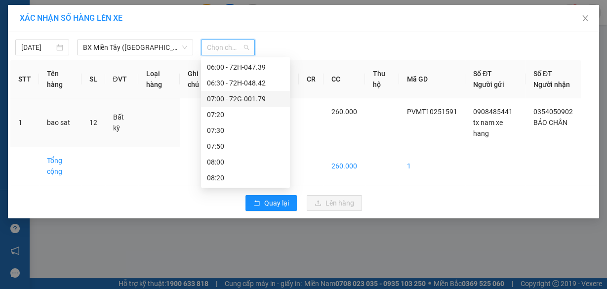
click at [253, 95] on div "07:00 - 72G-001.79" at bounding box center [245, 98] width 77 height 11
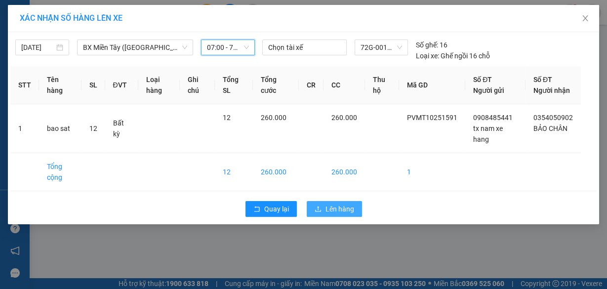
click at [329, 214] on span "Lên hàng" at bounding box center [339, 208] width 29 height 11
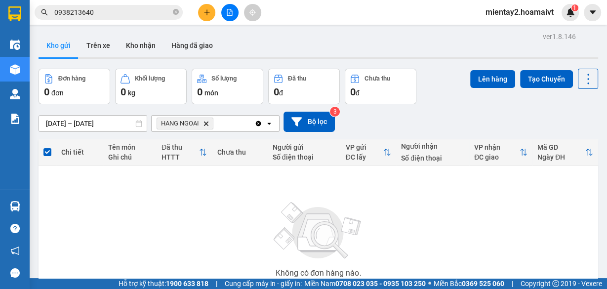
click at [210, 10] on button at bounding box center [206, 12] width 17 height 17
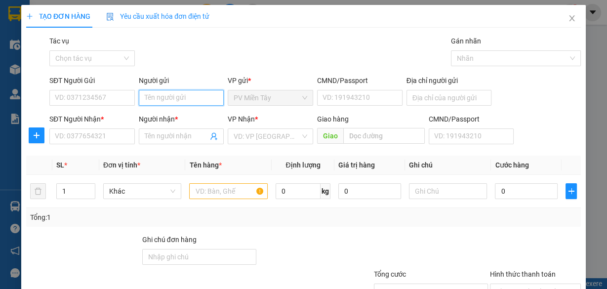
click at [196, 99] on input "Người gửi" at bounding box center [181, 98] width 85 height 16
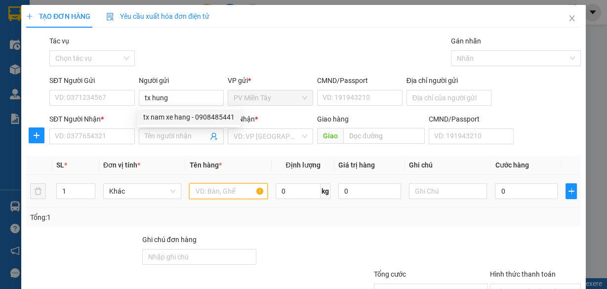
click at [217, 190] on input "text" at bounding box center [228, 191] width 78 height 16
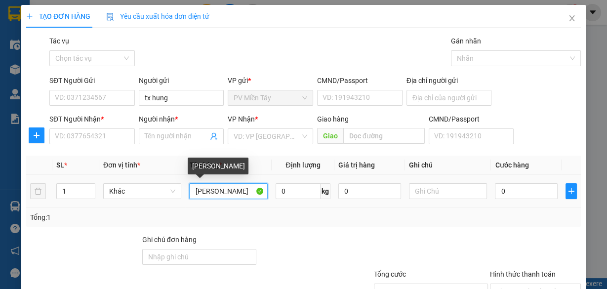
click at [229, 193] on input "bao phung" at bounding box center [228, 191] width 78 height 16
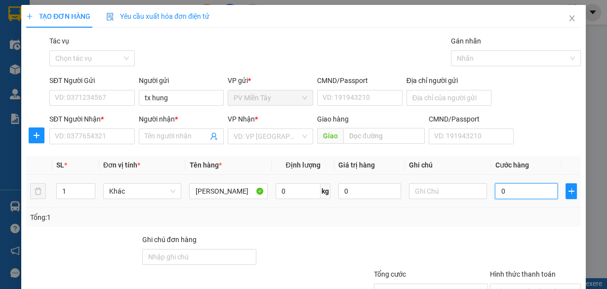
click at [530, 193] on input "0" at bounding box center [526, 191] width 63 height 16
drag, startPoint x: 91, startPoint y: 126, endPoint x: 91, endPoint y: 134, distance: 7.9
click at [91, 127] on div "SĐT Người Nhận *" at bounding box center [91, 121] width 85 height 15
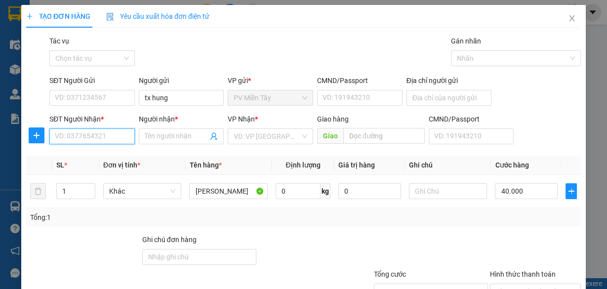
click at [92, 134] on input "SĐT Người Nhận *" at bounding box center [91, 136] width 85 height 16
click at [87, 153] on div "0913729672 - tam" at bounding box center [91, 155] width 73 height 11
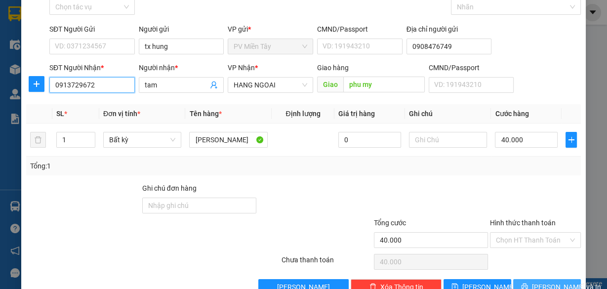
scroll to position [75, 0]
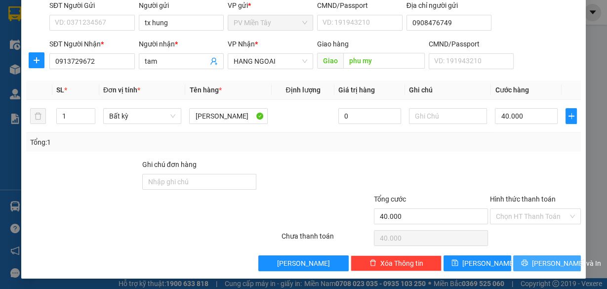
click at [543, 260] on span "[PERSON_NAME] và In" at bounding box center [566, 263] width 69 height 11
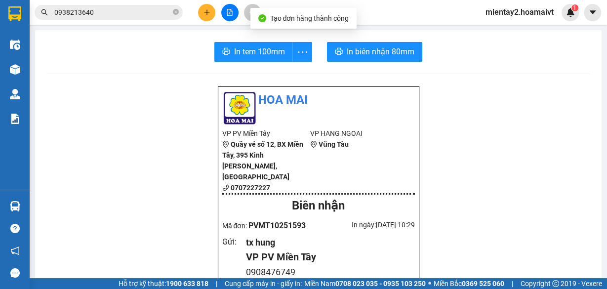
click at [30, 64] on main "In tem 100mm In biên nhận 80mm Hoa Mai VP PV Miền Tây Quầy vé số 12, BX Miền Tâ…" at bounding box center [303, 139] width 607 height 278
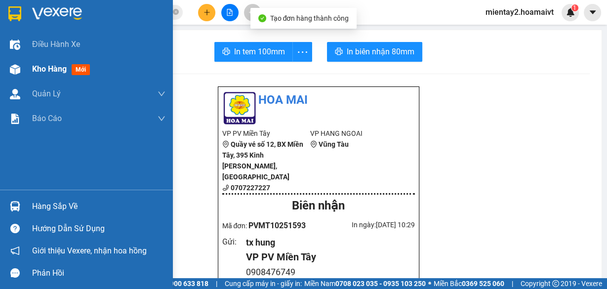
click at [45, 73] on span "Kho hàng" at bounding box center [49, 68] width 35 height 9
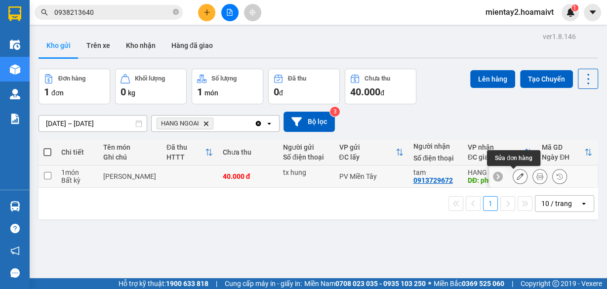
click at [516, 175] on icon at bounding box center [519, 176] width 7 height 7
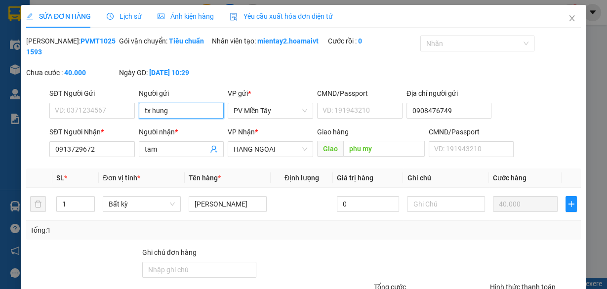
click at [194, 111] on input "tx hung" at bounding box center [181, 111] width 85 height 16
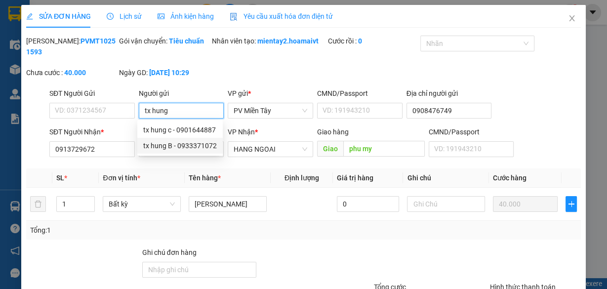
click at [181, 146] on div "tx hung B - 0933371072" at bounding box center [180, 145] width 74 height 11
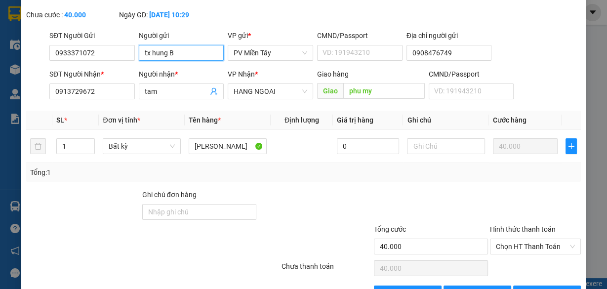
scroll to position [88, 0]
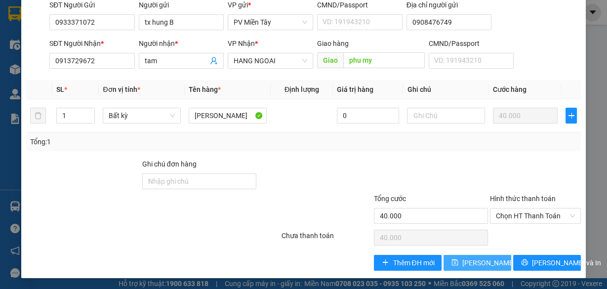
click at [490, 257] on span "Lưu thay đổi" at bounding box center [501, 262] width 79 height 11
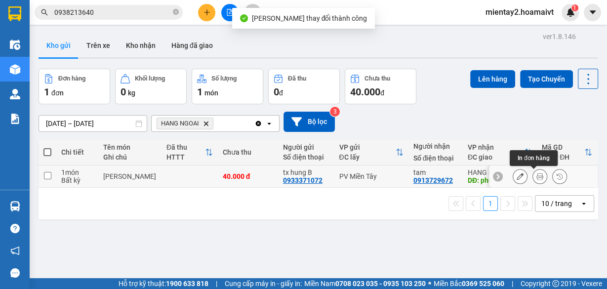
click at [536, 176] on icon at bounding box center [539, 176] width 7 height 7
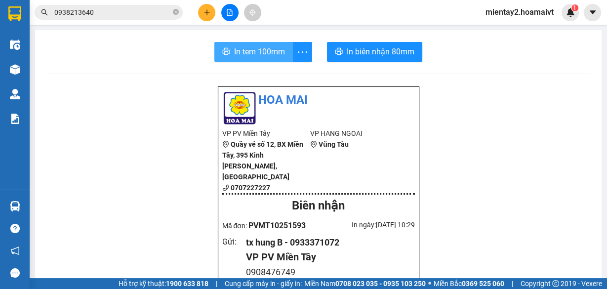
click at [263, 51] on span "In tem 100mm" at bounding box center [259, 51] width 51 height 12
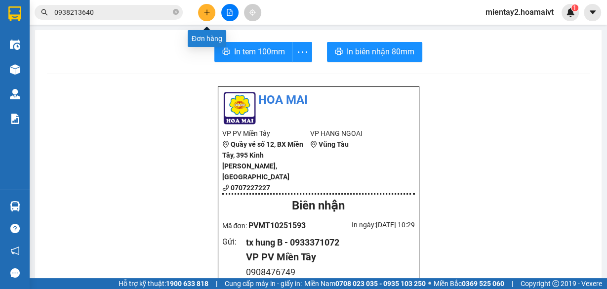
click at [203, 9] on icon "plus" at bounding box center [206, 12] width 7 height 7
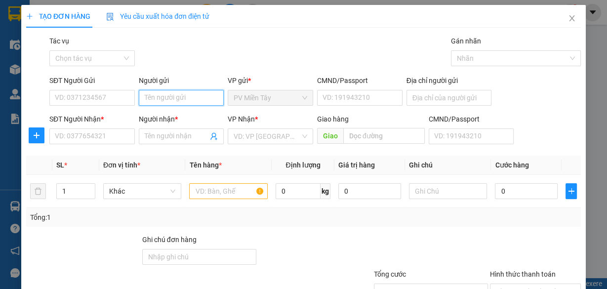
click at [187, 101] on input "Người gửi" at bounding box center [181, 98] width 85 height 16
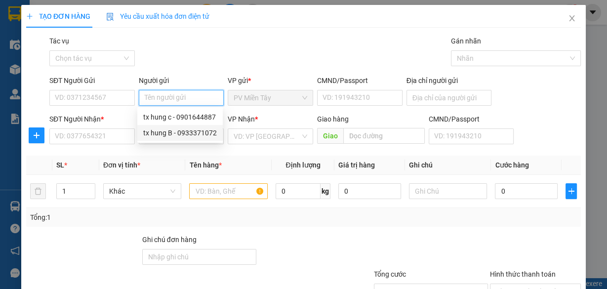
click at [176, 131] on div "tx hung B - 0933371072" at bounding box center [180, 132] width 74 height 11
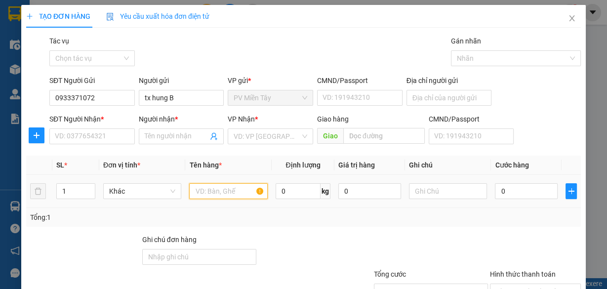
click at [219, 188] on input "text" at bounding box center [228, 191] width 78 height 16
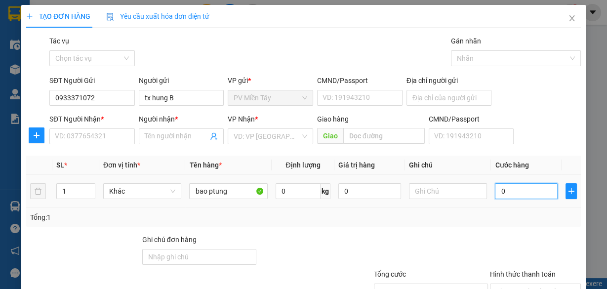
click at [516, 194] on input "0" at bounding box center [526, 191] width 63 height 16
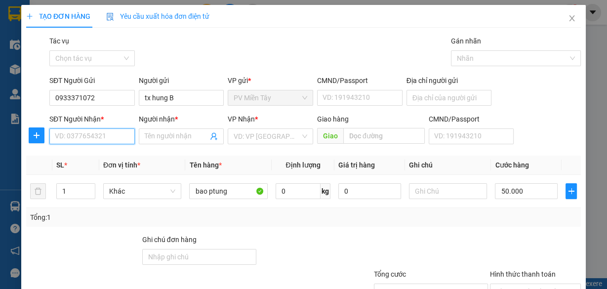
click at [96, 137] on input "SĐT Người Nhận *" at bounding box center [91, 136] width 85 height 16
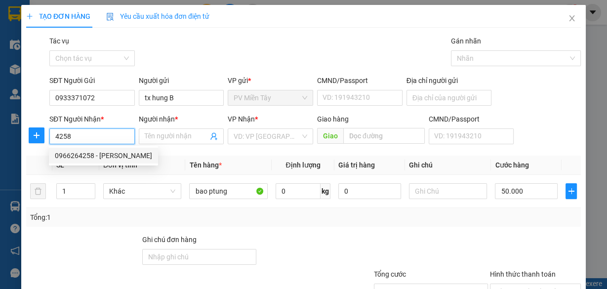
click at [94, 153] on div "0966264258 - TÂN PHƯƠNG" at bounding box center [103, 155] width 97 height 11
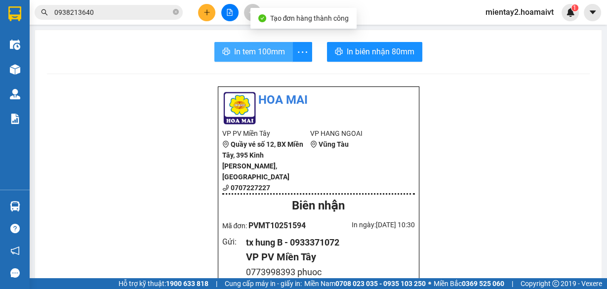
click at [269, 53] on span "In tem 100mm" at bounding box center [259, 51] width 51 height 12
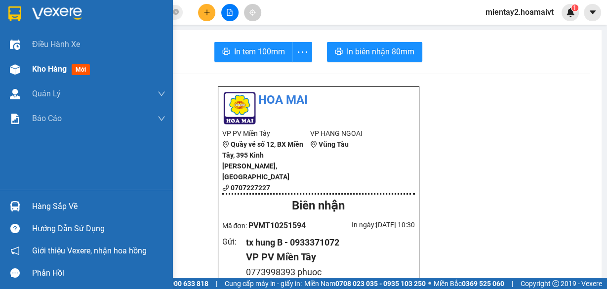
click at [54, 72] on span "Kho hàng" at bounding box center [49, 68] width 35 height 9
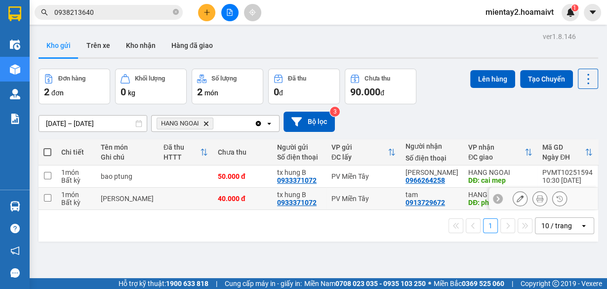
click at [262, 201] on div "40.000 đ" at bounding box center [242, 198] width 49 height 8
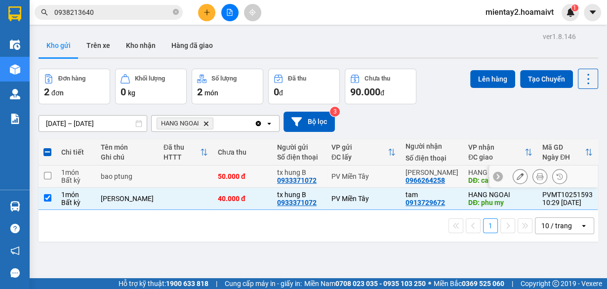
click at [258, 181] on td "50.000 đ" at bounding box center [242, 176] width 59 height 22
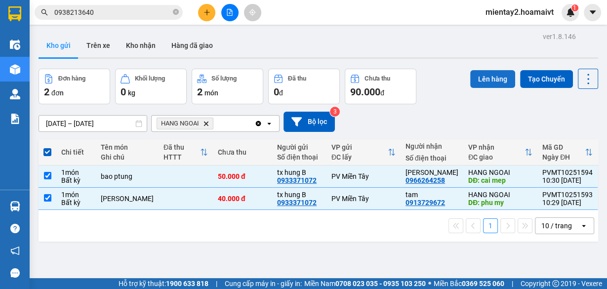
click at [486, 81] on button "Lên hàng" at bounding box center [492, 79] width 45 height 18
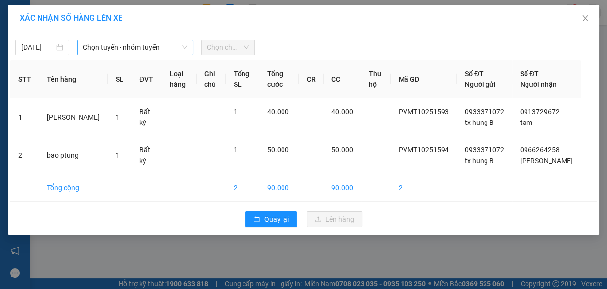
click at [129, 51] on span "Chọn tuyến - nhóm tuyến" at bounding box center [135, 47] width 104 height 15
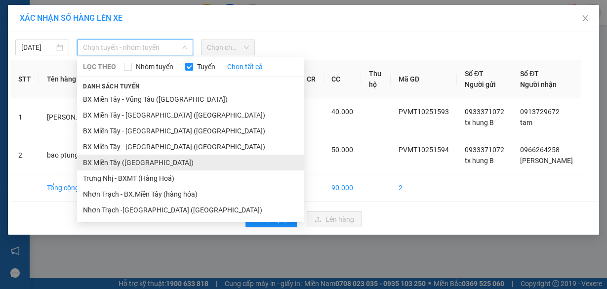
click at [153, 162] on li "BX Miền Tây ([GEOGRAPHIC_DATA])" at bounding box center [190, 163] width 227 height 16
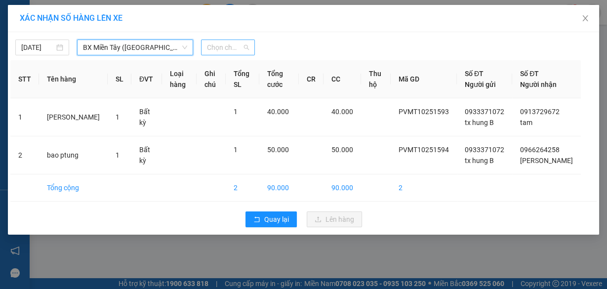
click at [228, 50] on span "Chọn chuyến" at bounding box center [228, 47] width 42 height 15
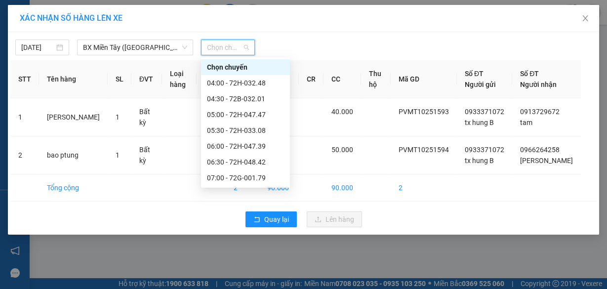
click at [235, 186] on div "07:20" at bounding box center [245, 194] width 89 height 16
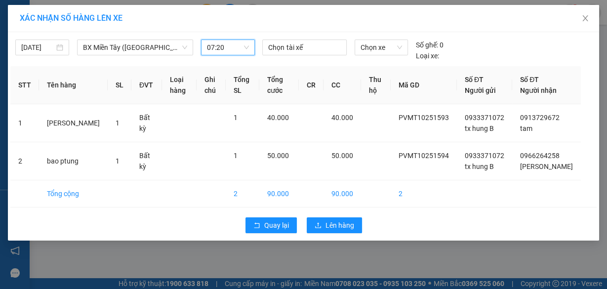
click at [234, 47] on span "07:20" at bounding box center [228, 47] width 42 height 15
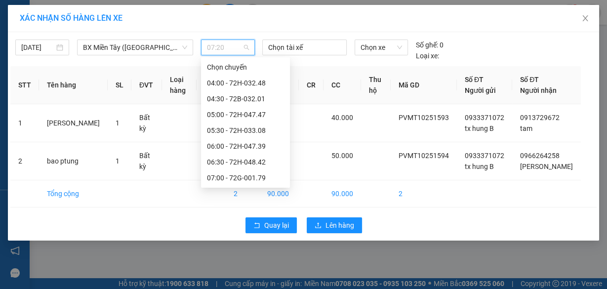
click at [232, 188] on div "07:20" at bounding box center [245, 193] width 77 height 11
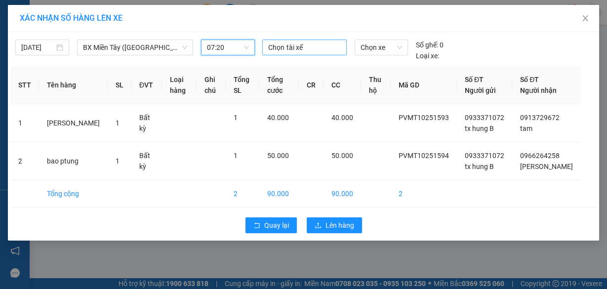
click at [303, 47] on div at bounding box center [304, 47] width 79 height 12
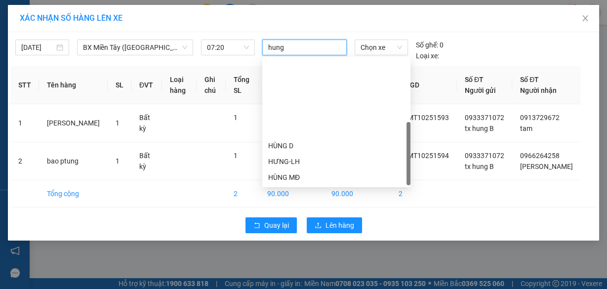
click at [288, 267] on div "HÙNG B" at bounding box center [336, 272] width 136 height 11
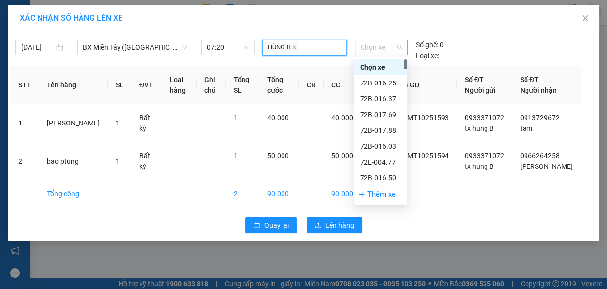
click at [381, 43] on span "Chọn xe" at bounding box center [380, 47] width 41 height 15
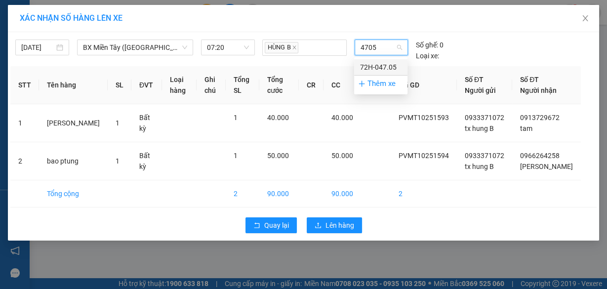
click at [383, 66] on div "72H-047.05" at bounding box center [380, 67] width 41 height 11
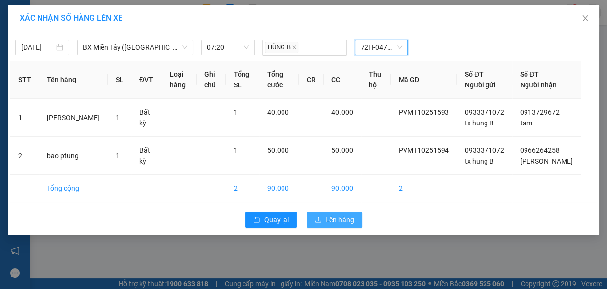
click at [340, 225] on span "Lên hàng" at bounding box center [339, 219] width 29 height 11
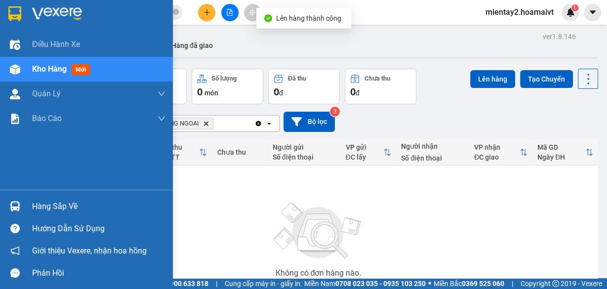
click at [53, 204] on div "Hàng sắp về" at bounding box center [98, 206] width 133 height 15
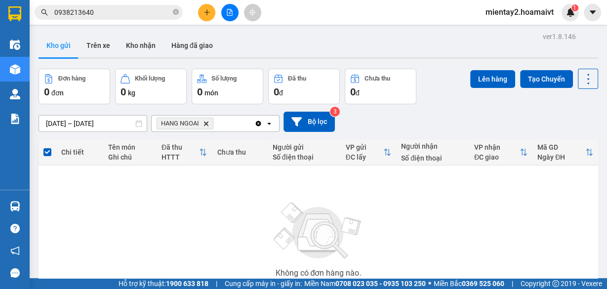
click at [537, 203] on section "Kết quả tìm kiếm ( 50 ) Bộ lọc Mã ĐH Trạng thái Món hàng Tổng cước Chưa cước Nh…" at bounding box center [303, 144] width 607 height 289
click at [205, 11] on icon "plus" at bounding box center [206, 12] width 7 height 7
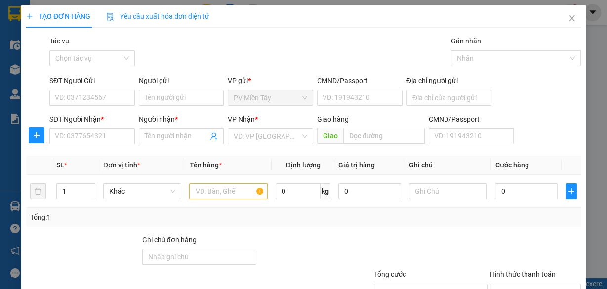
click at [377, 234] on div at bounding box center [431, 251] width 116 height 35
click at [311, 28] on div "TẠO ĐƠN HÀNG Yêu cầu xuất hóa đơn điện tử Transit Pickup Surcharge Ids Transit …" at bounding box center [303, 175] width 554 height 341
click at [14, 175] on div "TẠO ĐƠN HÀNG Yêu cầu xuất hóa đơn điện tử Transit Pickup Surcharge Ids Transit …" at bounding box center [303, 144] width 607 height 289
click at [568, 16] on icon "close" at bounding box center [572, 18] width 8 height 8
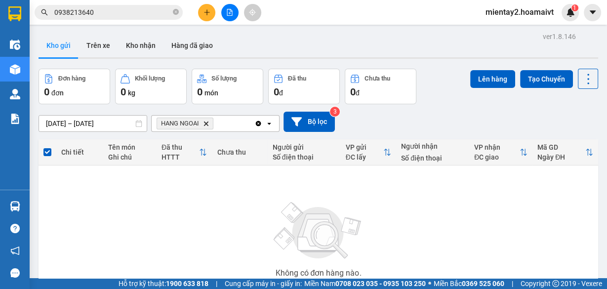
click at [206, 17] on button at bounding box center [206, 12] width 17 height 17
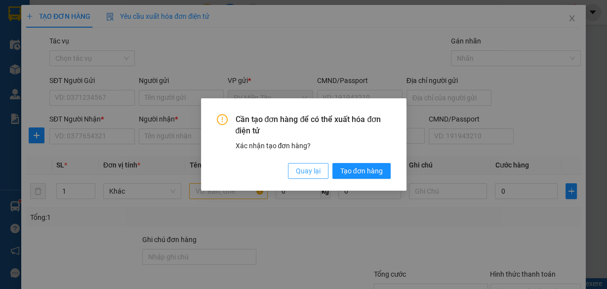
click at [312, 168] on span "Quay lại" at bounding box center [308, 170] width 25 height 11
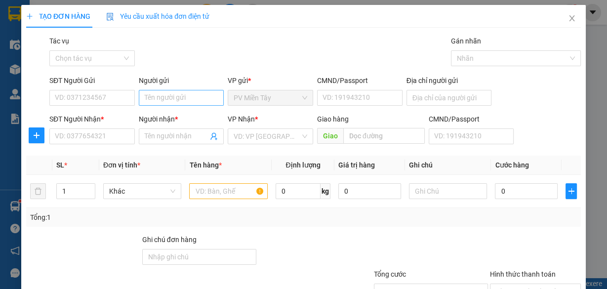
click at [180, 95] on div "Người gửi Tên người gửi" at bounding box center [181, 92] width 85 height 35
click at [179, 99] on input "Người gửi" at bounding box center [181, 98] width 85 height 16
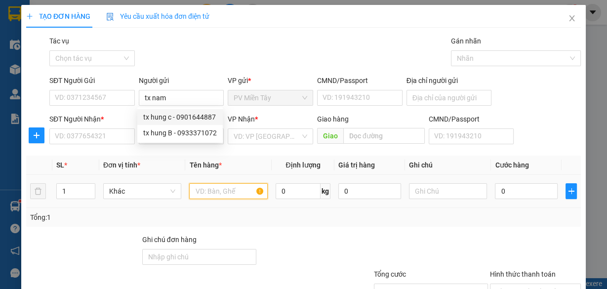
click at [229, 190] on input "text" at bounding box center [228, 191] width 78 height 16
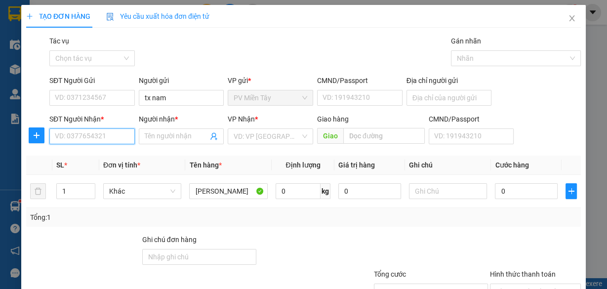
click at [100, 137] on input "SĐT Người Nhận *" at bounding box center [91, 136] width 85 height 16
click at [97, 156] on div "0938486420 - tho" at bounding box center [91, 155] width 73 height 11
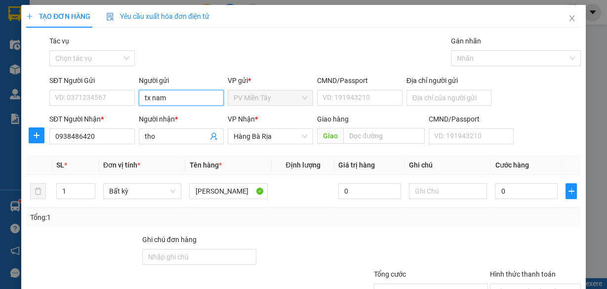
click at [173, 98] on input "tx nam" at bounding box center [181, 98] width 85 height 16
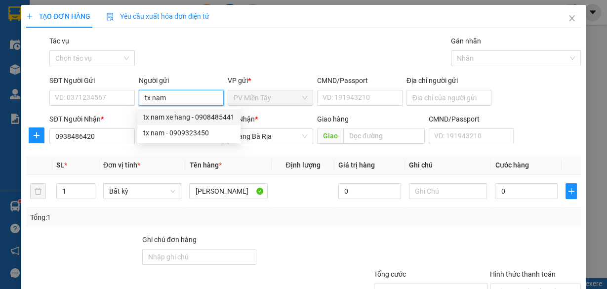
click at [179, 117] on div "tx nam xe hang - 0908485441" at bounding box center [188, 117] width 91 height 11
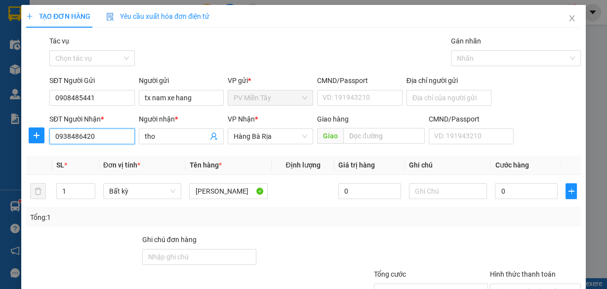
click at [122, 136] on input "0938486420" at bounding box center [91, 136] width 85 height 16
click at [279, 136] on span "Hàng Bà Rịa" at bounding box center [270, 136] width 74 height 15
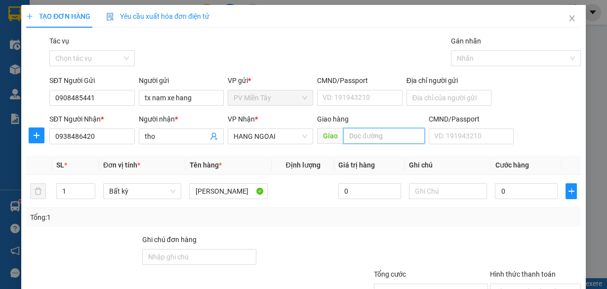
click at [368, 136] on input "text" at bounding box center [383, 136] width 81 height 16
click at [441, 214] on div "Tổng: 1" at bounding box center [303, 217] width 546 height 11
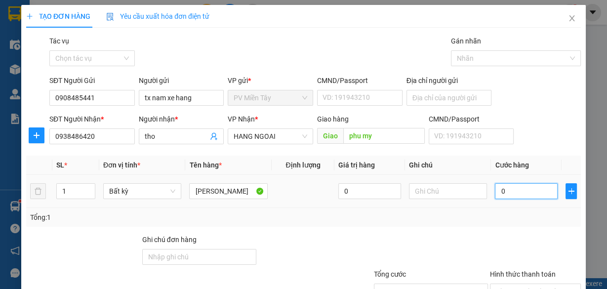
click at [527, 196] on input "0" at bounding box center [526, 191] width 63 height 16
click at [473, 242] on div at bounding box center [431, 251] width 116 height 35
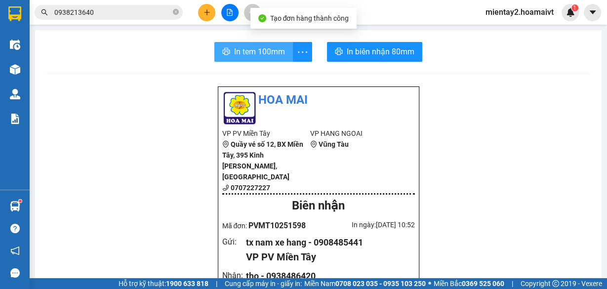
click at [276, 57] on span "In tem 100mm" at bounding box center [259, 51] width 51 height 12
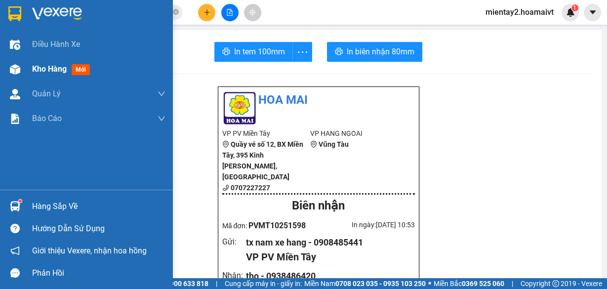
click at [48, 74] on div "Kho hàng mới" at bounding box center [63, 69] width 62 height 12
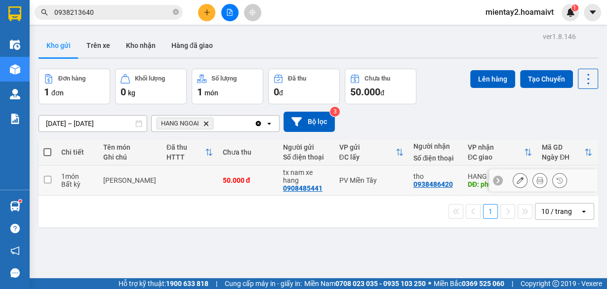
click at [179, 172] on td at bounding box center [189, 180] width 56 height 30
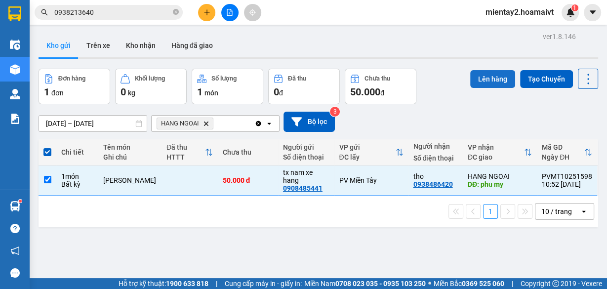
click at [492, 76] on button "Lên hàng" at bounding box center [492, 79] width 45 height 18
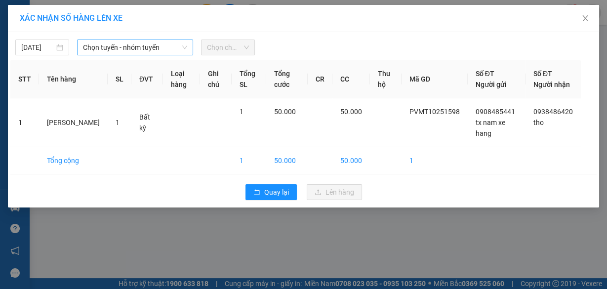
click at [130, 45] on span "Chọn tuyến - nhóm tuyến" at bounding box center [135, 47] width 104 height 15
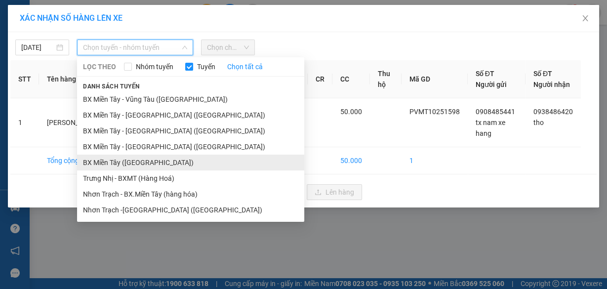
click at [151, 160] on li "BX Miền Tây ([GEOGRAPHIC_DATA])" at bounding box center [190, 163] width 227 height 16
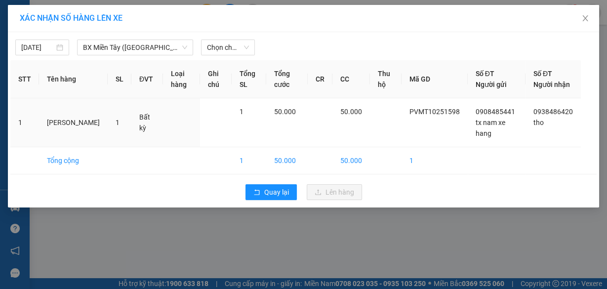
click at [220, 57] on div "13/10/2025 BX Miền Tây (Hàng Ngoài) LỌC THEO Nhóm tuyến Tuyến Chọn tất cả Dan…" at bounding box center [303, 119] width 591 height 175
click at [221, 53] on span "Chọn chuyến" at bounding box center [228, 47] width 42 height 15
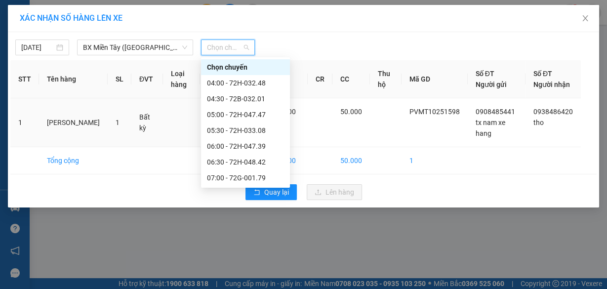
click at [253, 188] on div "07:20 - 72H-047.05" at bounding box center [245, 193] width 77 height 11
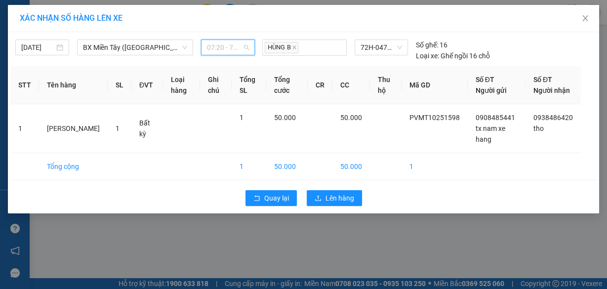
drag, startPoint x: 233, startPoint y: 42, endPoint x: 255, endPoint y: 109, distance: 69.8
click at [234, 43] on span "07:20 - 72H-047.05" at bounding box center [228, 47] width 42 height 15
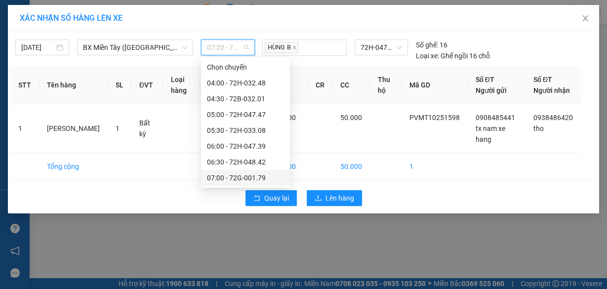
click at [254, 170] on div "07:00 - 72G-001.79" at bounding box center [245, 178] width 89 height 16
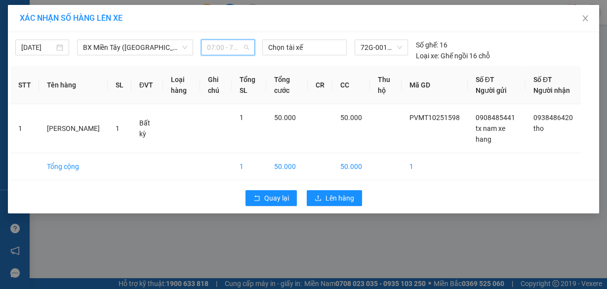
click at [247, 40] on span "07:00 - 72G-001.79" at bounding box center [228, 47] width 42 height 15
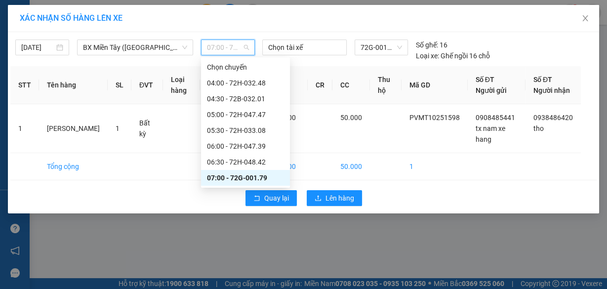
click at [252, 172] on div "07:00 - 72G-001.79" at bounding box center [245, 177] width 77 height 11
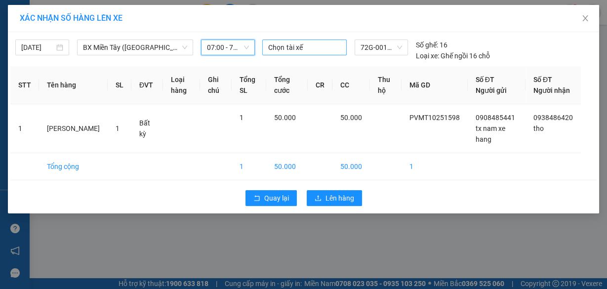
click at [296, 48] on div at bounding box center [304, 47] width 79 height 12
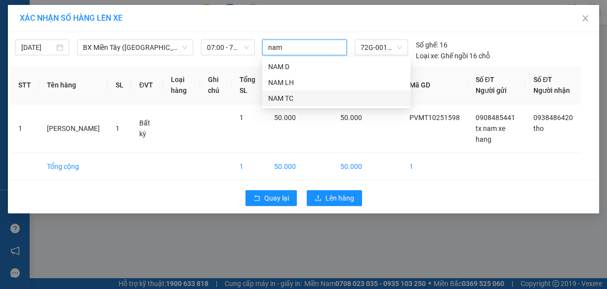
click at [298, 92] on div "NAM TC" at bounding box center [336, 98] width 148 height 16
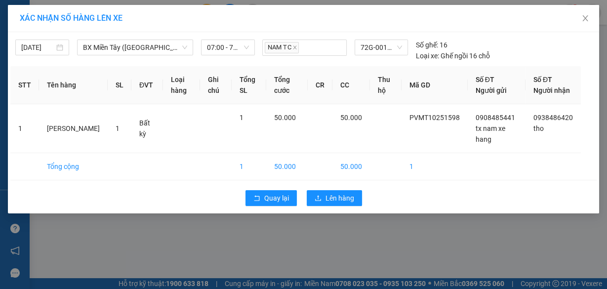
click at [277, 10] on div "XÁC NHẬN SỐ HÀNG LÊN XE" at bounding box center [303, 18] width 591 height 27
click at [587, 16] on icon "close" at bounding box center [584, 18] width 5 height 6
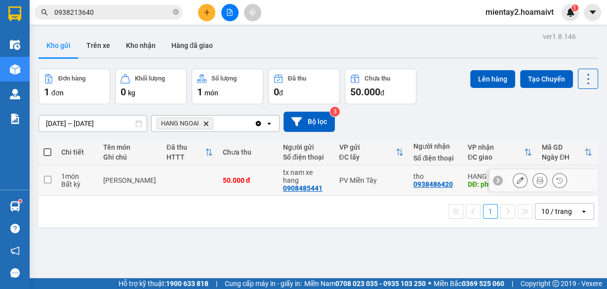
click at [203, 172] on td at bounding box center [189, 180] width 56 height 30
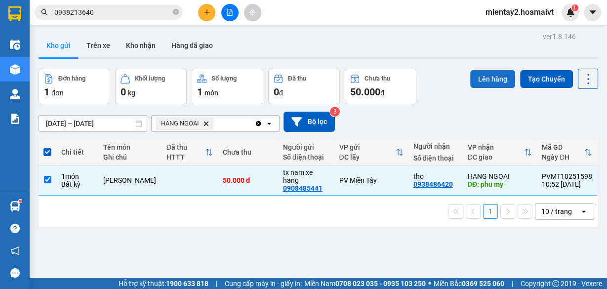
click at [488, 75] on button "Lên hàng" at bounding box center [492, 79] width 45 height 18
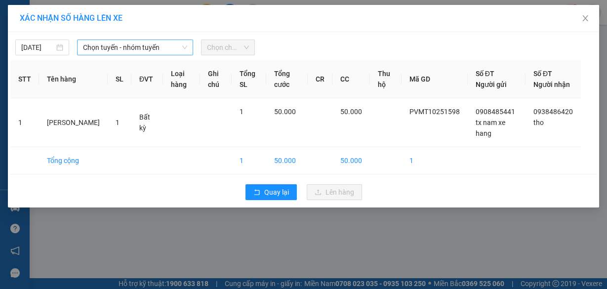
click at [116, 50] on span "Chọn tuyến - nhóm tuyến" at bounding box center [135, 47] width 104 height 15
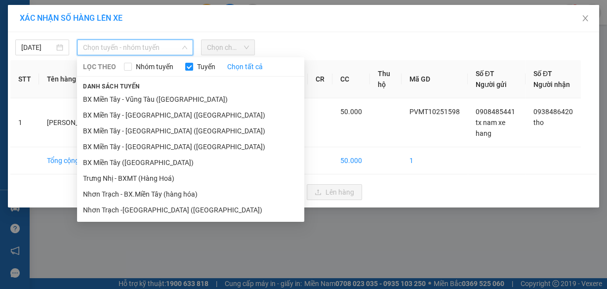
drag, startPoint x: 150, startPoint y: 161, endPoint x: 211, endPoint y: 80, distance: 101.2
click at [154, 155] on li "BX Miền Tây ([GEOGRAPHIC_DATA])" at bounding box center [190, 163] width 227 height 16
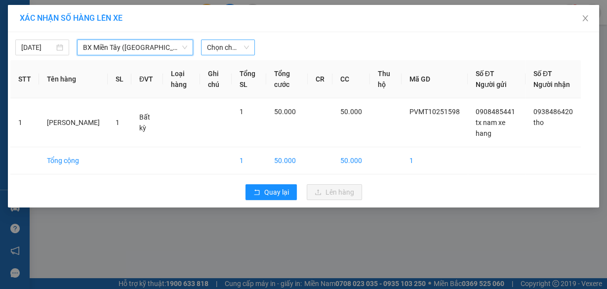
drag, startPoint x: 232, startPoint y: 42, endPoint x: 232, endPoint y: 55, distance: 12.8
click at [232, 42] on span "Chọn chuyến" at bounding box center [228, 47] width 42 height 15
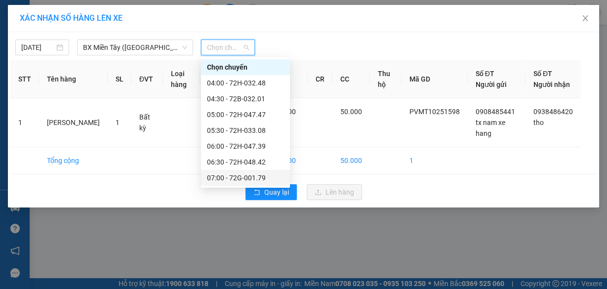
click at [256, 178] on div "07:00 - 72G-001.79" at bounding box center [245, 177] width 77 height 11
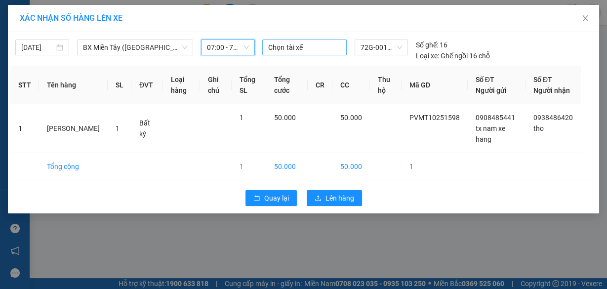
click at [304, 44] on div at bounding box center [304, 47] width 79 height 12
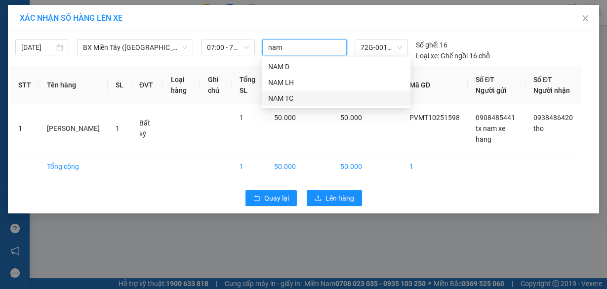
click at [293, 94] on div "NAM TC" at bounding box center [336, 98] width 136 height 11
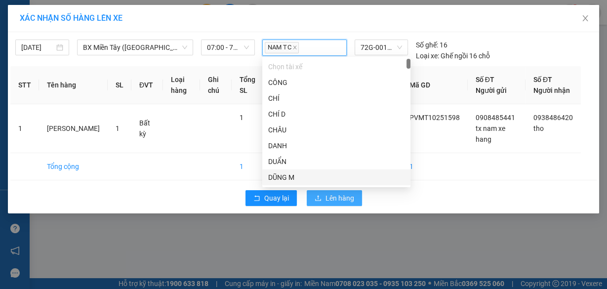
click at [340, 203] on span "Lên hàng" at bounding box center [339, 198] width 29 height 11
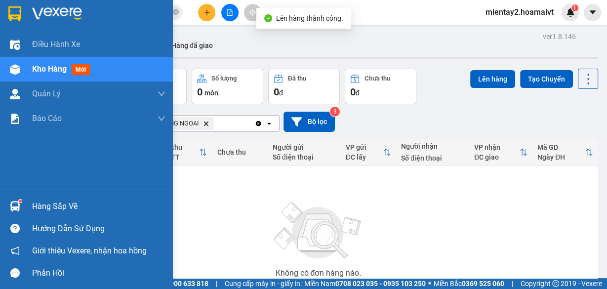
drag, startPoint x: 43, startPoint y: 193, endPoint x: 47, endPoint y: 203, distance: 11.6
click at [44, 196] on div "Hàng sắp về Hướng dẫn sử dụng Giới thiệu Vexere, nhận hoa hồng Phản hồi" at bounding box center [86, 237] width 173 height 94
click at [39, 206] on div "Hàng sắp về" at bounding box center [98, 206] width 133 height 15
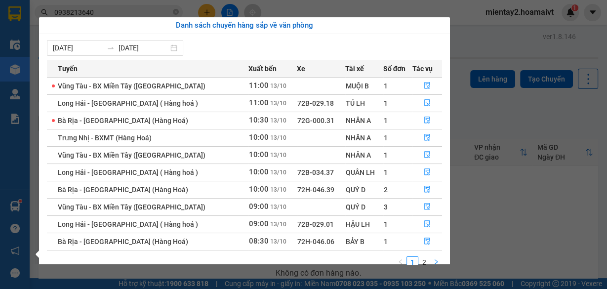
click at [436, 260] on icon "right" at bounding box center [436, 261] width 3 height 5
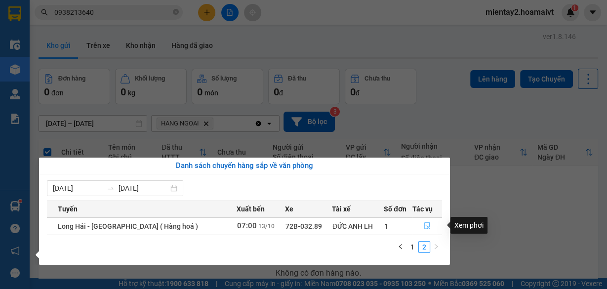
click at [426, 225] on icon "file-done" at bounding box center [427, 225] width 7 height 7
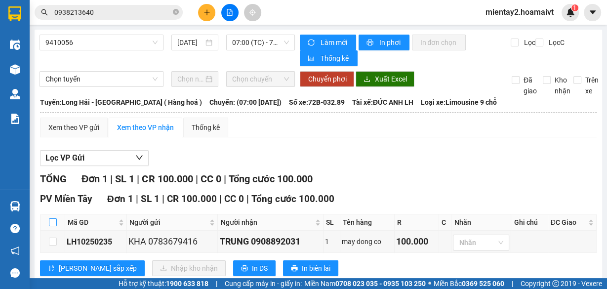
click at [51, 218] on input "checkbox" at bounding box center [53, 222] width 8 height 8
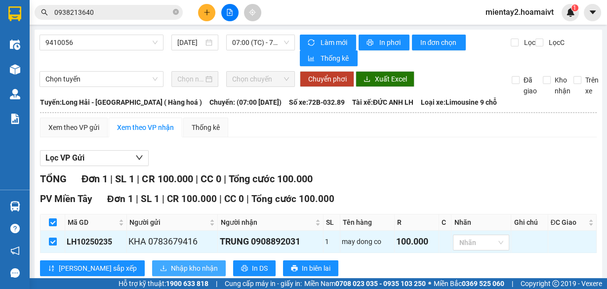
click at [171, 263] on span "Nhập kho nhận" at bounding box center [194, 268] width 47 height 11
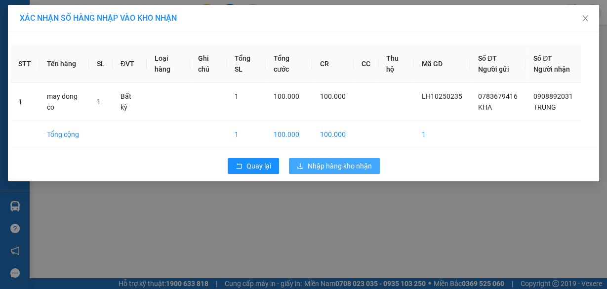
click at [348, 171] on span "Nhập hàng kho nhận" at bounding box center [340, 165] width 64 height 11
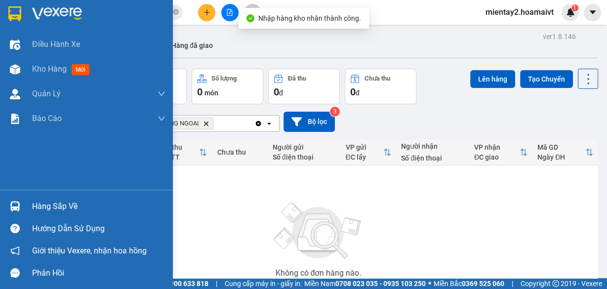
click at [41, 203] on div "Hàng sắp về" at bounding box center [98, 206] width 133 height 15
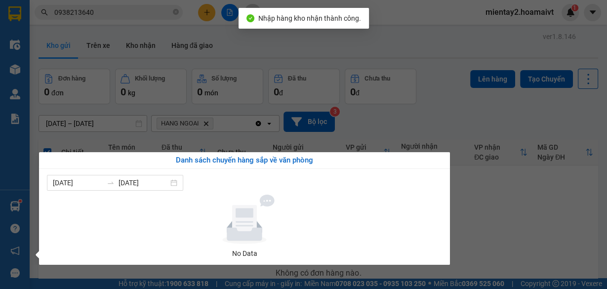
click at [499, 215] on section "Kết quả tìm kiếm ( 50 ) Bộ lọc Mã ĐH Trạng thái Món hàng Tổng cước Chưa cước Nh…" at bounding box center [303, 144] width 607 height 289
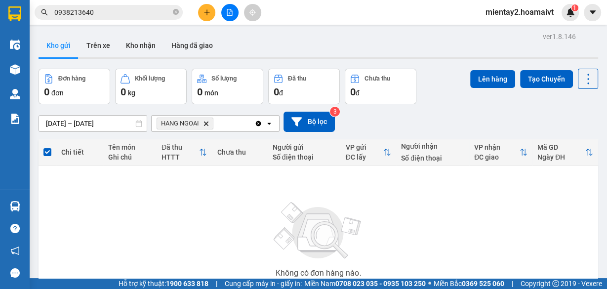
click at [205, 5] on button at bounding box center [206, 12] width 17 height 17
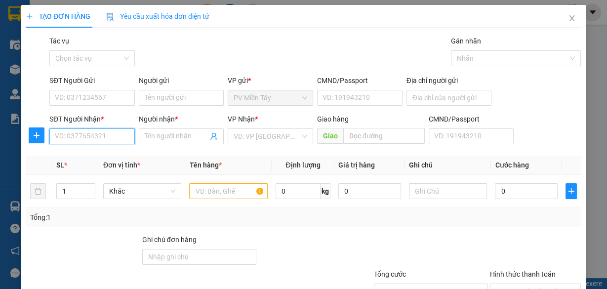
click at [105, 137] on input "SĐT Người Nhận *" at bounding box center [91, 136] width 85 height 16
click at [214, 192] on input "text" at bounding box center [228, 191] width 78 height 16
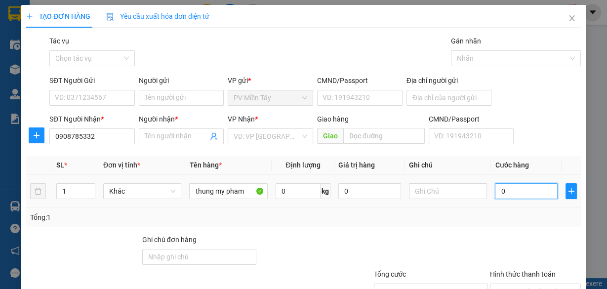
click at [509, 191] on input "0" at bounding box center [526, 191] width 63 height 16
drag, startPoint x: 545, startPoint y: 222, endPoint x: 451, endPoint y: 207, distance: 95.4
click at [544, 220] on div "Tổng: 1" at bounding box center [303, 217] width 554 height 19
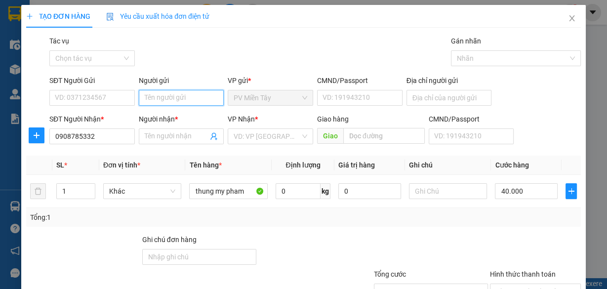
click at [177, 99] on input "Người gửi" at bounding box center [181, 98] width 85 height 16
click at [187, 112] on div "tx nam xe hang - 0908485441" at bounding box center [188, 117] width 91 height 11
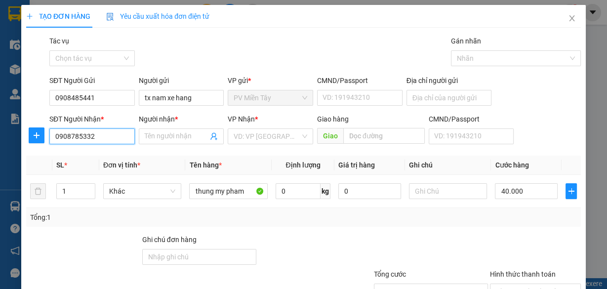
click at [103, 136] on input "0908785332" at bounding box center [91, 136] width 85 height 16
drag, startPoint x: 101, startPoint y: 152, endPoint x: 204, endPoint y: 189, distance: 109.8
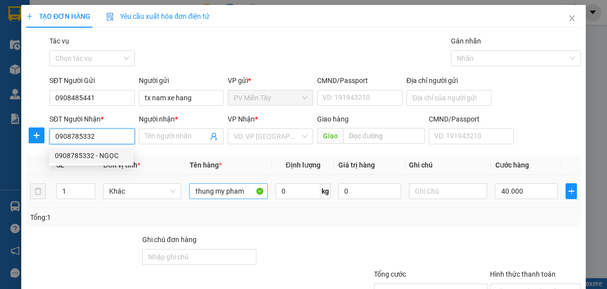
click at [102, 152] on div "0908785332 - NGỌC" at bounding box center [91, 155] width 73 height 11
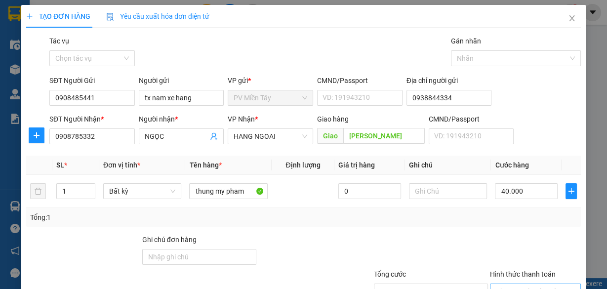
click at [518, 284] on input "Hình thức thanh toán" at bounding box center [532, 291] width 72 height 15
click at [537, 270] on div "TẠO ĐƠN HÀNG Yêu cầu xuất hóa đơn điện tử Transit Pickup Surcharge Ids Transit …" at bounding box center [303, 179] width 564 height 348
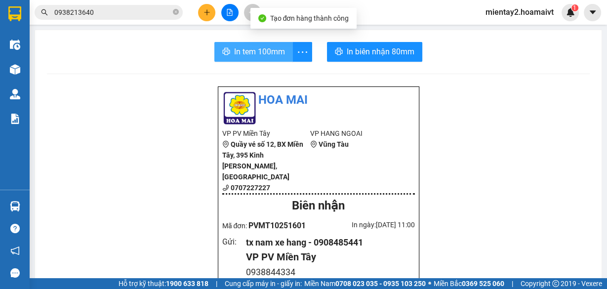
click at [259, 54] on span "In tem 100mm" at bounding box center [259, 51] width 51 height 12
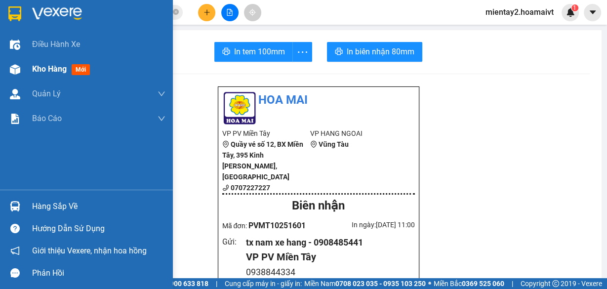
click at [53, 68] on span "Kho hàng" at bounding box center [49, 68] width 35 height 9
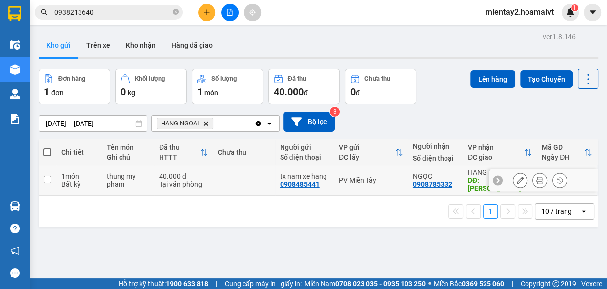
click at [214, 166] on td at bounding box center [244, 180] width 62 height 30
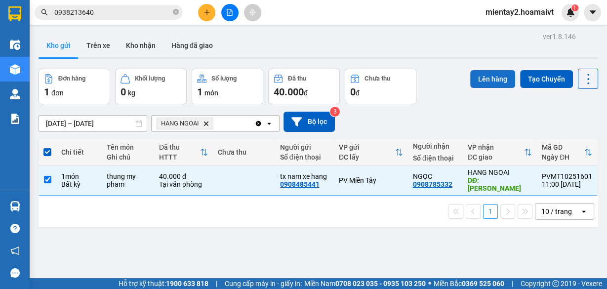
click at [492, 78] on button "Lên hàng" at bounding box center [492, 79] width 45 height 18
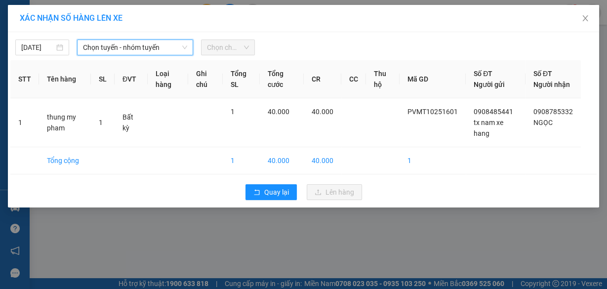
click at [136, 46] on span "Chọn tuyến - nhóm tuyến" at bounding box center [135, 47] width 104 height 15
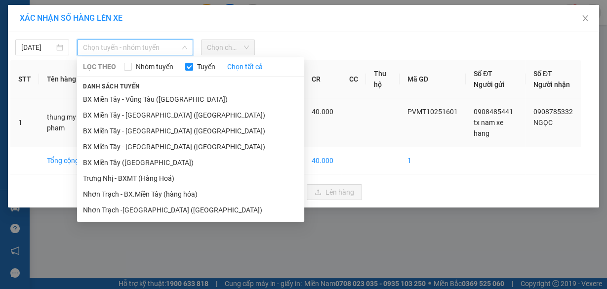
click at [154, 156] on li "BX Miền Tây ([GEOGRAPHIC_DATA])" at bounding box center [190, 163] width 227 height 16
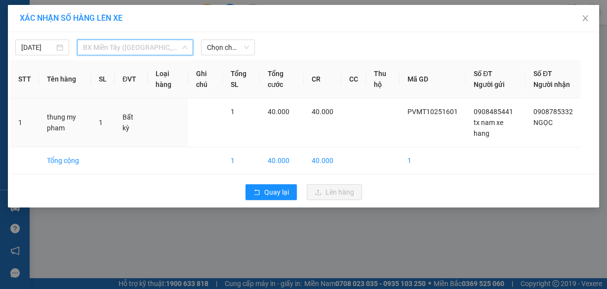
drag, startPoint x: 143, startPoint y: 43, endPoint x: 230, endPoint y: 44, distance: 86.9
click at [144, 43] on span "BX Miền Tây ([GEOGRAPHIC_DATA])" at bounding box center [135, 47] width 104 height 15
click at [228, 44] on span "Chọn chuyến" at bounding box center [228, 47] width 42 height 15
click at [164, 44] on span "BX Miền Tây ([GEOGRAPHIC_DATA])" at bounding box center [135, 47] width 104 height 15
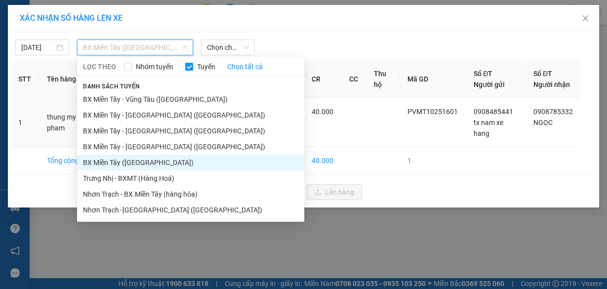
click at [147, 42] on span "BX Miền Tây ([GEOGRAPHIC_DATA])" at bounding box center [135, 47] width 104 height 15
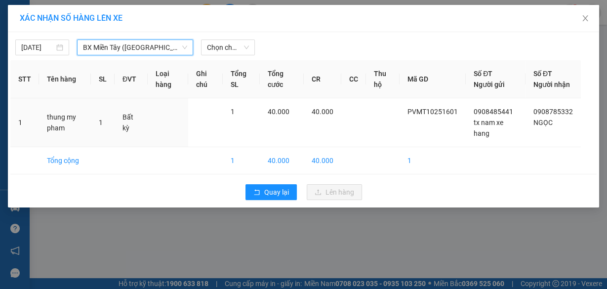
click at [146, 46] on span "BX Miền Tây ([GEOGRAPHIC_DATA])" at bounding box center [135, 47] width 104 height 15
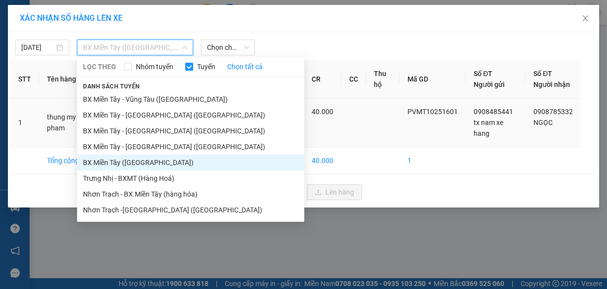
drag, startPoint x: 141, startPoint y: 164, endPoint x: 176, endPoint y: 130, distance: 48.9
click at [143, 161] on li "BX Miền Tây ([GEOGRAPHIC_DATA])" at bounding box center [190, 163] width 227 height 16
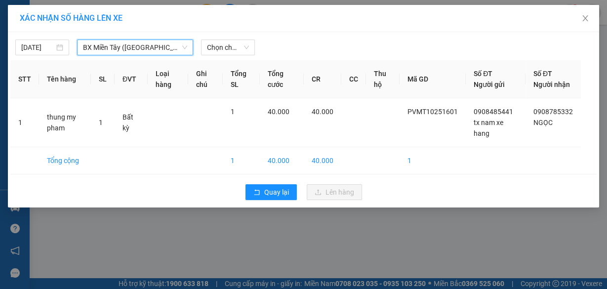
drag, startPoint x: 229, startPoint y: 46, endPoint x: 242, endPoint y: 116, distance: 70.3
click at [236, 70] on body "Kết quả tìm kiếm ( 50 ) Bộ lọc Mã ĐH Trạng thái Món hàng Tổng cước Chưa cước Nh…" at bounding box center [303, 144] width 607 height 289
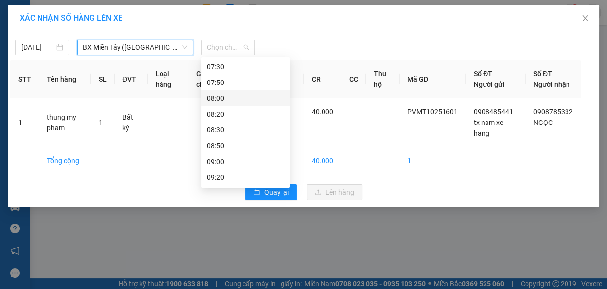
scroll to position [79, 0]
click at [259, 116] on div "07:20 - 72H-047.05" at bounding box center [245, 114] width 77 height 11
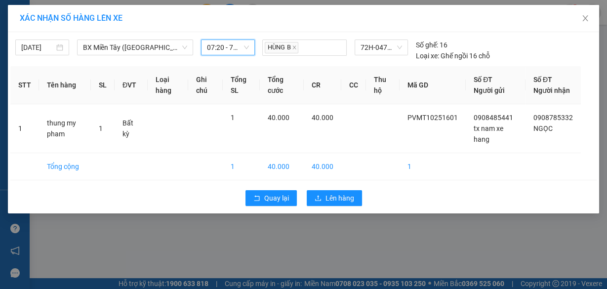
click at [224, 43] on span "07:20 - 72H-047.05" at bounding box center [228, 47] width 42 height 15
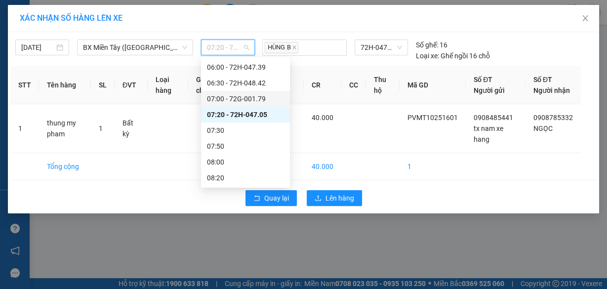
click at [247, 98] on div "07:00 - 72G-001.79" at bounding box center [245, 98] width 77 height 11
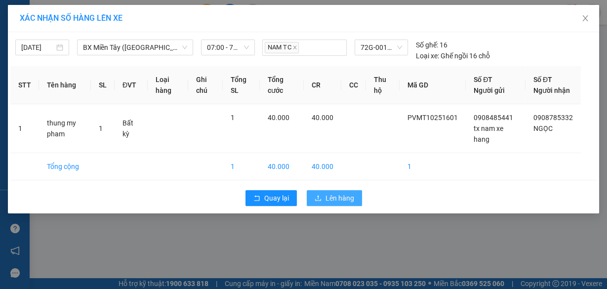
click at [337, 203] on span "Lên hàng" at bounding box center [339, 198] width 29 height 11
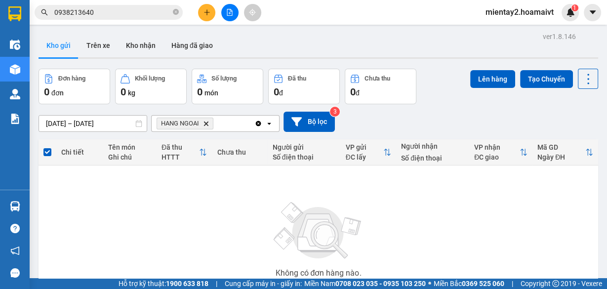
click at [206, 123] on icon "HANG NGOAI, close by backspace" at bounding box center [206, 123] width 4 height 4
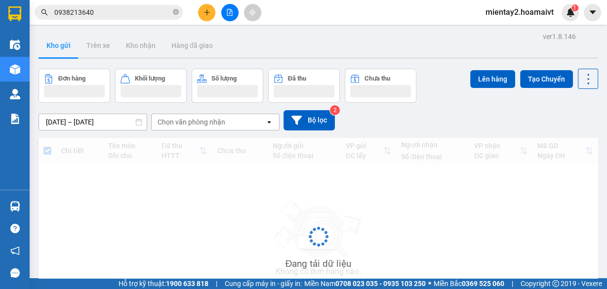
click at [206, 123] on div "Chọn văn phòng nhận" at bounding box center [191, 122] width 68 height 10
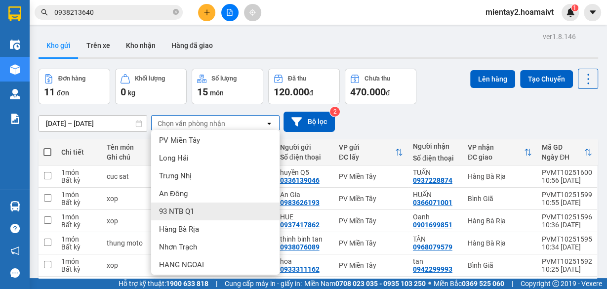
scroll to position [94, 0]
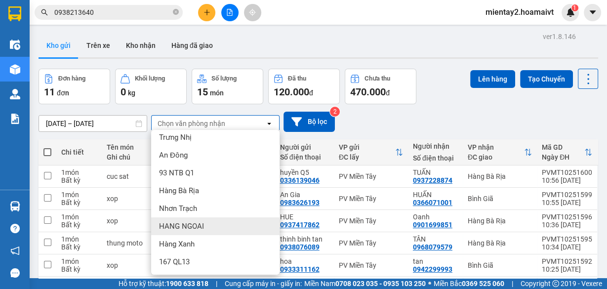
click at [196, 222] on span "HANG NGOAI" at bounding box center [181, 226] width 45 height 10
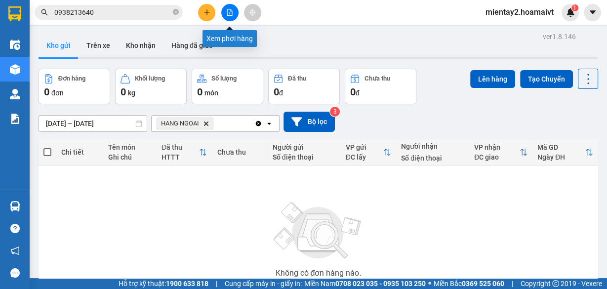
click at [233, 12] on button at bounding box center [229, 12] width 17 height 17
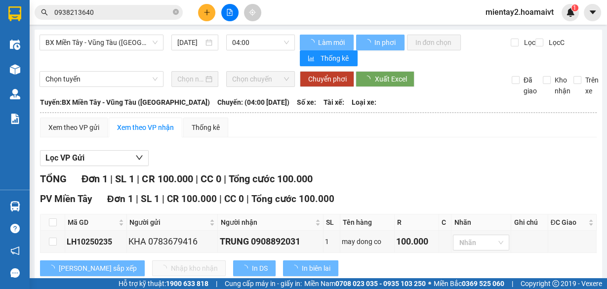
click at [97, 39] on span "BX Miền Tây - Vũng Tàu ([GEOGRAPHIC_DATA])" at bounding box center [101, 42] width 112 height 15
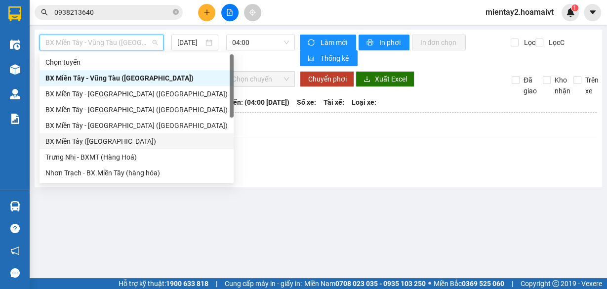
click at [118, 138] on div "BX Miền Tây ([GEOGRAPHIC_DATA])" at bounding box center [136, 141] width 182 height 11
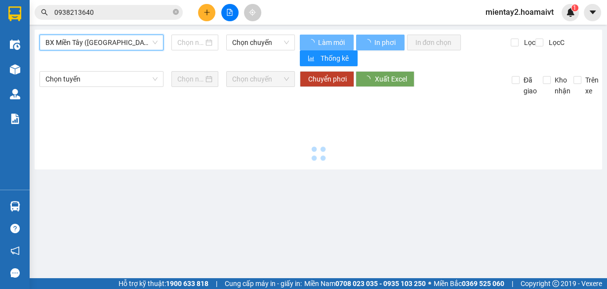
type input "[DATE]"
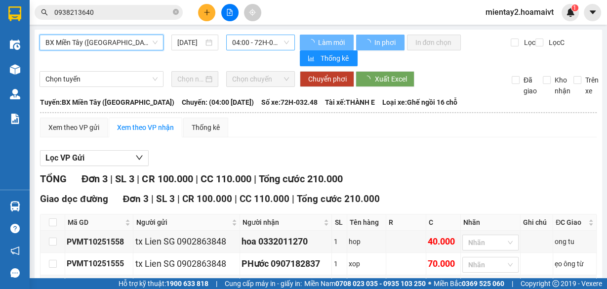
click at [249, 41] on span "04:00 - 72H-032.48" at bounding box center [260, 42] width 57 height 15
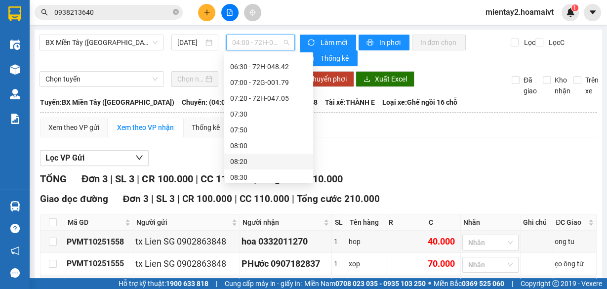
scroll to position [79, 0]
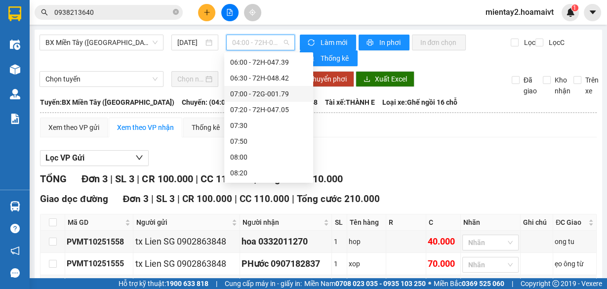
click at [282, 93] on div "07:00 - 72G-001.79" at bounding box center [268, 93] width 77 height 11
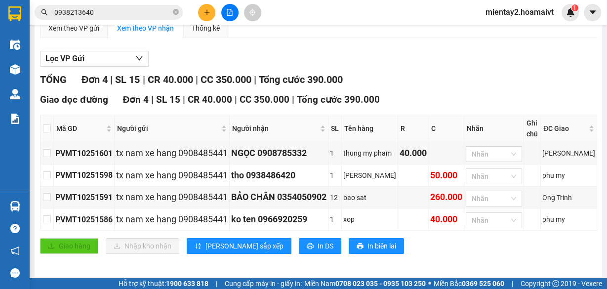
scroll to position [104, 0]
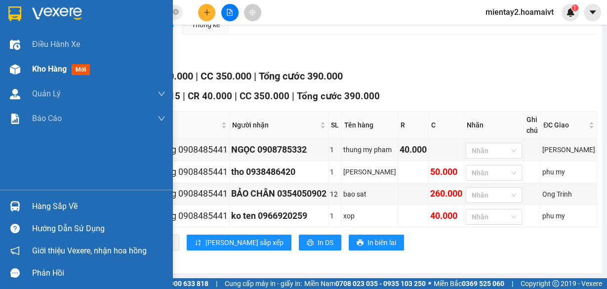
click at [38, 72] on span "Kho hàng" at bounding box center [49, 68] width 35 height 9
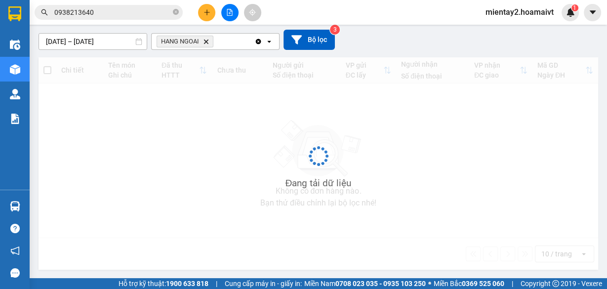
scroll to position [82, 0]
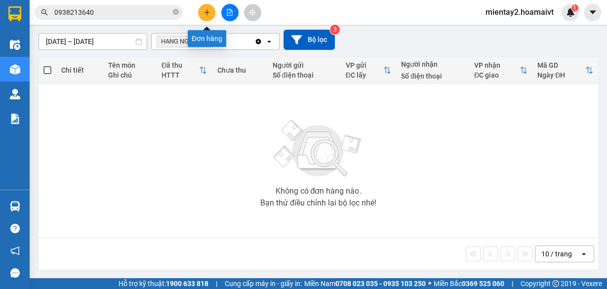
click at [205, 11] on icon "plus" at bounding box center [206, 12] width 7 height 7
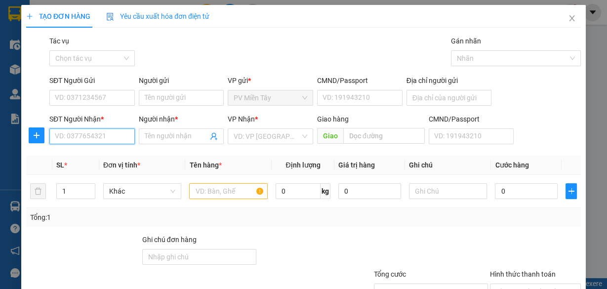
click at [109, 136] on input "SĐT Người Nhận *" at bounding box center [91, 136] width 85 height 16
type input "0909563"
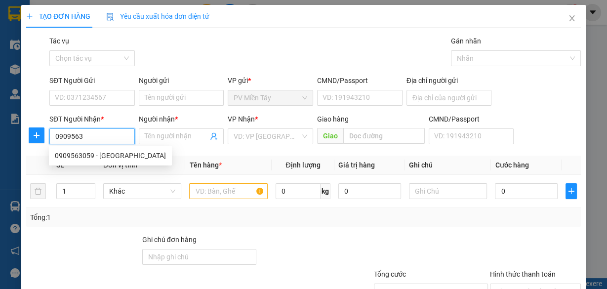
click at [99, 136] on input "0909563" at bounding box center [91, 136] width 85 height 16
drag, startPoint x: 107, startPoint y: 158, endPoint x: 98, endPoint y: 99, distance: 59.9
click at [107, 158] on div "0909563059 - [GEOGRAPHIC_DATA]" at bounding box center [110, 155] width 111 height 11
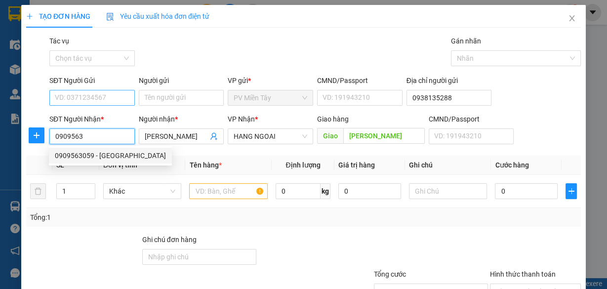
type input "0938135288"
type input "0909563059"
type input "[PERSON_NAME]"
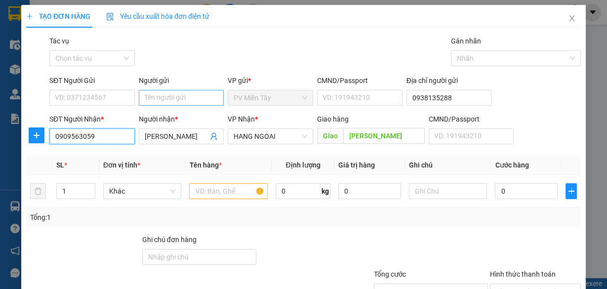
type input "0909563059"
click at [168, 97] on input "Người gửi" at bounding box center [181, 98] width 85 height 16
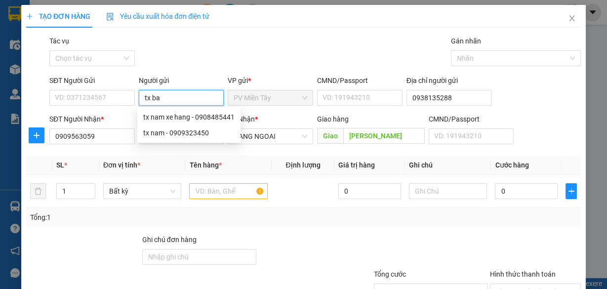
type input "tx bay"
click at [187, 120] on div "TX BAY - 0933229158" at bounding box center [179, 117] width 73 height 11
type input "0933229158"
type input "TX BAY"
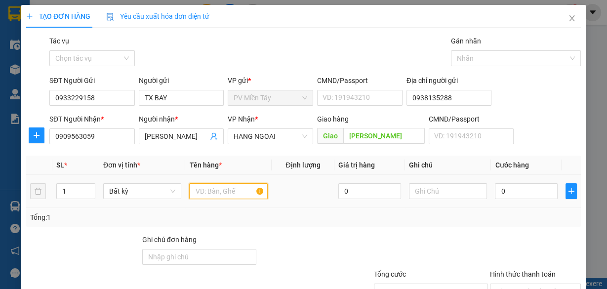
click at [231, 191] on input "text" at bounding box center [228, 191] width 78 height 16
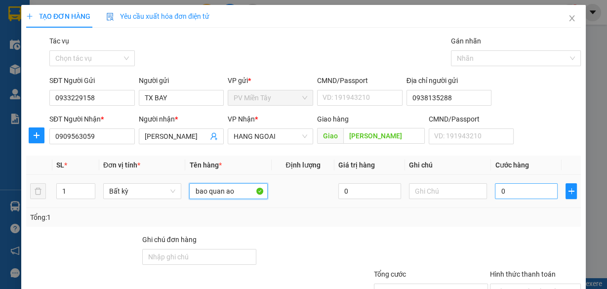
type input "bao quan ao"
click at [533, 192] on input "0" at bounding box center [526, 191] width 63 height 16
type input "8"
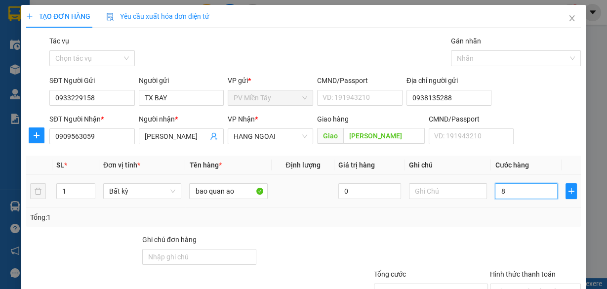
type input "80"
type input "80.000"
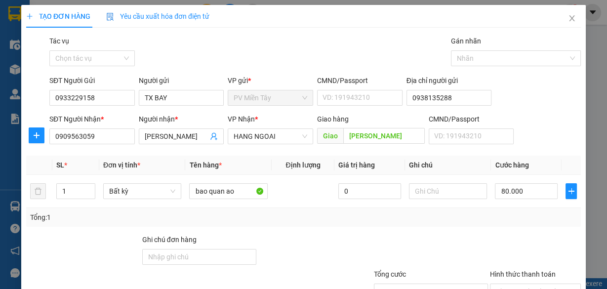
click at [518, 222] on div "Tổng: 1" at bounding box center [303, 217] width 554 height 19
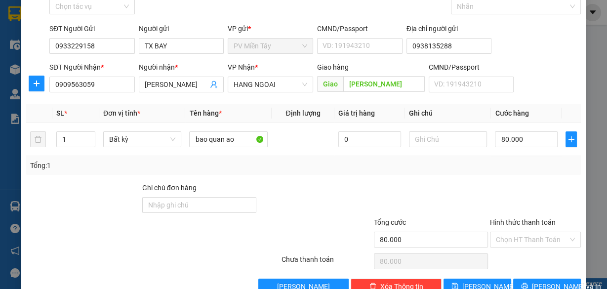
scroll to position [75, 0]
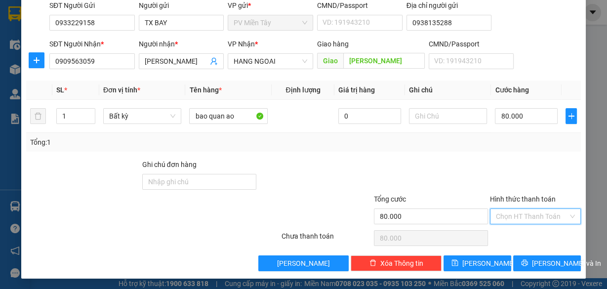
click at [534, 211] on input "Hình thức thanh toán" at bounding box center [532, 216] width 72 height 15
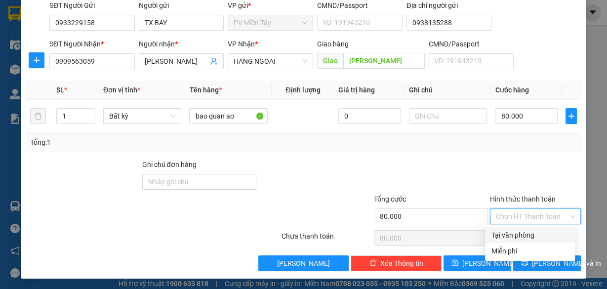
click at [530, 236] on div "Tại văn phòng" at bounding box center [530, 235] width 78 height 11
type input "0"
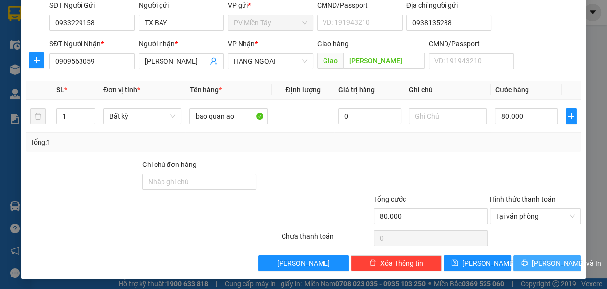
click at [539, 259] on span "[PERSON_NAME] và In" at bounding box center [566, 263] width 69 height 11
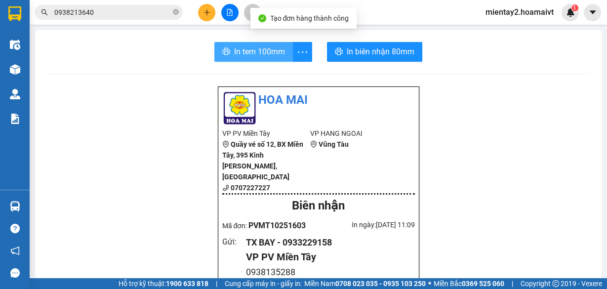
click at [272, 49] on span "In tem 100mm" at bounding box center [259, 51] width 51 height 12
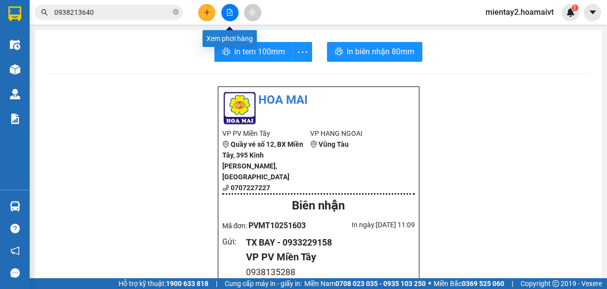
click at [229, 16] on button at bounding box center [229, 12] width 17 height 17
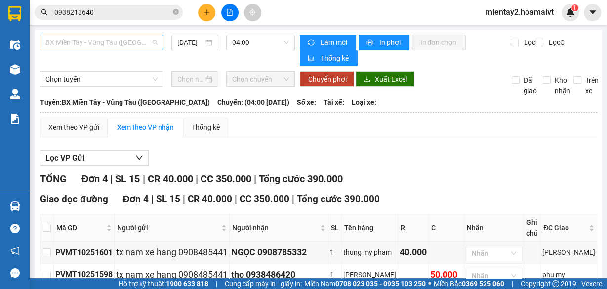
click at [128, 35] on div "BX Miền Tây - Vũng Tàu ([GEOGRAPHIC_DATA])" at bounding box center [101, 43] width 124 height 16
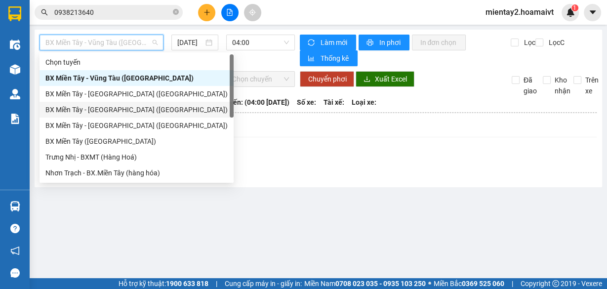
drag, startPoint x: 118, startPoint y: 104, endPoint x: 226, endPoint y: 72, distance: 112.4
click at [122, 104] on div "BX Miền Tây - [GEOGRAPHIC_DATA] ([GEOGRAPHIC_DATA])" at bounding box center [136, 109] width 182 height 11
type input "[DATE]"
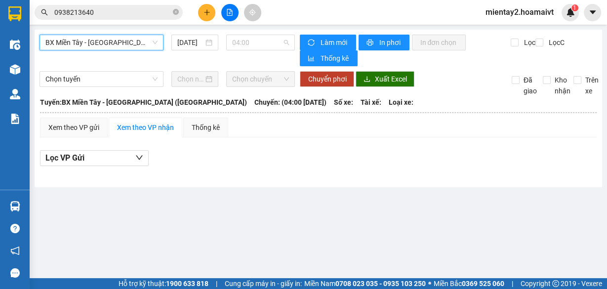
drag, startPoint x: 258, startPoint y: 44, endPoint x: 278, endPoint y: 120, distance: 78.7
click at [258, 44] on span "04:00" at bounding box center [260, 42] width 57 height 15
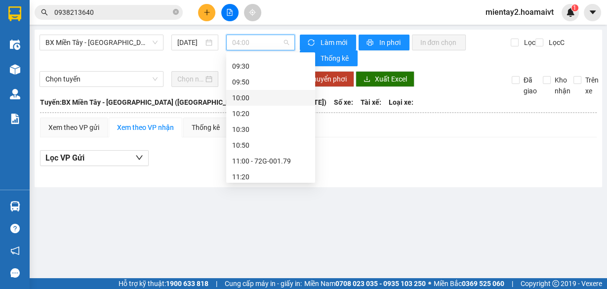
scroll to position [316, 0]
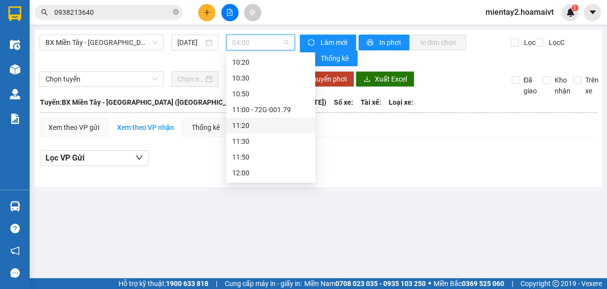
click at [275, 120] on div "11:20" at bounding box center [270, 125] width 77 height 11
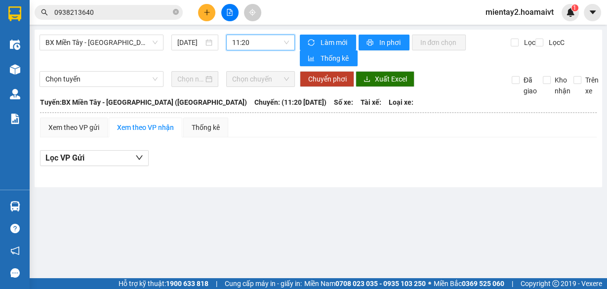
click at [267, 40] on span "11:20" at bounding box center [260, 42] width 57 height 15
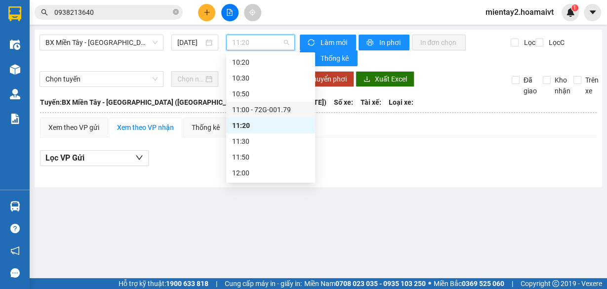
click at [280, 107] on div "11:00 - 72G-001.79" at bounding box center [270, 109] width 77 height 11
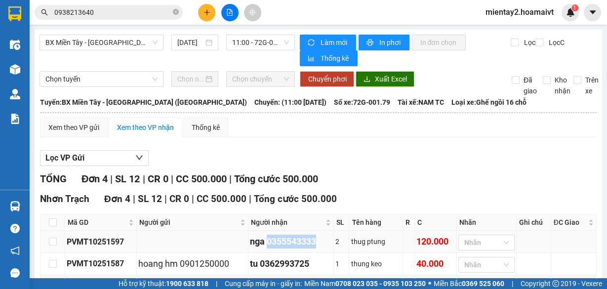
drag, startPoint x: 317, startPoint y: 240, endPoint x: 266, endPoint y: 242, distance: 51.4
click at [266, 242] on div "nga 0355543333" at bounding box center [291, 241] width 82 height 14
copy div "0355543333"
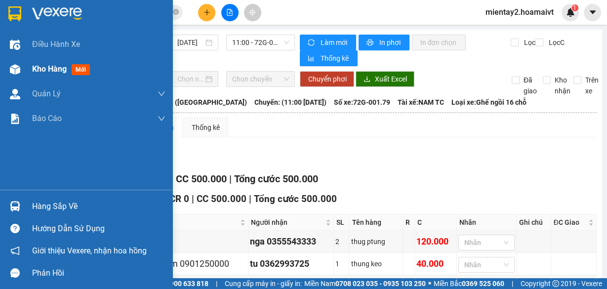
click at [42, 69] on span "Kho hàng" at bounding box center [49, 68] width 35 height 9
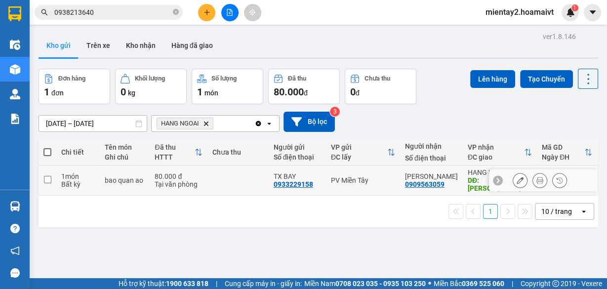
click at [228, 175] on td at bounding box center [237, 180] width 61 height 30
checkbox input "true"
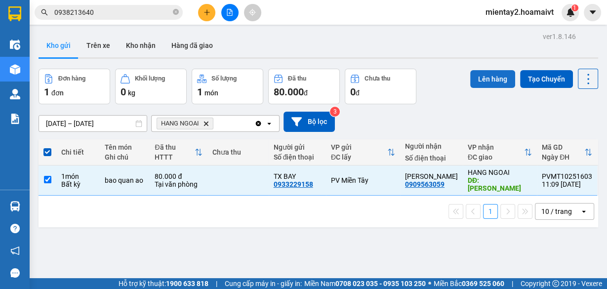
click at [493, 77] on button "Lên hàng" at bounding box center [492, 79] width 45 height 18
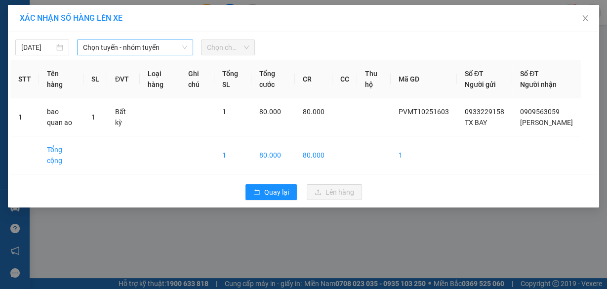
drag, startPoint x: 118, startPoint y: 47, endPoint x: 124, endPoint y: 53, distance: 8.0
click at [120, 48] on span "Chọn tuyến - nhóm tuyến" at bounding box center [135, 47] width 104 height 15
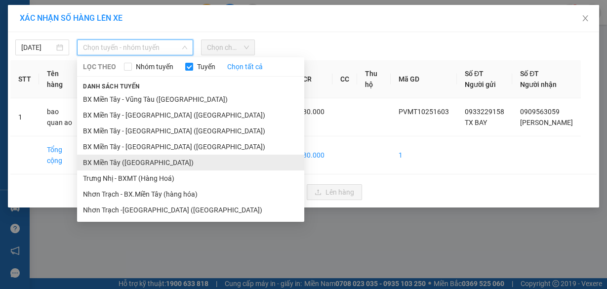
click at [151, 161] on li "BX Miền Tây ([GEOGRAPHIC_DATA])" at bounding box center [190, 163] width 227 height 16
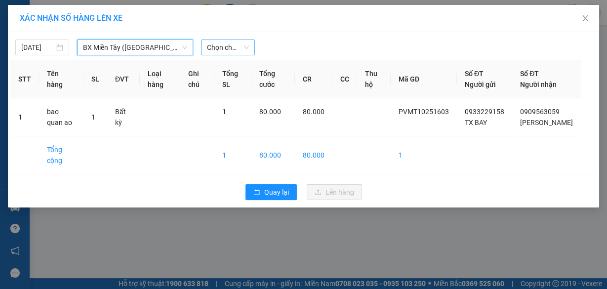
drag, startPoint x: 233, startPoint y: 45, endPoint x: 234, endPoint y: 53, distance: 8.0
click at [233, 46] on span "Chọn chuyến" at bounding box center [228, 47] width 42 height 15
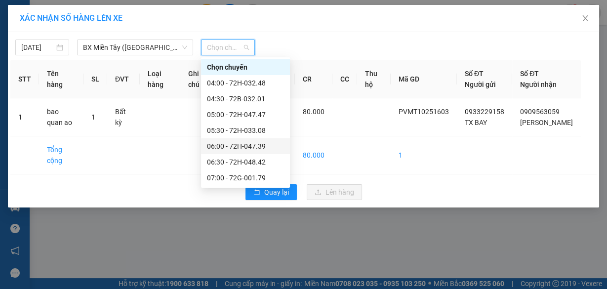
scroll to position [79, 0]
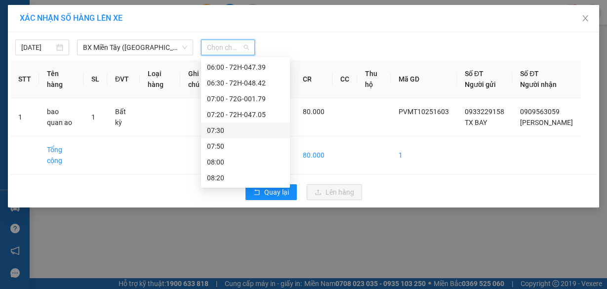
click at [227, 128] on div "07:30" at bounding box center [245, 130] width 77 height 11
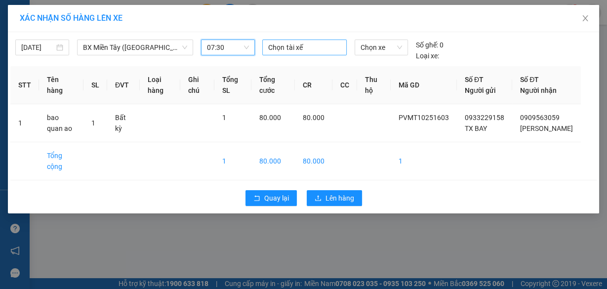
click at [298, 47] on div at bounding box center [304, 47] width 79 height 12
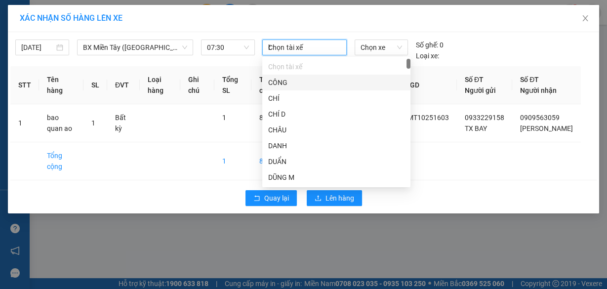
type input "bay"
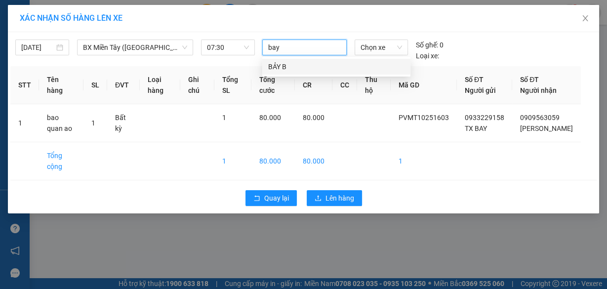
click at [304, 65] on div "BẢY B" at bounding box center [336, 66] width 136 height 11
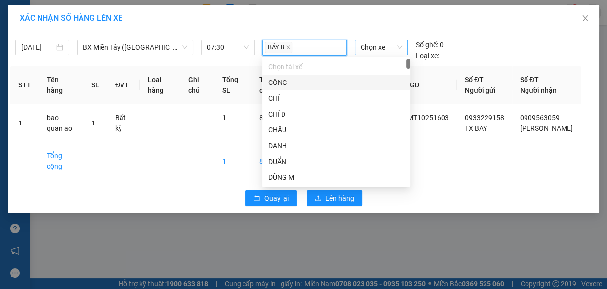
click at [381, 48] on span "Chọn xe" at bounding box center [380, 47] width 41 height 15
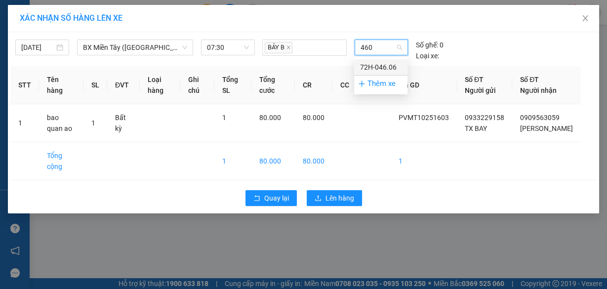
type input "4606"
click at [381, 64] on div "72H-046.06" at bounding box center [380, 67] width 41 height 11
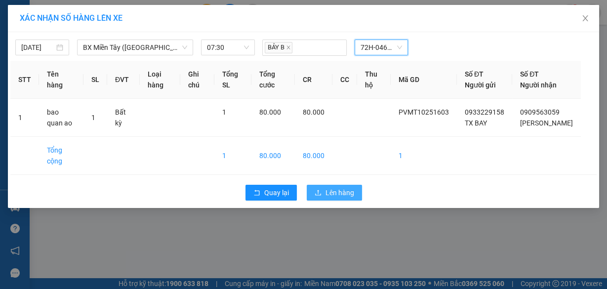
click at [342, 188] on span "Lên hàng" at bounding box center [339, 192] width 29 height 11
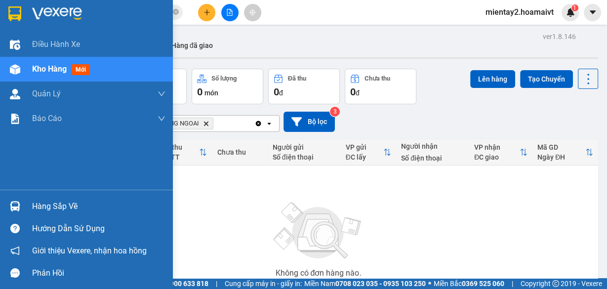
click at [51, 210] on div "Hàng sắp về" at bounding box center [98, 206] width 133 height 15
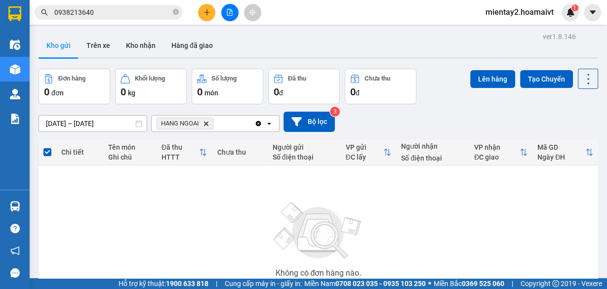
click at [536, 231] on section "Kết quả tìm kiếm ( 50 ) Bộ lọc Mã ĐH Trạng thái Món hàng Tổng cước Chưa cước Nh…" at bounding box center [303, 144] width 607 height 289
click at [174, 10] on icon "close-circle" at bounding box center [176, 12] width 6 height 6
click at [151, 14] on input "text" at bounding box center [112, 12] width 116 height 11
paste input "0986394488"
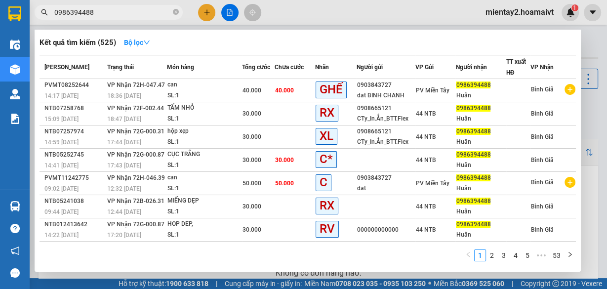
type input "0986394488"
click at [214, 6] on div at bounding box center [303, 144] width 607 height 289
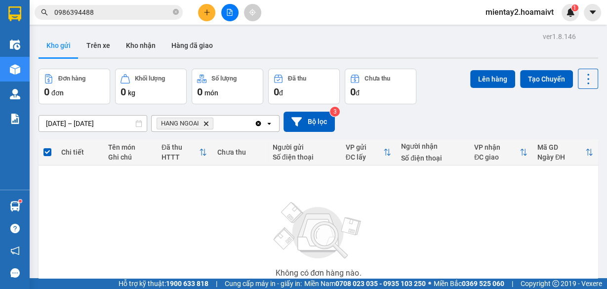
click at [207, 8] on button at bounding box center [206, 12] width 17 height 17
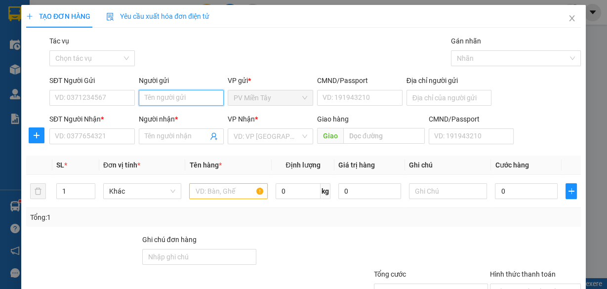
click at [190, 101] on input "Người gửi" at bounding box center [181, 98] width 85 height 16
click at [187, 117] on div "TX BAY - 0933229158" at bounding box center [179, 117] width 73 height 11
type input "0933229158"
type input "TX BAY"
click at [238, 193] on input "text" at bounding box center [228, 191] width 78 height 16
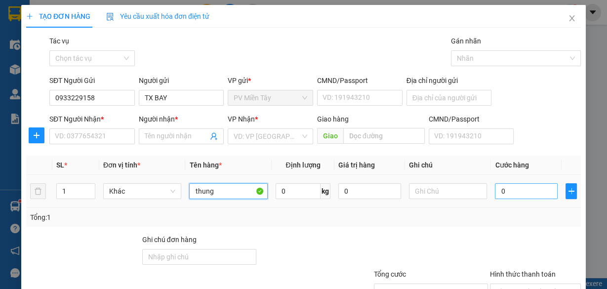
type input "thung"
click at [514, 212] on div "Tổng: 1" at bounding box center [303, 217] width 546 height 11
click at [524, 189] on input "0" at bounding box center [526, 191] width 63 height 16
type input "4"
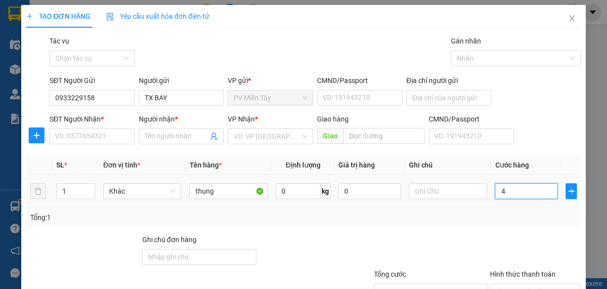
type input "4"
type input "40"
type input "40.000"
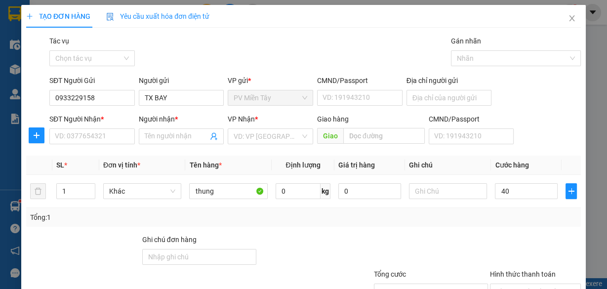
type input "40.000"
click at [354, 220] on div "Tổng: 1" at bounding box center [303, 217] width 546 height 11
click at [232, 201] on td "thung" at bounding box center [228, 191] width 86 height 33
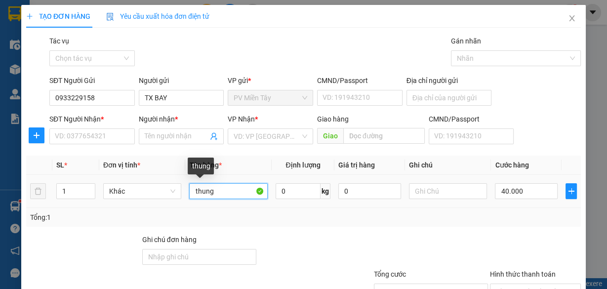
click at [232, 189] on input "thung" at bounding box center [228, 191] width 78 height 16
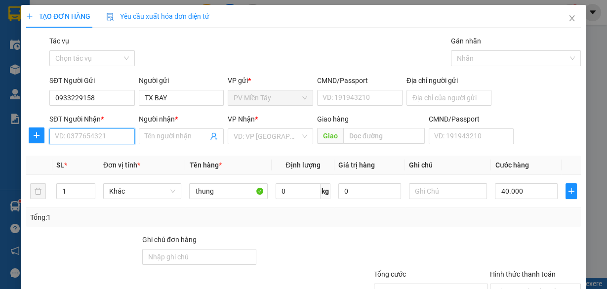
click at [97, 134] on input "SĐT Người Nhận *" at bounding box center [91, 136] width 85 height 16
click at [491, 226] on div "Tổng: 1" at bounding box center [303, 217] width 554 height 19
click at [94, 136] on input "0" at bounding box center [91, 136] width 85 height 16
click at [110, 138] on input "0" at bounding box center [91, 136] width 85 height 16
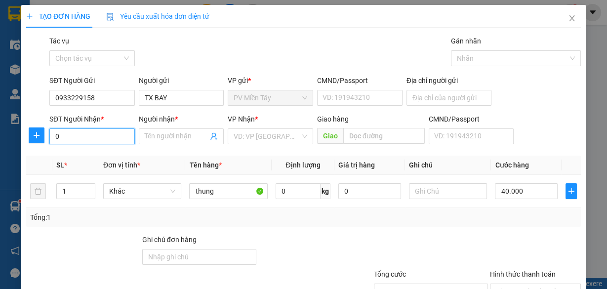
click at [111, 137] on input "0" at bounding box center [91, 136] width 85 height 16
click at [118, 138] on input "0" at bounding box center [91, 136] width 85 height 16
click at [321, 38] on div "Gói vận chuyển * Tiêu chuẩn Tác vụ Chọn tác vụ Gán nhãn Nhãn" at bounding box center [314, 53] width 535 height 35
click at [111, 130] on input "0" at bounding box center [91, 136] width 85 height 16
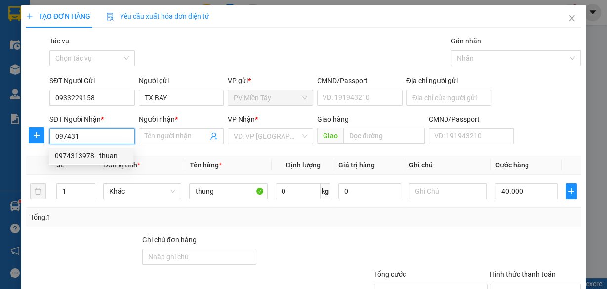
click at [86, 151] on div "0974313978 - thuan" at bounding box center [91, 155] width 73 height 11
type input "0974313978"
type input "thuan"
type input "CAI MEP"
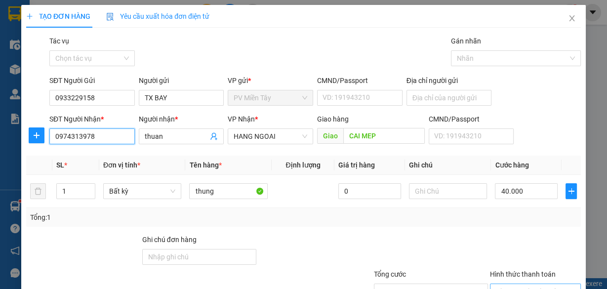
scroll to position [75, 0]
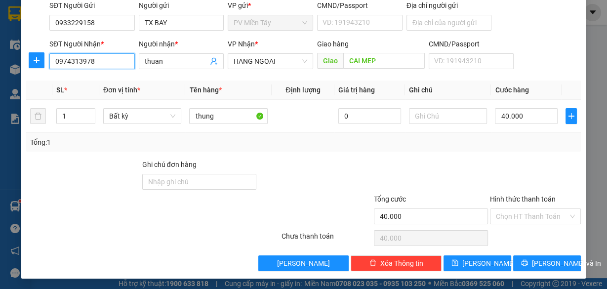
type input "0974313978"
drag, startPoint x: 479, startPoint y: 160, endPoint x: 532, endPoint y: 271, distance: 123.4
click at [479, 161] on div at bounding box center [431, 176] width 116 height 35
drag, startPoint x: 509, startPoint y: 210, endPoint x: 532, endPoint y: 239, distance: 36.6
click at [510, 211] on input "Hình thức thanh toán" at bounding box center [532, 216] width 72 height 15
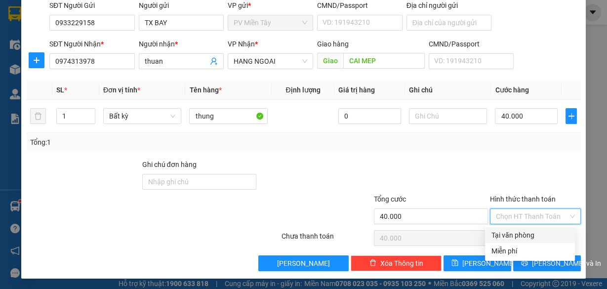
click at [523, 232] on div "Tại văn phòng" at bounding box center [530, 235] width 78 height 11
type input "0"
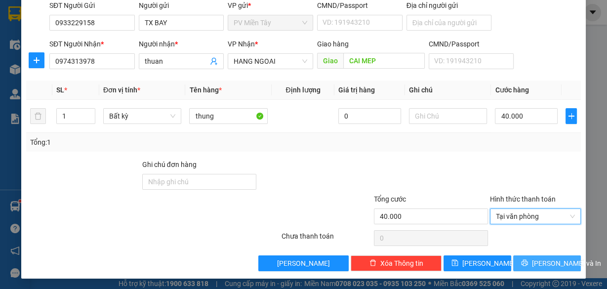
click at [541, 260] on span "[PERSON_NAME] và In" at bounding box center [566, 263] width 69 height 11
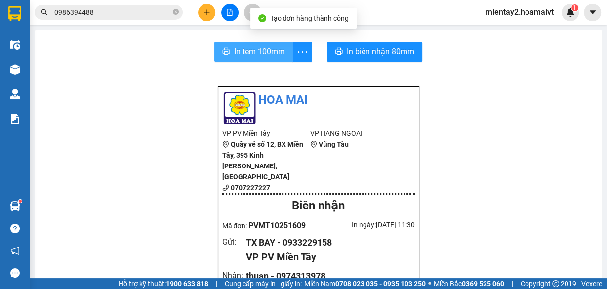
click at [230, 48] on button "In tem 100mm" at bounding box center [253, 52] width 78 height 20
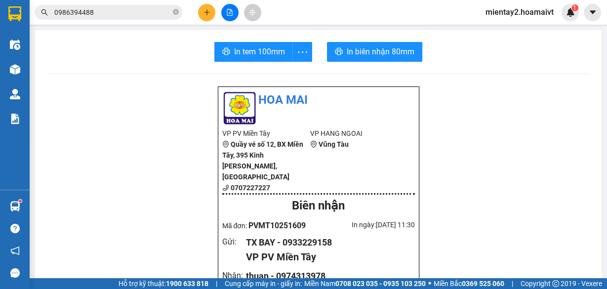
click at [207, 10] on icon "plus" at bounding box center [206, 12] width 7 height 7
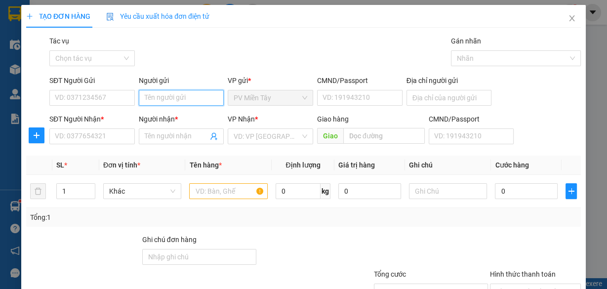
click at [182, 94] on input "Người gửi" at bounding box center [181, 98] width 85 height 16
click at [179, 116] on div "TX BAY - 0933229158" at bounding box center [179, 117] width 73 height 11
type input "0933229158"
type input "TX BAY"
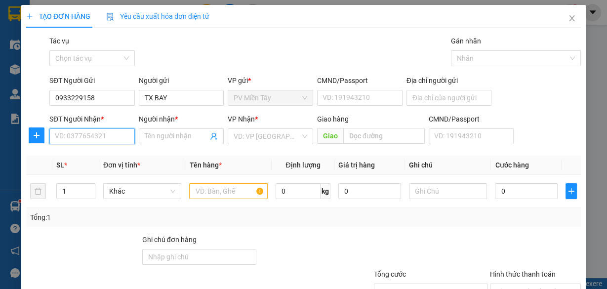
click at [110, 134] on input "SĐT Người Nhận *" at bounding box center [91, 136] width 85 height 16
type input "0901259095"
click at [89, 152] on div "0901259095 - KHÁNH" at bounding box center [91, 155] width 73 height 11
type input "KHÁNH"
type input "[PERSON_NAME]"
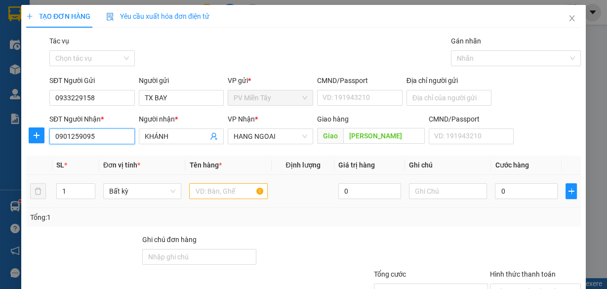
type input "0901259095"
click at [228, 187] on input "text" at bounding box center [228, 191] width 78 height 16
click at [230, 187] on input "text" at bounding box center [228, 191] width 78 height 16
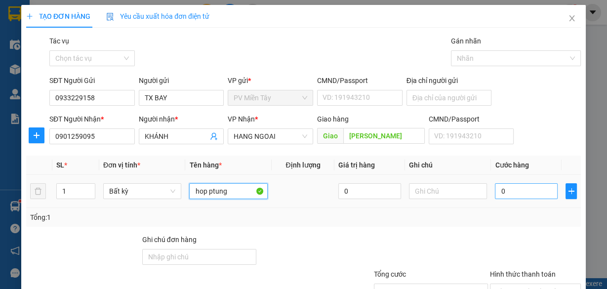
type input "hop ptung"
click at [520, 185] on input "0" at bounding box center [526, 191] width 63 height 16
type input "4"
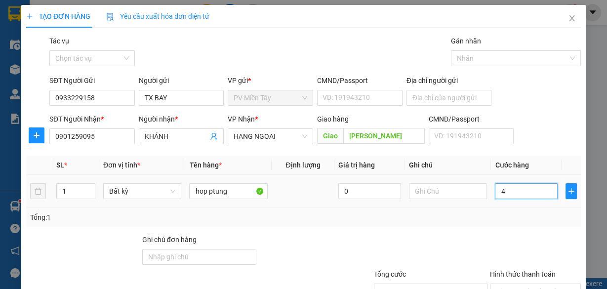
type input "40"
type input "40.000"
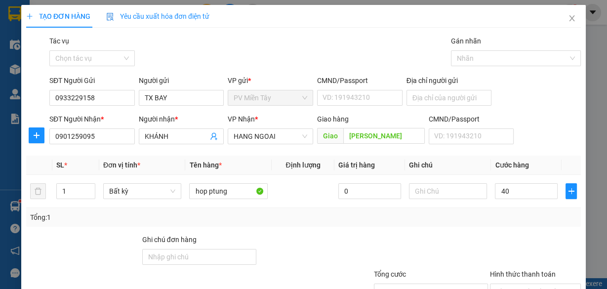
type input "40.000"
click at [474, 222] on div "Tổng: 1" at bounding box center [303, 217] width 546 height 11
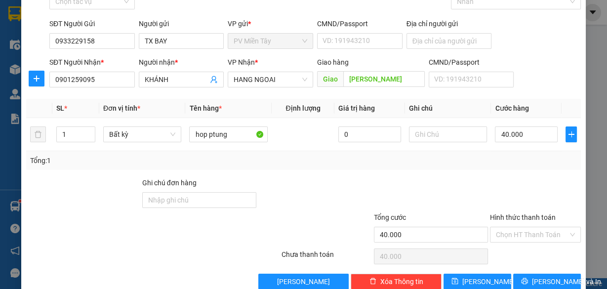
scroll to position [75, 0]
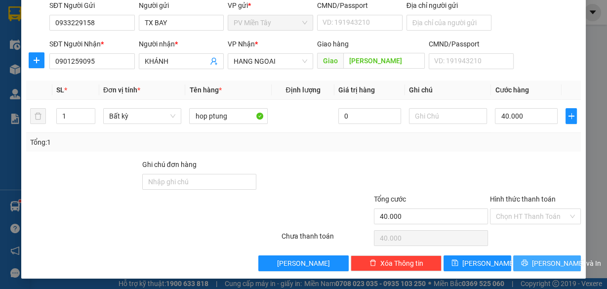
click at [547, 263] on span "[PERSON_NAME] và In" at bounding box center [566, 263] width 69 height 11
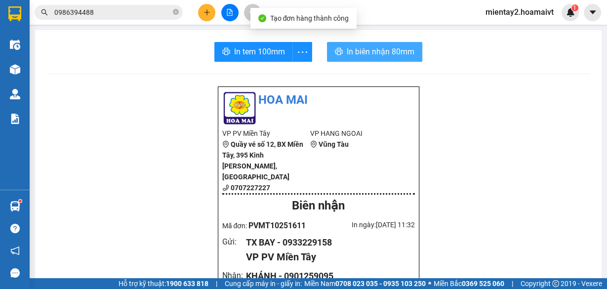
click at [402, 54] on span "In biên nhận 80mm" at bounding box center [381, 51] width 68 height 12
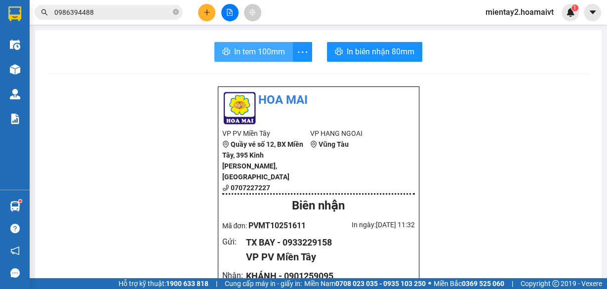
click at [251, 55] on span "In tem 100mm" at bounding box center [259, 51] width 51 height 12
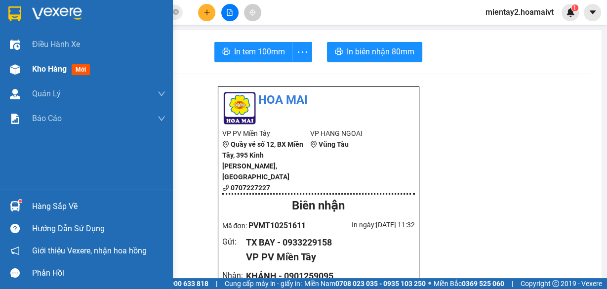
click at [45, 66] on span "Kho hàng" at bounding box center [49, 68] width 35 height 9
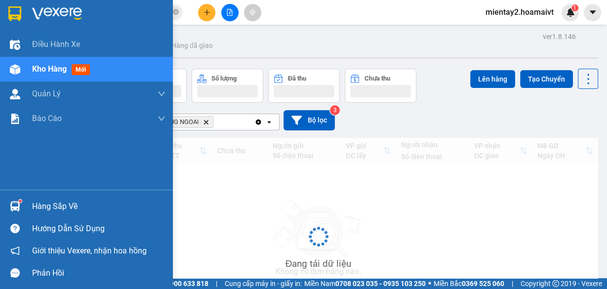
click at [45, 66] on span "Kho hàng" at bounding box center [49, 68] width 35 height 9
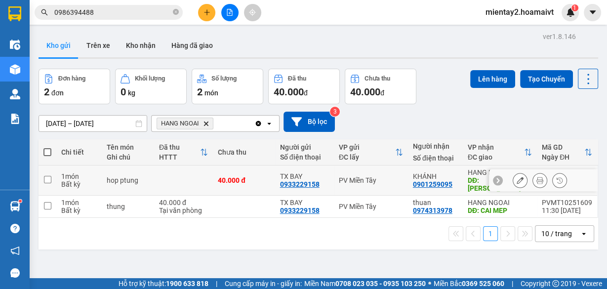
drag, startPoint x: 203, startPoint y: 174, endPoint x: 211, endPoint y: 213, distance: 39.3
click at [204, 175] on td at bounding box center [183, 180] width 59 height 30
checkbox input "true"
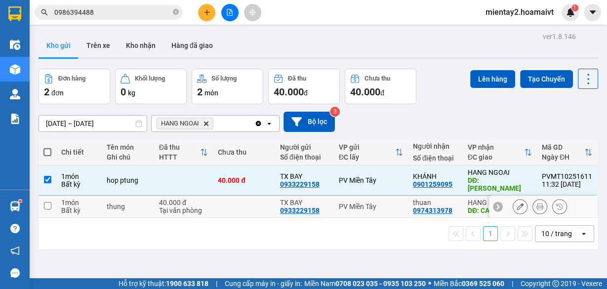
click at [213, 212] on td at bounding box center [244, 206] width 62 height 22
checkbox input "true"
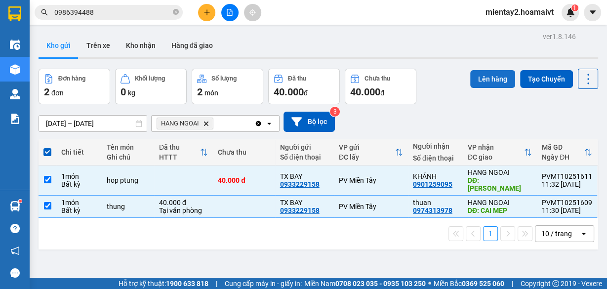
click at [485, 76] on button "Lên hàng" at bounding box center [492, 79] width 45 height 18
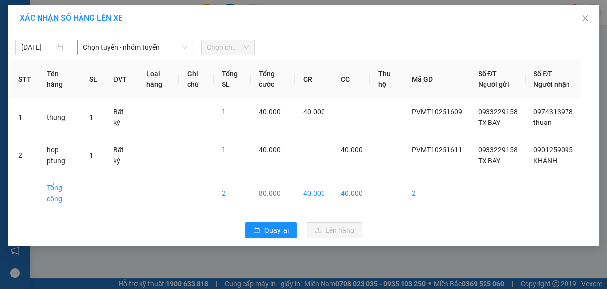
drag, startPoint x: 133, startPoint y: 45, endPoint x: 138, endPoint y: 52, distance: 8.8
click at [136, 49] on span "Chọn tuyến - nhóm tuyến" at bounding box center [135, 47] width 104 height 15
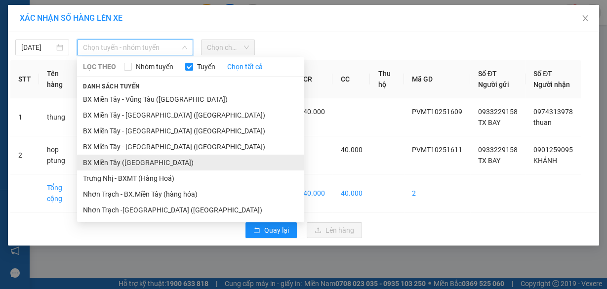
click at [147, 160] on li "BX Miền Tây ([GEOGRAPHIC_DATA])" at bounding box center [190, 163] width 227 height 16
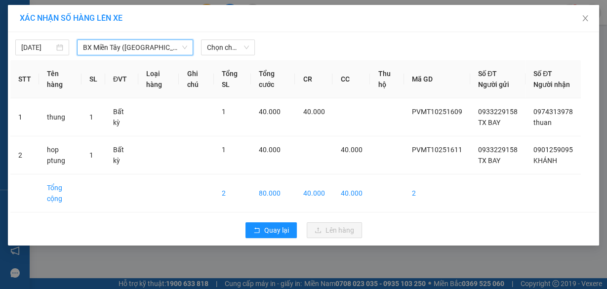
drag, startPoint x: 244, startPoint y: 47, endPoint x: 249, endPoint y: 99, distance: 52.6
click at [244, 53] on span "Chọn chuyến" at bounding box center [228, 47] width 42 height 15
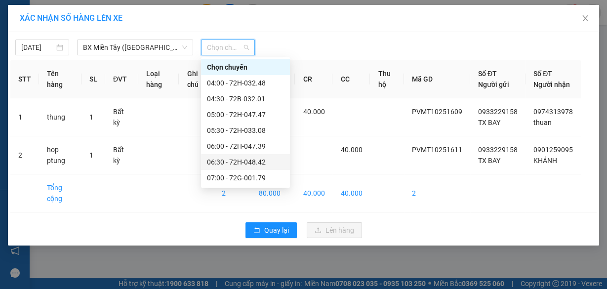
scroll to position [81, 0]
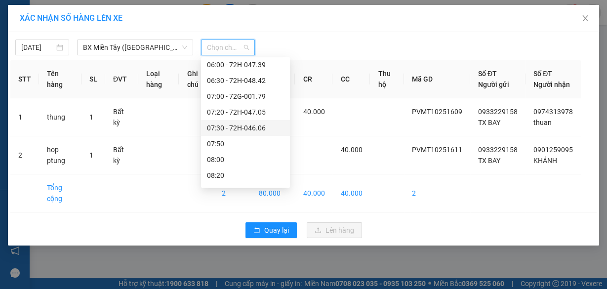
click at [255, 126] on div "07:30 - 72H-046.06" at bounding box center [245, 127] width 77 height 11
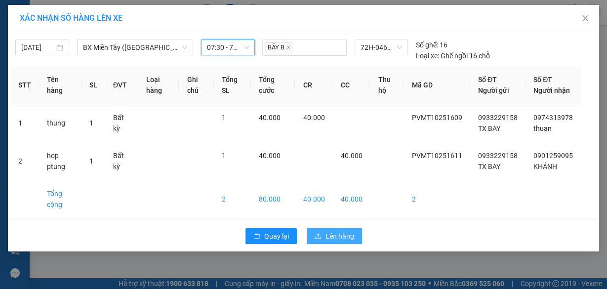
click at [337, 240] on span "Lên hàng" at bounding box center [339, 236] width 29 height 11
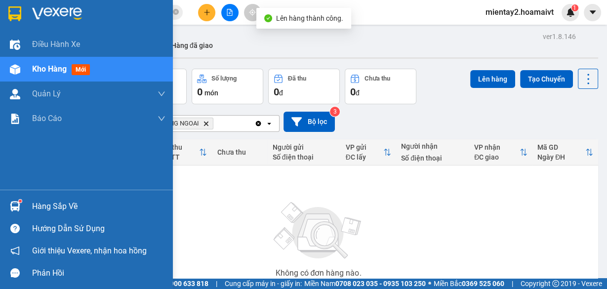
click at [42, 202] on div "Hàng sắp về" at bounding box center [98, 206] width 133 height 15
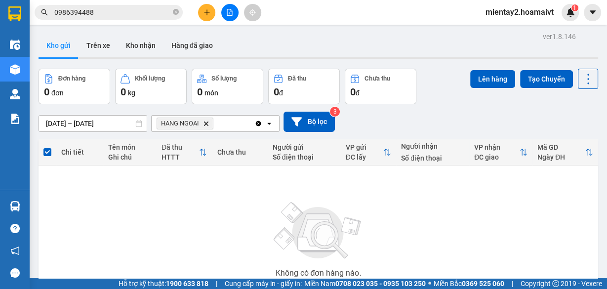
click at [517, 216] on section "Kết quả tìm kiếm ( 525 ) Bộ lọc Mã ĐH Trạng thái Món hàng Tổng cước Chưa cước N…" at bounding box center [303, 144] width 607 height 289
click at [206, 9] on icon "plus" at bounding box center [206, 12] width 7 height 7
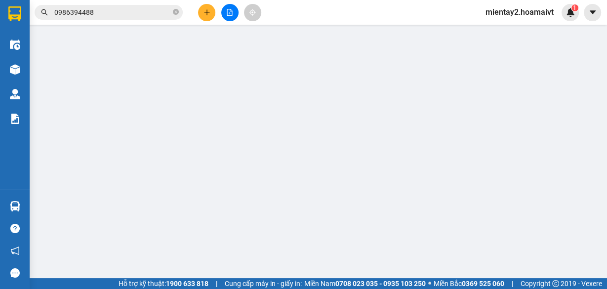
click at [211, 8] on div "TẠO ĐƠN HÀNG Yêu cầu xuất hóa đơn điện tử" at bounding box center [303, 16] width 554 height 23
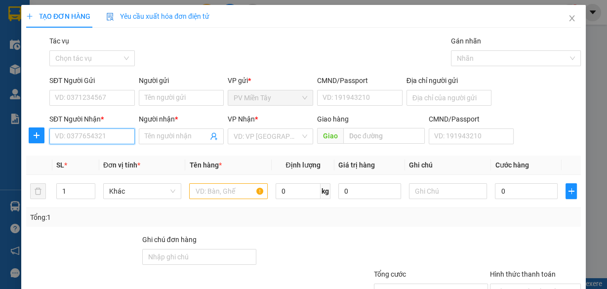
click at [91, 136] on input "SĐT Người Nhận *" at bounding box center [91, 136] width 85 height 16
paste input "0933234508"
drag, startPoint x: 106, startPoint y: 137, endPoint x: 172, endPoint y: 183, distance: 80.2
click at [106, 137] on input "0933234508" at bounding box center [91, 136] width 85 height 16
type input "0933234508"
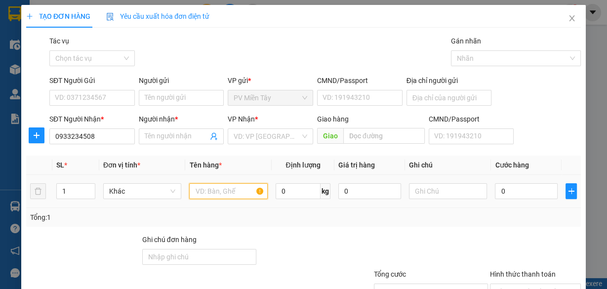
click at [218, 191] on input "text" at bounding box center [228, 191] width 78 height 16
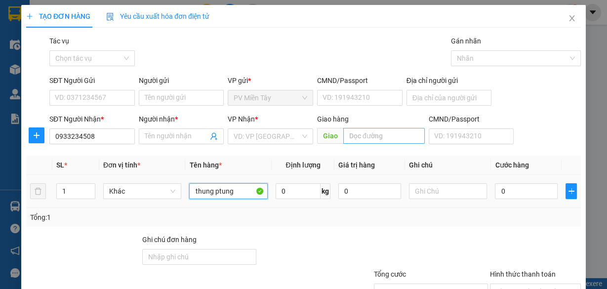
type input "thung ptung"
click at [374, 136] on input "text" at bounding box center [383, 136] width 81 height 16
type input "[PERSON_NAME]"
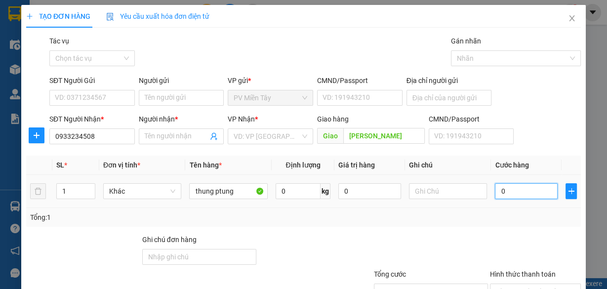
click at [508, 189] on input "0" at bounding box center [526, 191] width 63 height 16
type input "4"
type input "40"
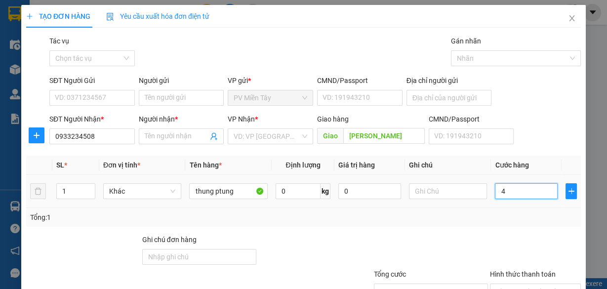
type input "40"
type input "4"
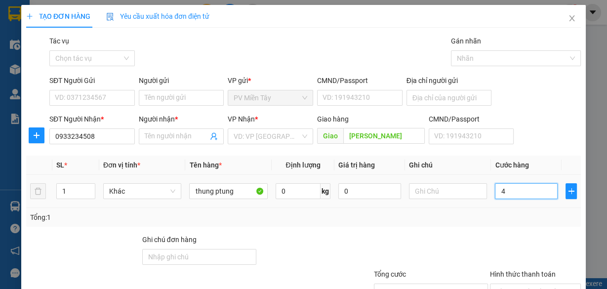
type input "0"
type input "01"
type input "1"
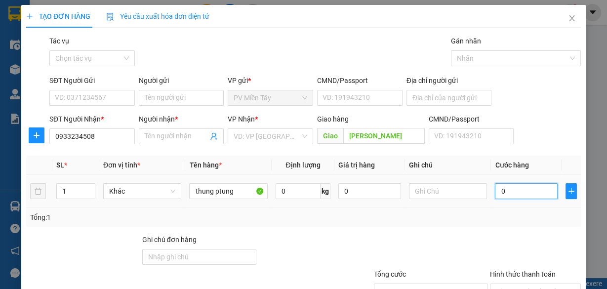
type input "1"
type input "010"
type input "10"
type input "0.100"
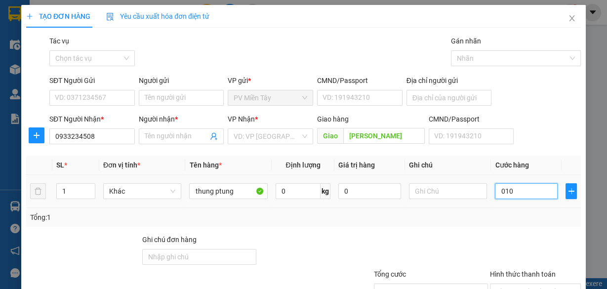
type input "100"
type input "100.000"
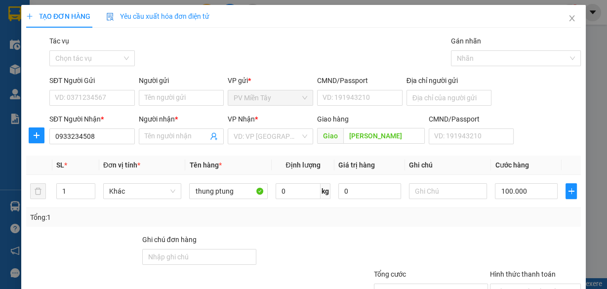
drag, startPoint x: 487, startPoint y: 224, endPoint x: 479, endPoint y: 221, distance: 9.1
click at [488, 224] on div "Tổng: 1" at bounding box center [303, 217] width 554 height 19
click at [193, 101] on input "Người gửi" at bounding box center [181, 98] width 85 height 16
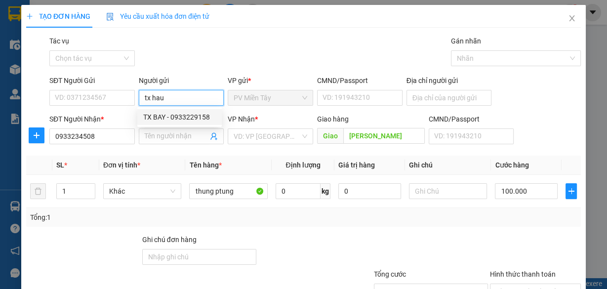
type input "tx hau"
drag, startPoint x: 208, startPoint y: 57, endPoint x: 200, endPoint y: 79, distance: 24.2
click at [209, 61] on div "Gói vận chuyển * Tiêu chuẩn Tác vụ Chọn tác vụ Gán nhãn Nhãn" at bounding box center [314, 53] width 535 height 35
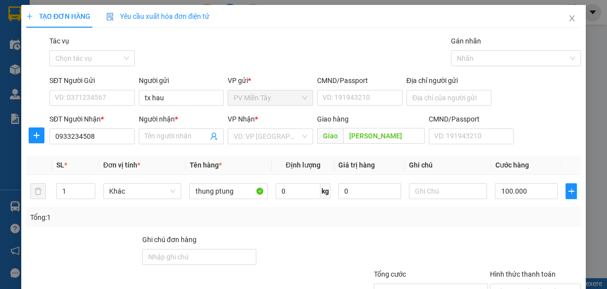
click at [181, 88] on div "Người gửi" at bounding box center [181, 82] width 85 height 15
click at [179, 96] on input "tx hau" at bounding box center [181, 98] width 85 height 16
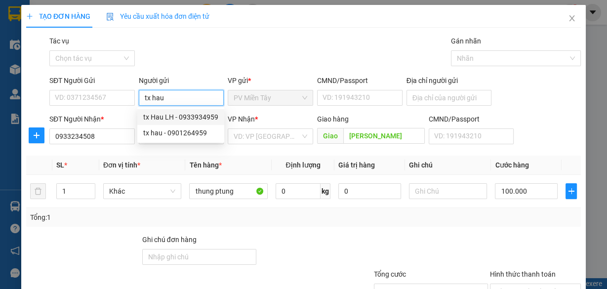
drag, startPoint x: 180, startPoint y: 111, endPoint x: 183, endPoint y: 124, distance: 13.3
click at [180, 111] on div "tx Hau LH - 0933934959" at bounding box center [180, 117] width 87 height 16
type input "0933934959"
type input "tx Hau LH"
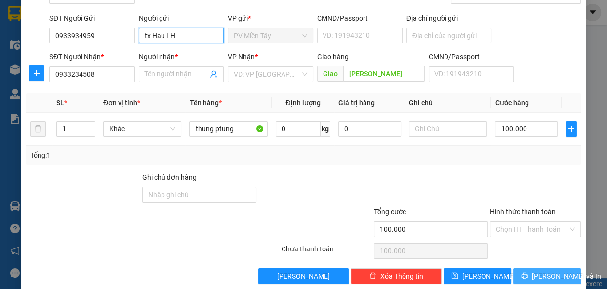
scroll to position [75, 0]
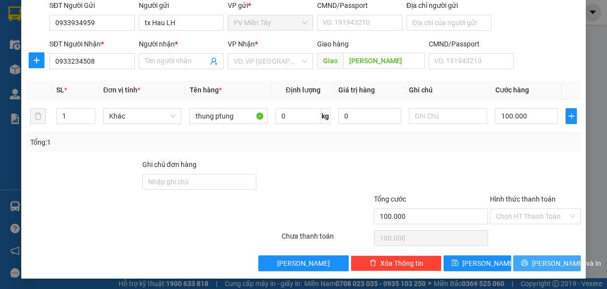
click at [554, 267] on span "[PERSON_NAME] và In" at bounding box center [566, 263] width 69 height 11
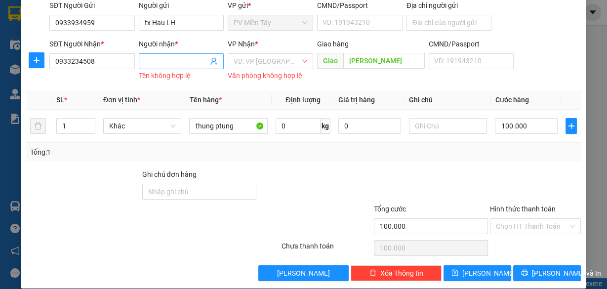
click at [161, 65] on input "Người nhận *" at bounding box center [177, 61] width 64 height 11
click at [191, 60] on input "Người nhận *" at bounding box center [177, 61] width 64 height 11
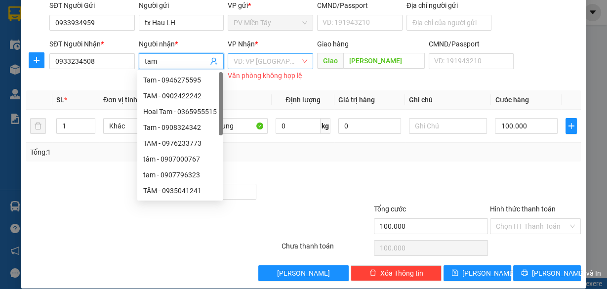
type input "tam"
click at [269, 62] on input "search" at bounding box center [266, 61] width 67 height 15
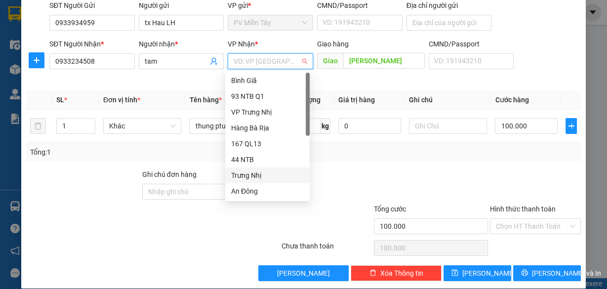
scroll to position [79, 0]
click at [270, 175] on div "HANG NGOAI" at bounding box center [267, 175] width 73 height 11
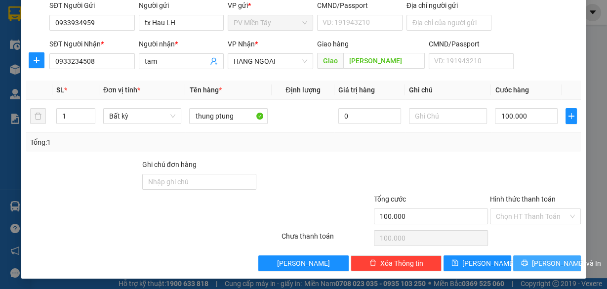
click at [543, 261] on span "[PERSON_NAME] và In" at bounding box center [566, 263] width 69 height 11
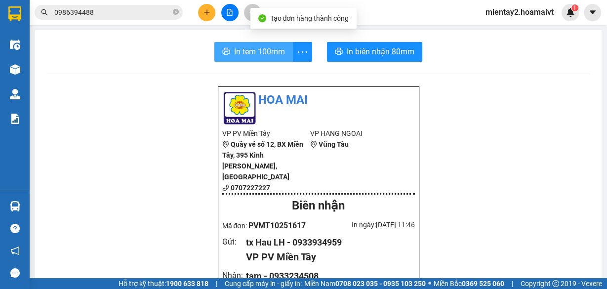
click at [252, 49] on span "In tem 100mm" at bounding box center [259, 51] width 51 height 12
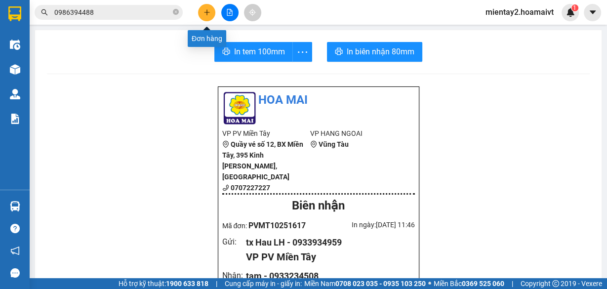
click at [209, 14] on icon "plus" at bounding box center [206, 12] width 7 height 7
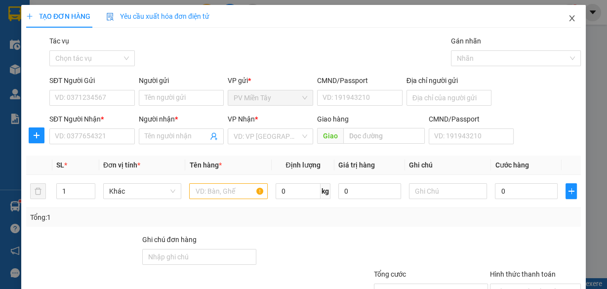
click at [568, 18] on icon "close" at bounding box center [572, 18] width 8 height 8
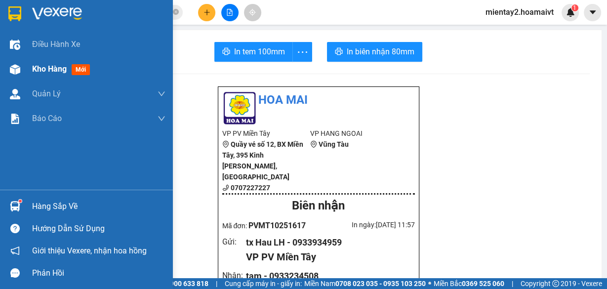
click at [49, 67] on span "Kho hàng" at bounding box center [49, 68] width 35 height 9
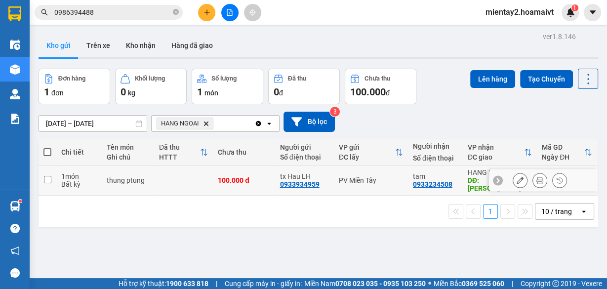
click at [166, 180] on td at bounding box center [183, 180] width 59 height 30
checkbox input "true"
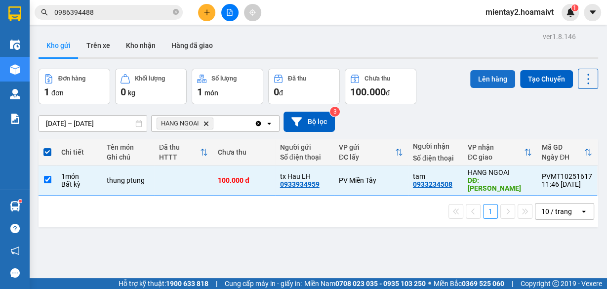
click at [484, 77] on button "Lên hàng" at bounding box center [492, 79] width 45 height 18
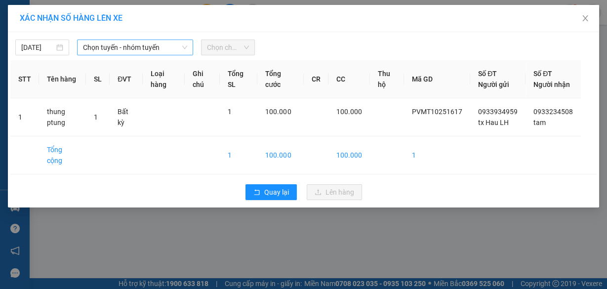
click at [141, 42] on span "Chọn tuyến - nhóm tuyến" at bounding box center [135, 47] width 104 height 15
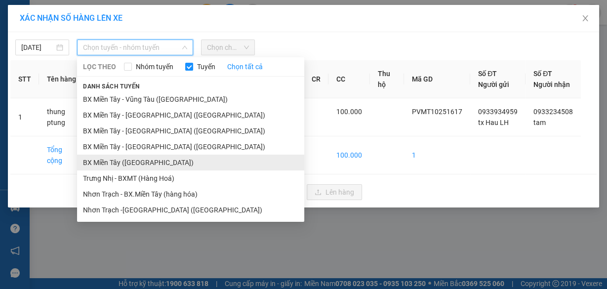
click at [149, 165] on li "BX Miền Tây ([GEOGRAPHIC_DATA])" at bounding box center [190, 163] width 227 height 16
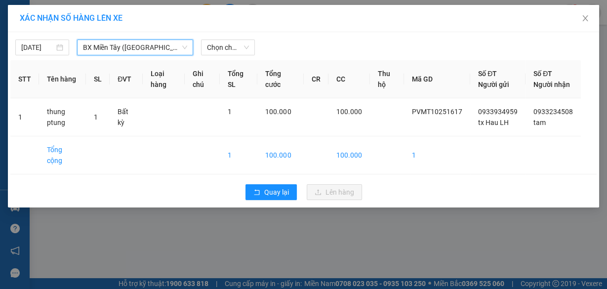
drag, startPoint x: 232, startPoint y: 46, endPoint x: 241, endPoint y: 103, distance: 57.5
click at [232, 46] on span "Chọn chuyến" at bounding box center [228, 47] width 42 height 15
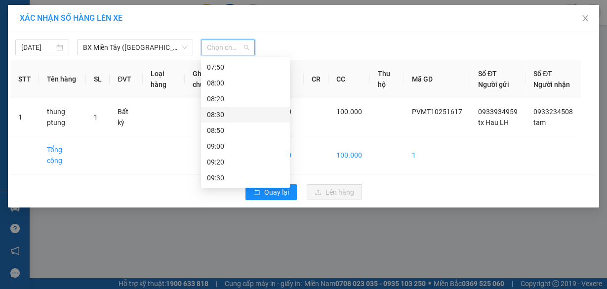
scroll to position [79, 0]
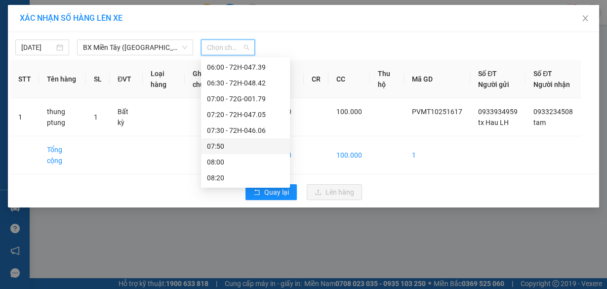
click at [229, 148] on div "07:50" at bounding box center [245, 146] width 77 height 11
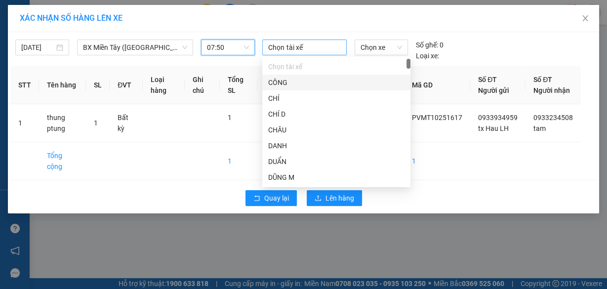
click at [295, 50] on div at bounding box center [304, 47] width 79 height 12
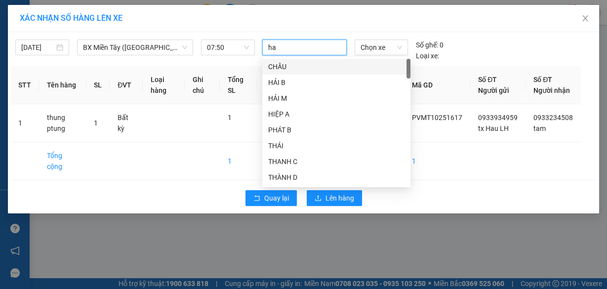
type input "hau"
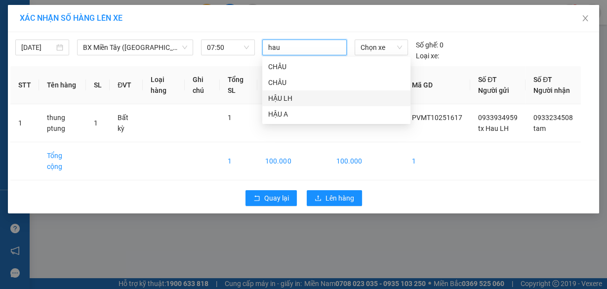
click at [294, 97] on div "HẬU LH" at bounding box center [336, 98] width 136 height 11
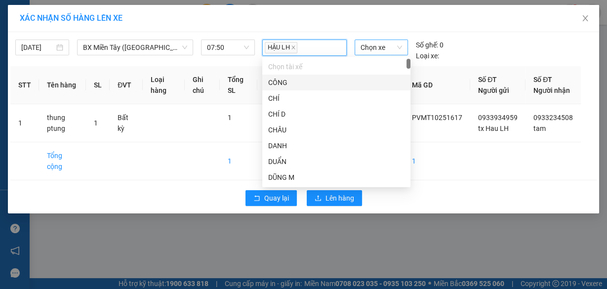
click at [365, 48] on span "Chọn xe" at bounding box center [380, 47] width 41 height 15
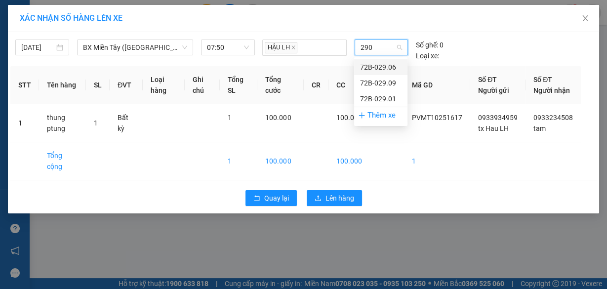
type input "2901"
click at [381, 67] on div "72B-029.01" at bounding box center [380, 67] width 41 height 11
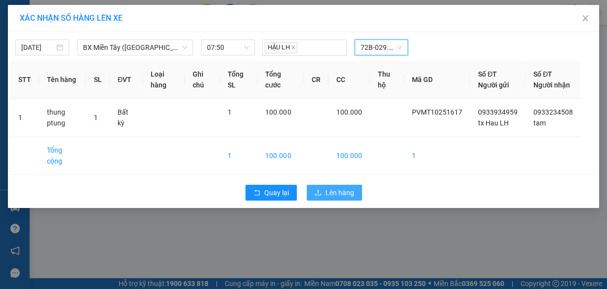
click at [339, 192] on span "Lên hàng" at bounding box center [339, 192] width 29 height 11
